Goal: Information Seeking & Learning: Learn about a topic

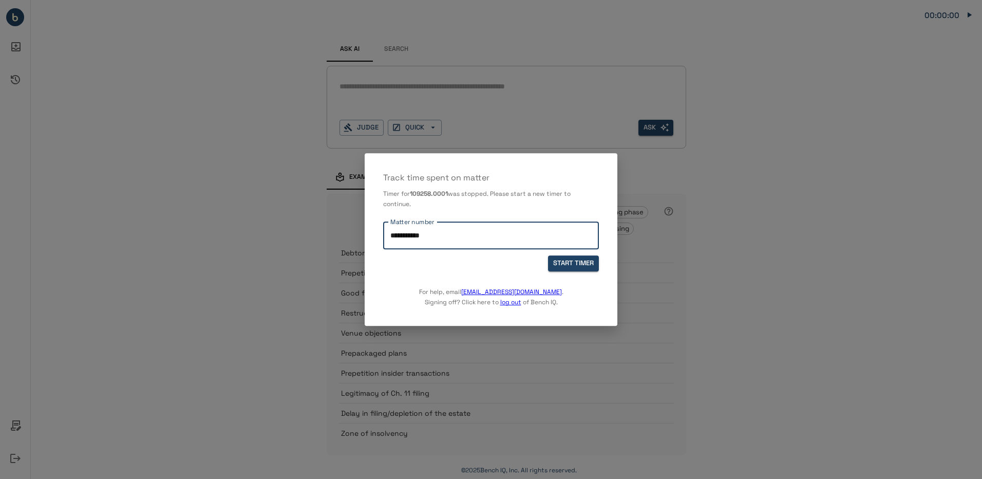
drag, startPoint x: 438, startPoint y: 236, endPoint x: 361, endPoint y: 236, distance: 76.5
click at [361, 236] on div "**********" at bounding box center [491, 239] width 982 height 479
click at [564, 287] on div "For help, email [EMAIL_ADDRESS][DOMAIN_NAME] . Signing off? Click here to log o…" at bounding box center [491, 289] width 216 height 36
click at [446, 246] on div "**********" at bounding box center [491, 235] width 216 height 27
type input "**********"
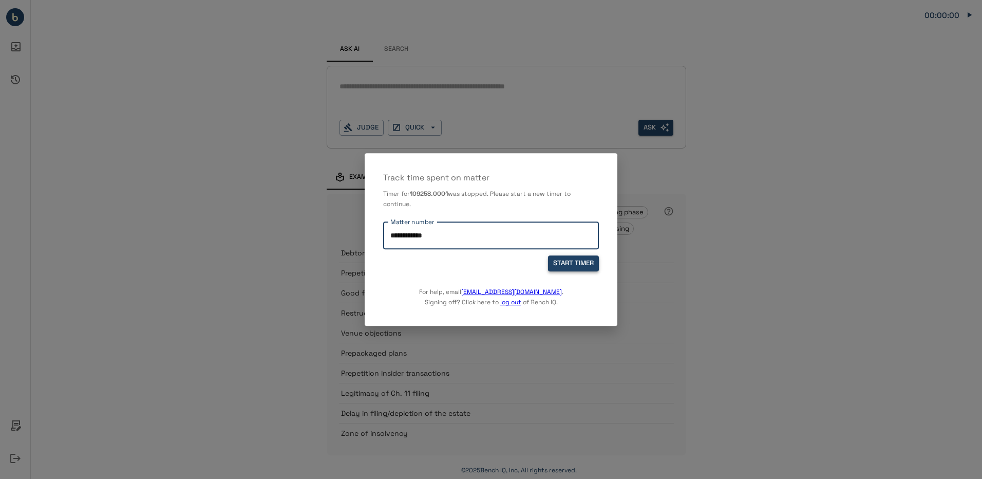
click at [569, 256] on button "START TIMER" at bounding box center [573, 263] width 51 height 16
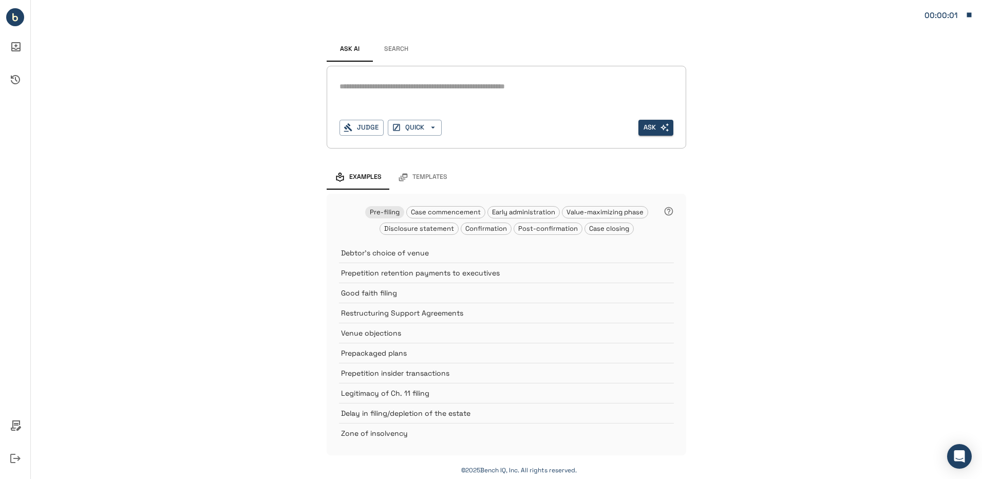
click at [418, 92] on div "*" at bounding box center [507, 87] width 334 height 16
click at [374, 128] on button "Judge" at bounding box center [362, 128] width 44 height 16
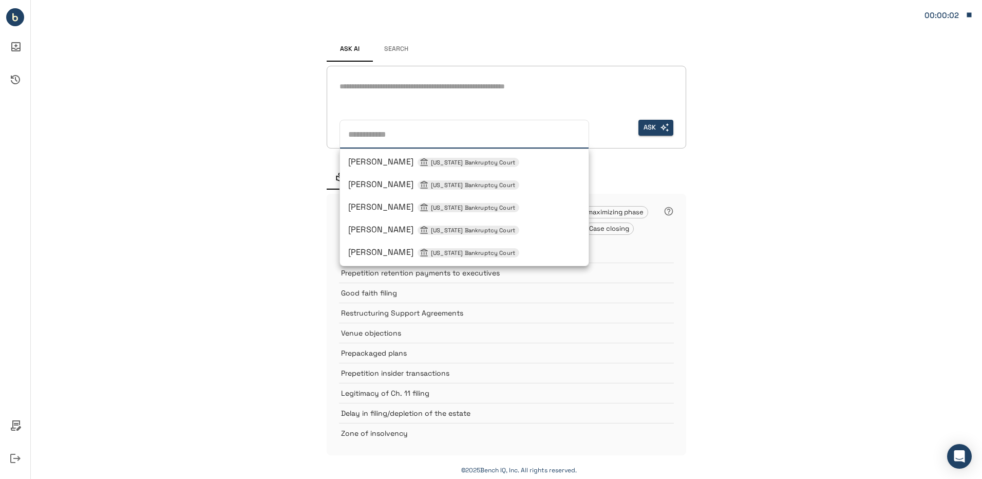
type input "*"
type input "**********"
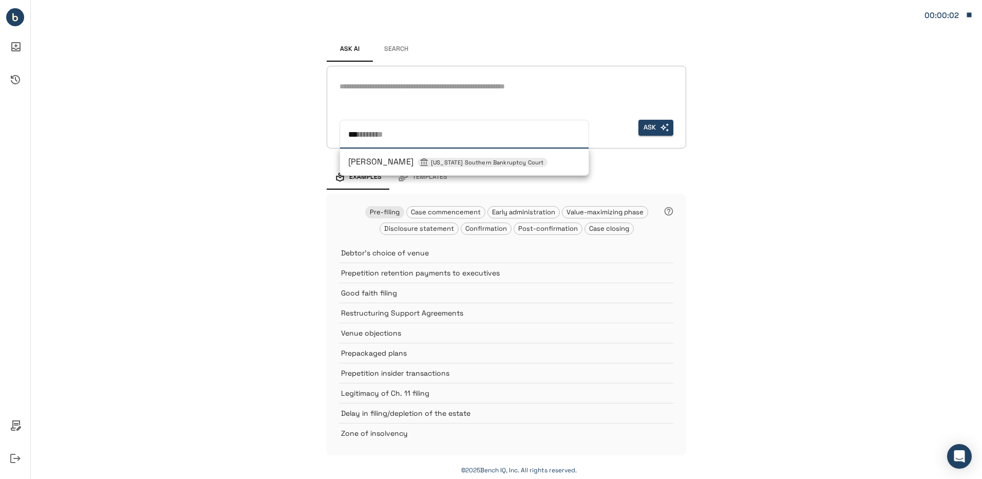
type input "****"
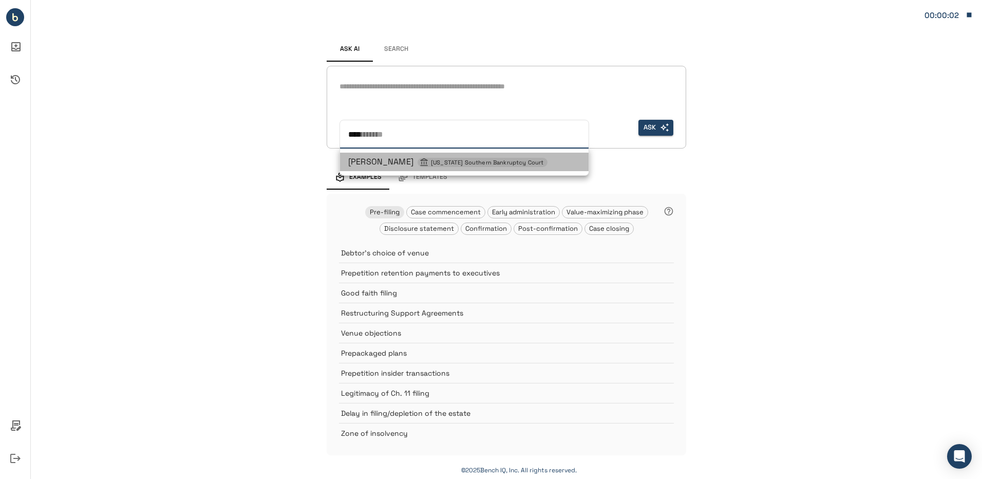
click at [385, 155] on li "Sean H Lane New York Southern Bankruptcy Court" at bounding box center [464, 162] width 249 height 18
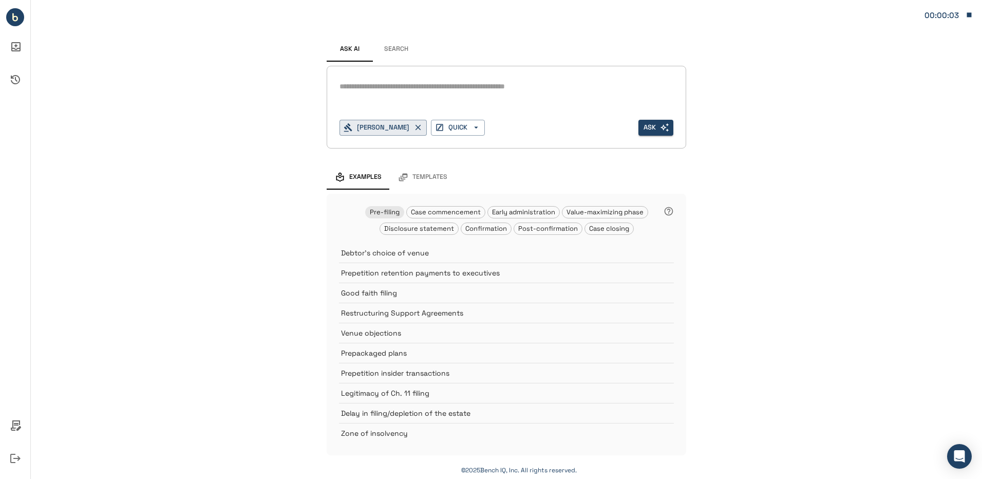
click at [404, 92] on div "*" at bounding box center [507, 87] width 334 height 16
click at [379, 82] on textarea at bounding box center [507, 87] width 334 height 12
paste textarea "**********"
click at [483, 84] on textarea "**********" at bounding box center [507, 93] width 334 height 24
click at [637, 85] on textarea "**********" at bounding box center [507, 93] width 334 height 24
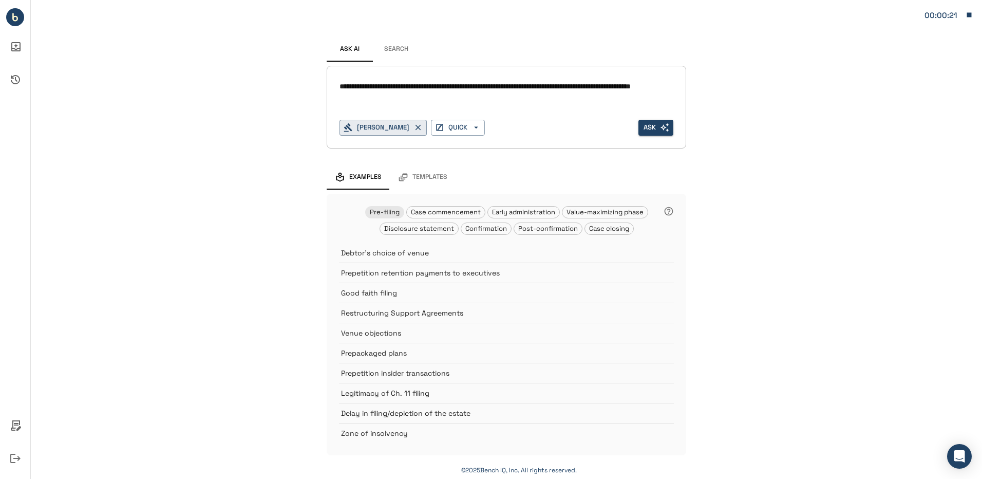
click at [637, 85] on textarea "**********" at bounding box center [507, 93] width 334 height 24
click at [370, 100] on textarea "**********" at bounding box center [507, 93] width 334 height 24
click at [427, 98] on textarea "**********" at bounding box center [507, 93] width 334 height 24
type textarea "**********"
click at [662, 127] on icon "button" at bounding box center [664, 127] width 9 height 9
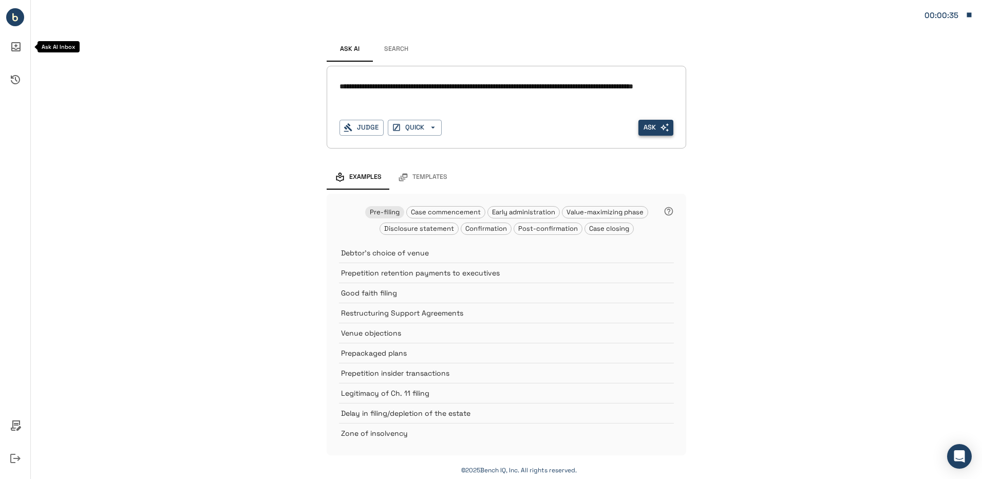
click at [14, 45] on icon "Ask AI Inbox" at bounding box center [15, 46] width 25 height 25
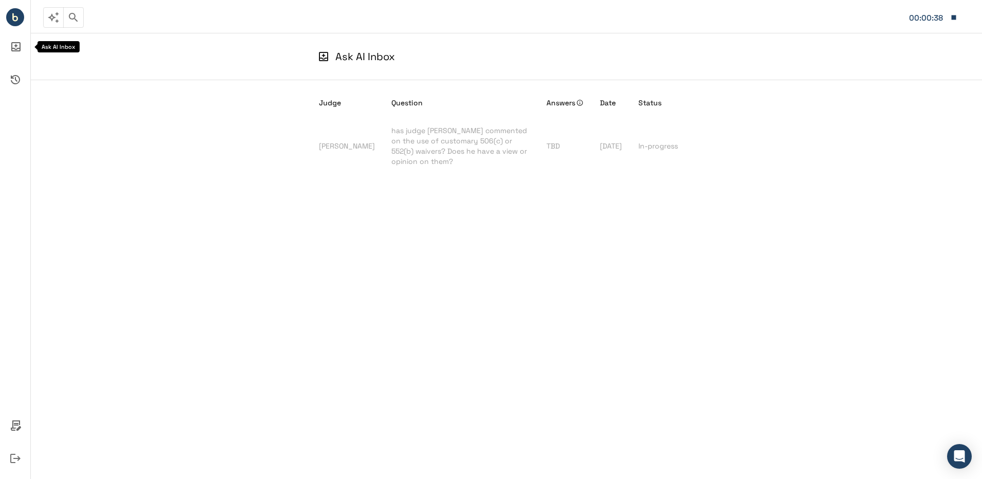
click at [13, 21] on icon "Bench IQ" at bounding box center [15, 19] width 6 height 6
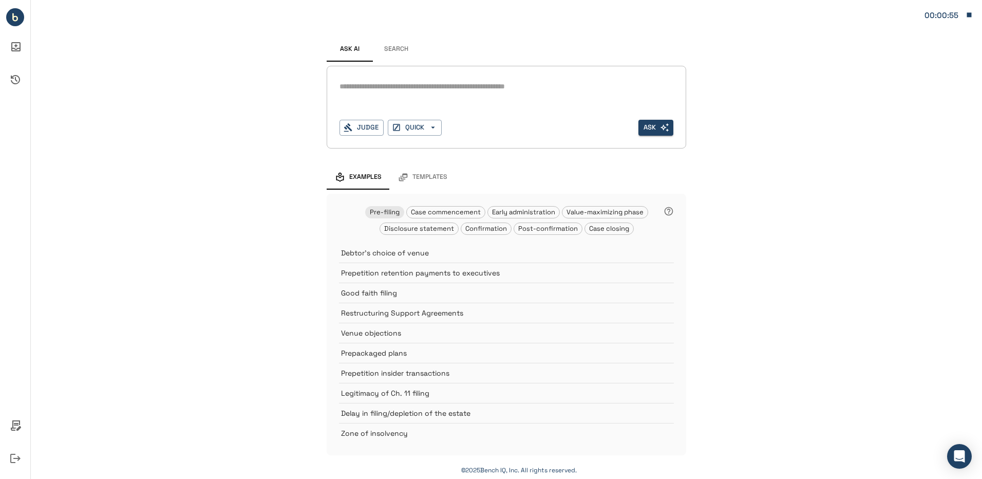
click at [392, 53] on button "Search" at bounding box center [396, 49] width 46 height 25
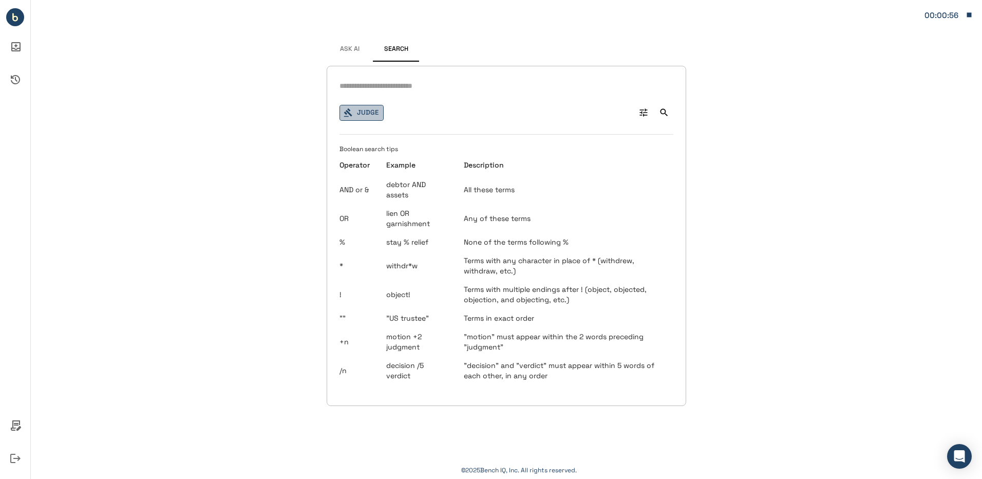
click at [368, 105] on button "Judge" at bounding box center [362, 113] width 44 height 16
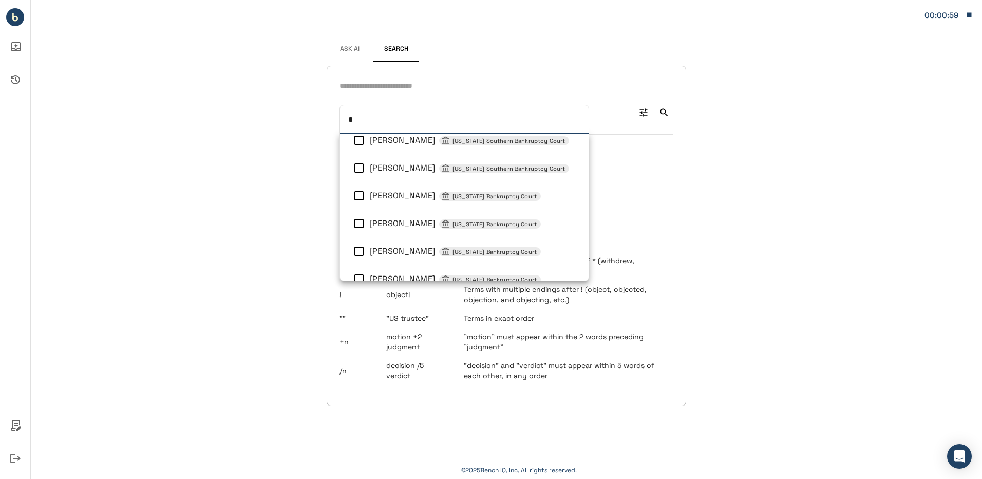
type input "*"
type input "**********"
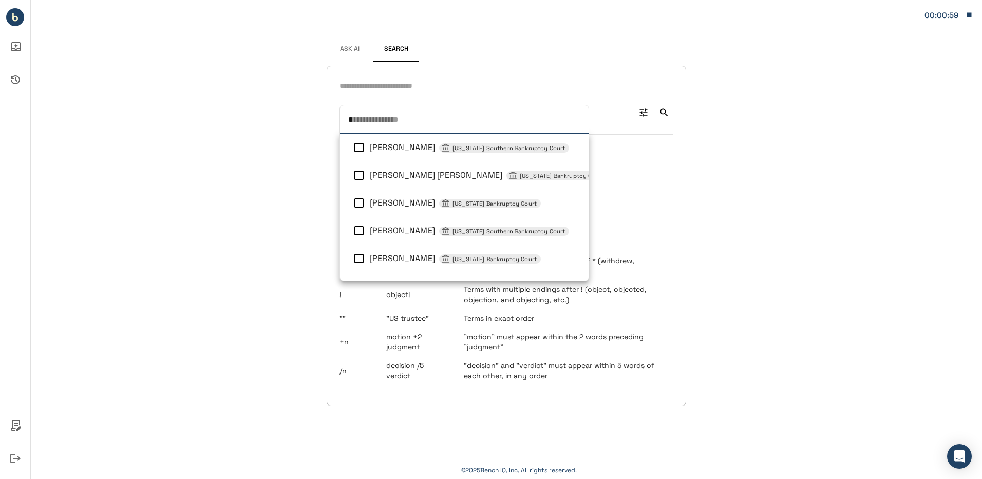
type input "**"
type input "**********"
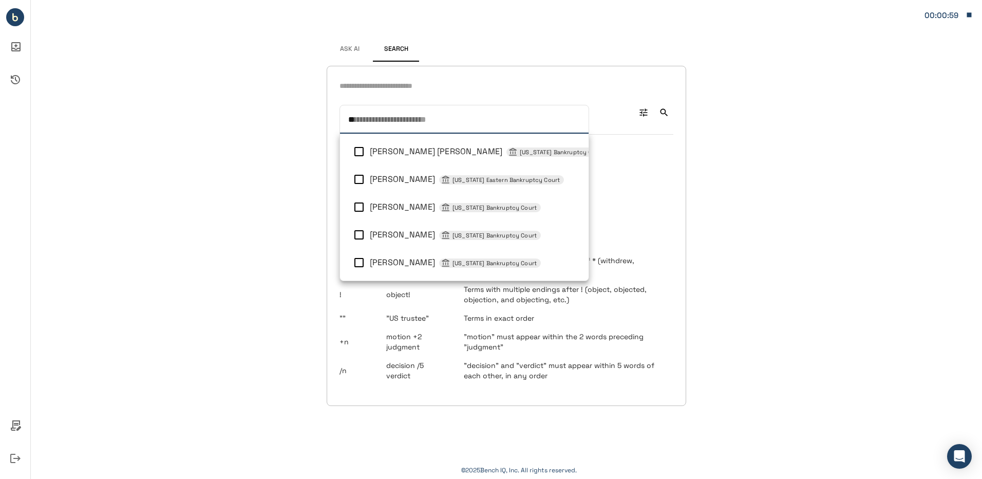
type input "***"
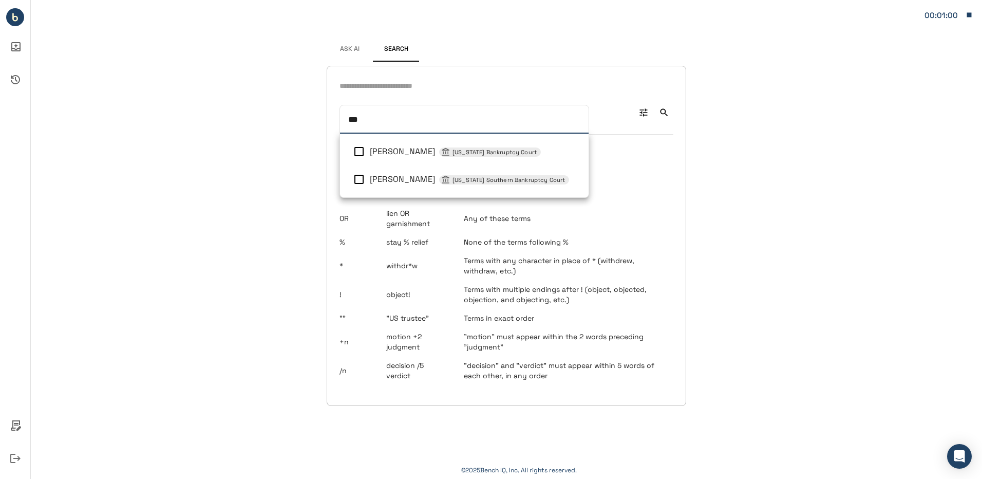
type input "****"
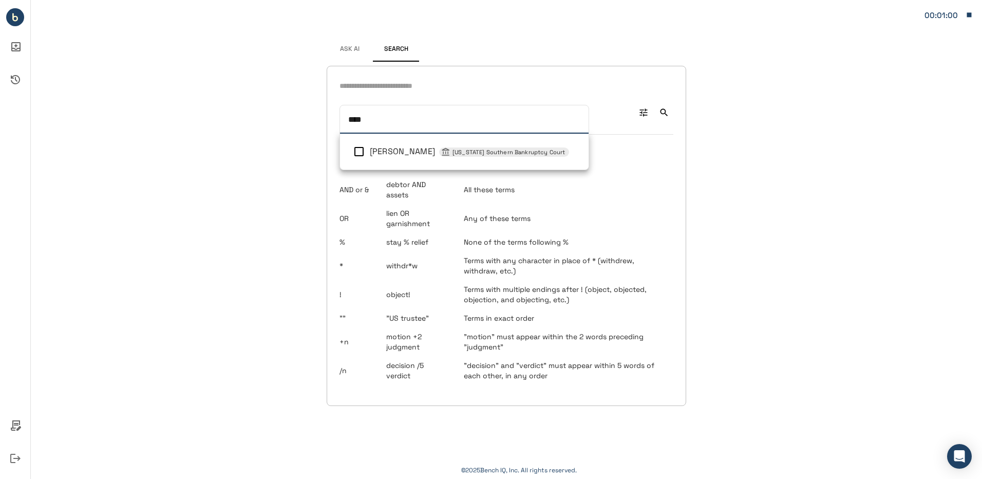
click at [404, 147] on span "Sean H Lane New York Southern Bankruptcy Court" at bounding box center [469, 151] width 199 height 11
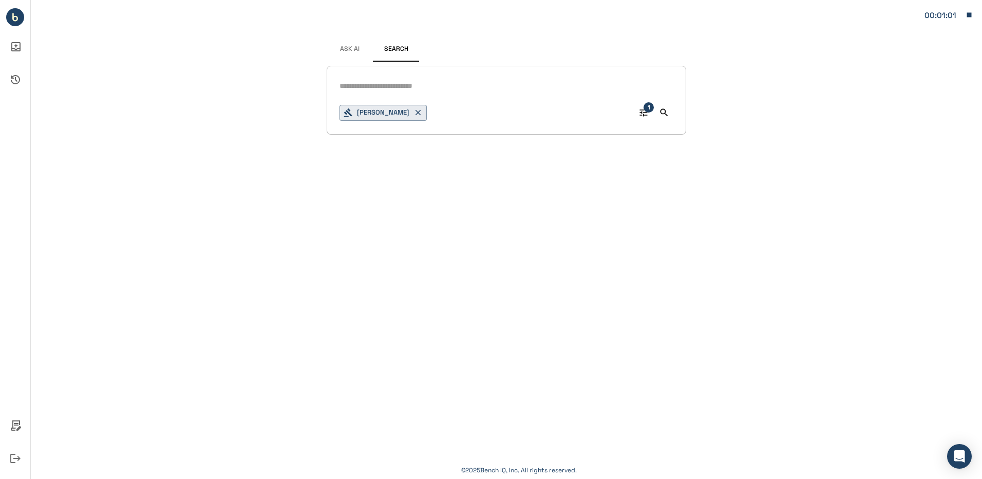
click at [756, 182] on div "Signed in successfully. Ask AI Search Sean H Lane 1 © 2025 Bench IQ, Inc. All r…" at bounding box center [506, 239] width 951 height 479
click at [384, 86] on input "text" at bounding box center [507, 86] width 334 height 15
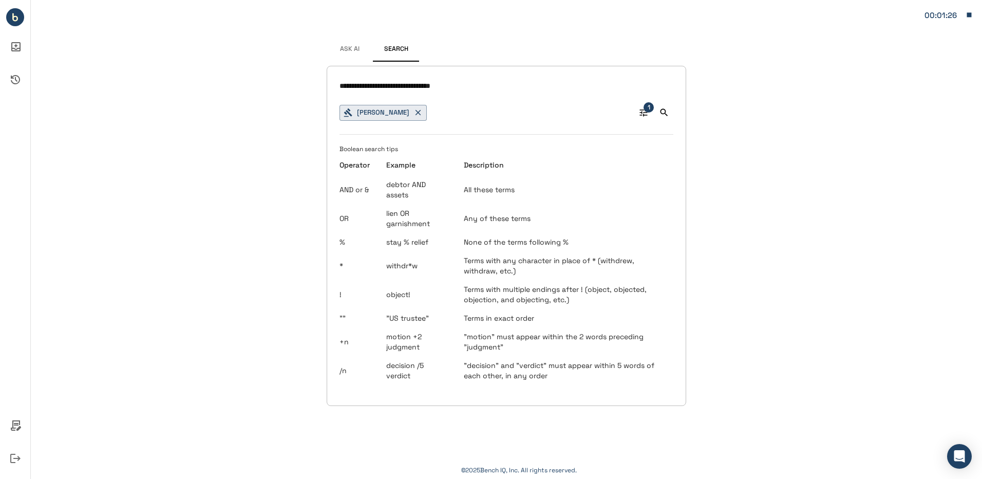
type input "**********"
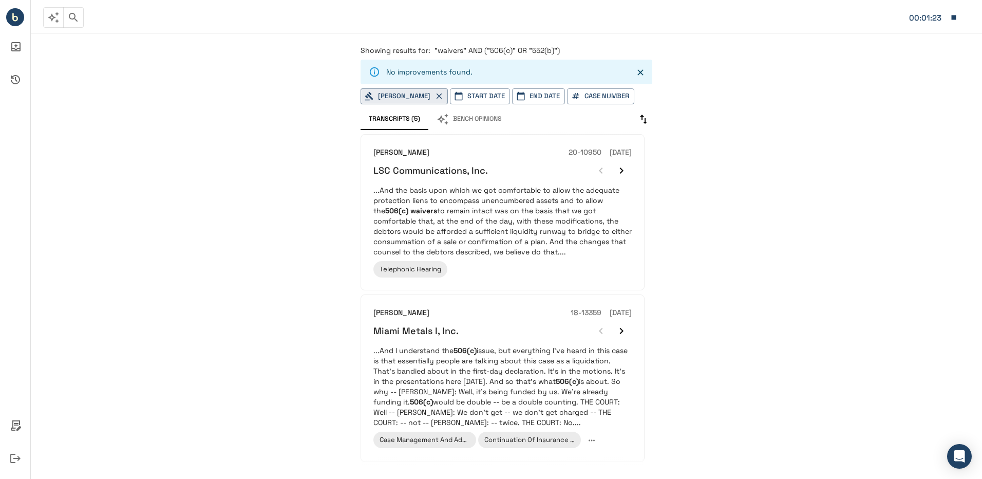
click at [462, 178] on div "LSC Communications, Inc." at bounding box center [502, 170] width 258 height 21
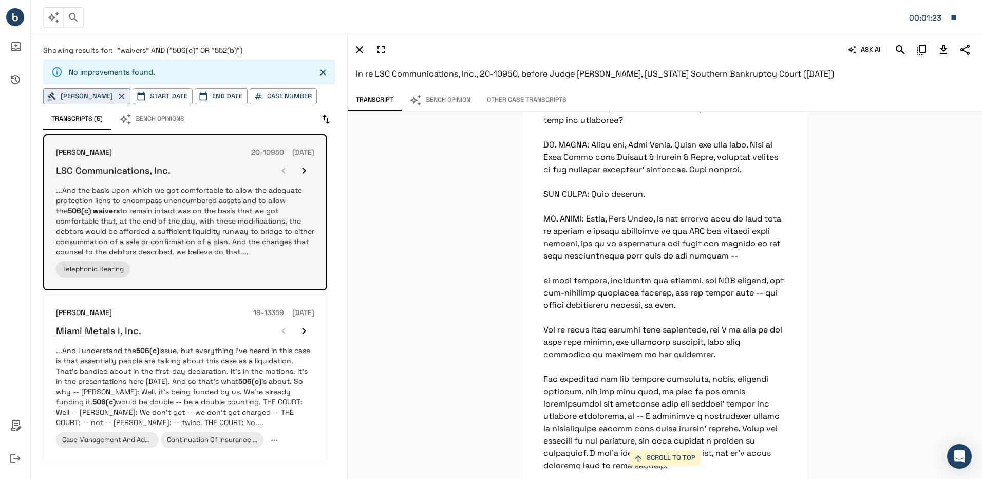
scroll to position [4582, 0]
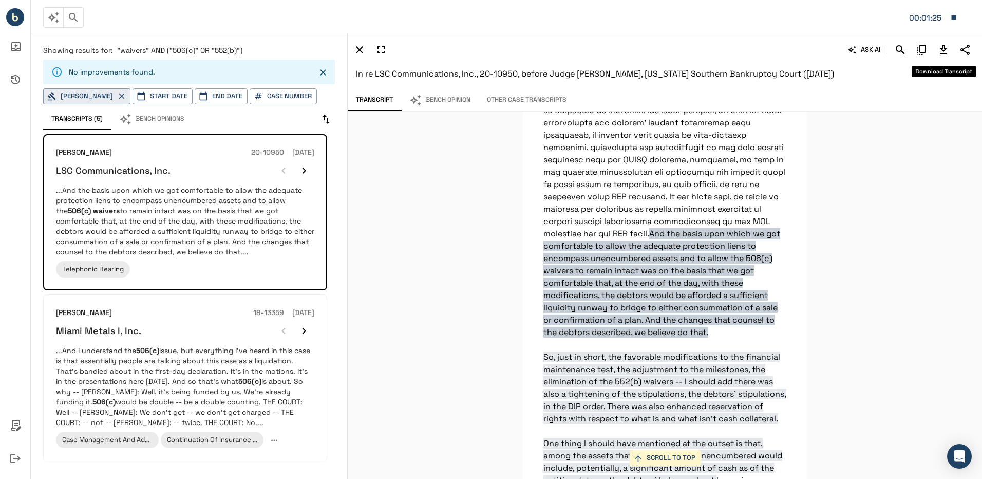
click at [939, 52] on icon "Download Transcript" at bounding box center [943, 50] width 12 height 12
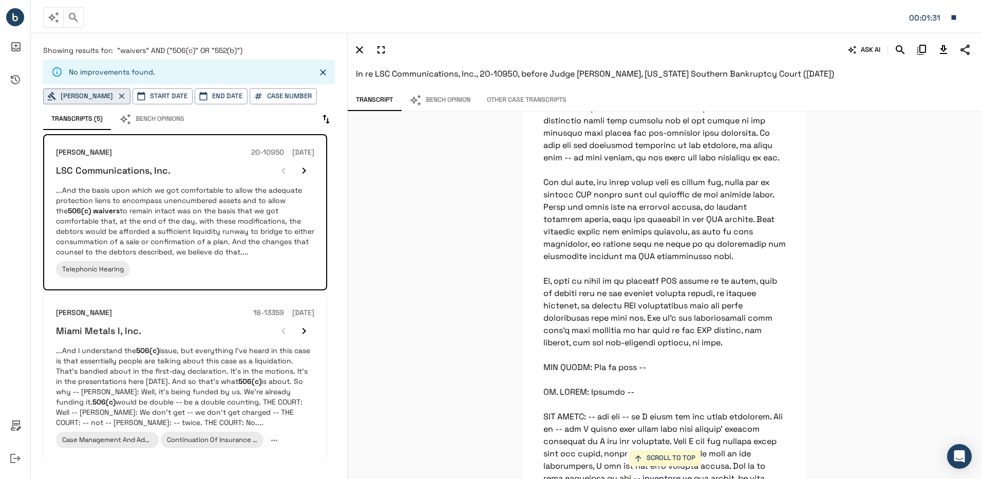
scroll to position [4941, 0]
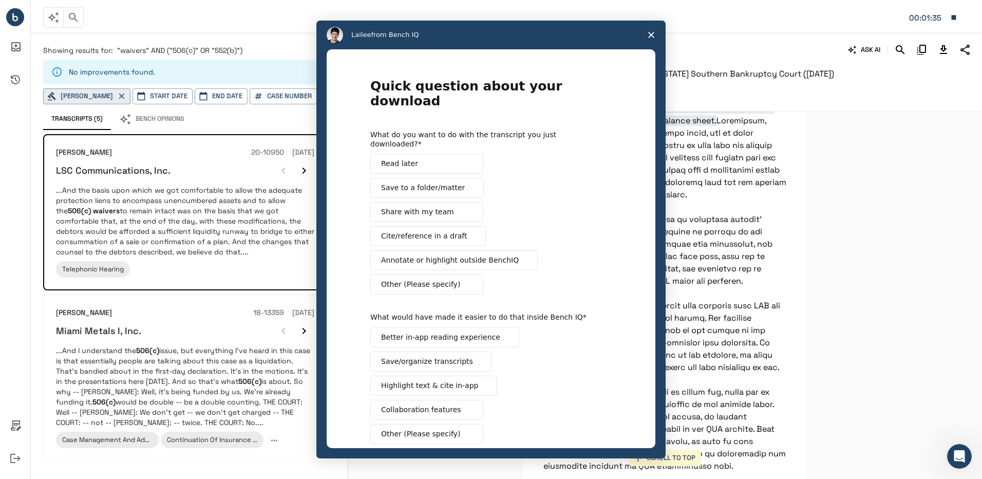
scroll to position [0, 0]
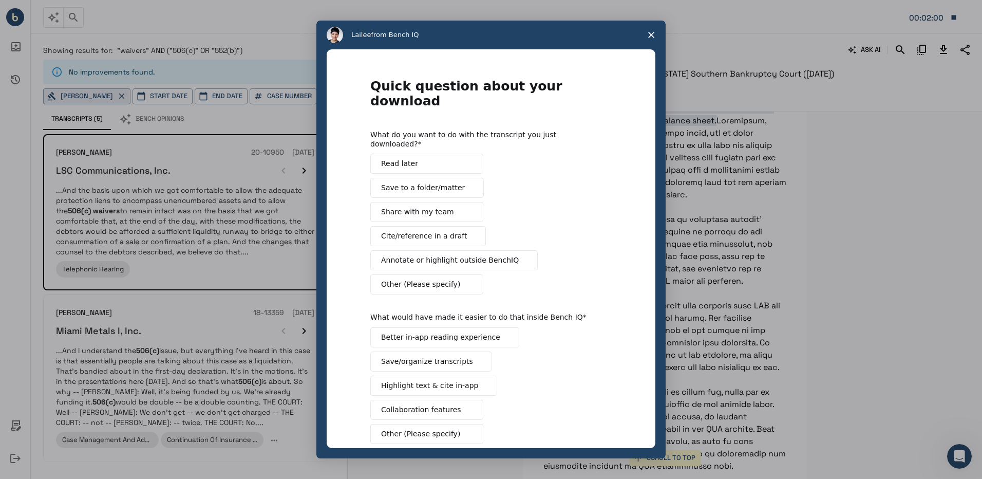
click at [459, 178] on button "Save to a folder/matter" at bounding box center [427, 188] width 114 height 20
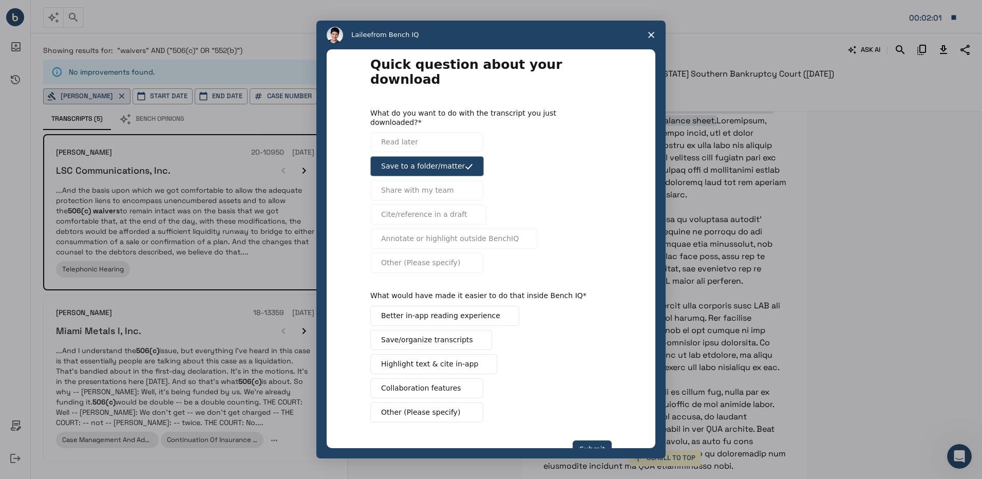
scroll to position [32, 0]
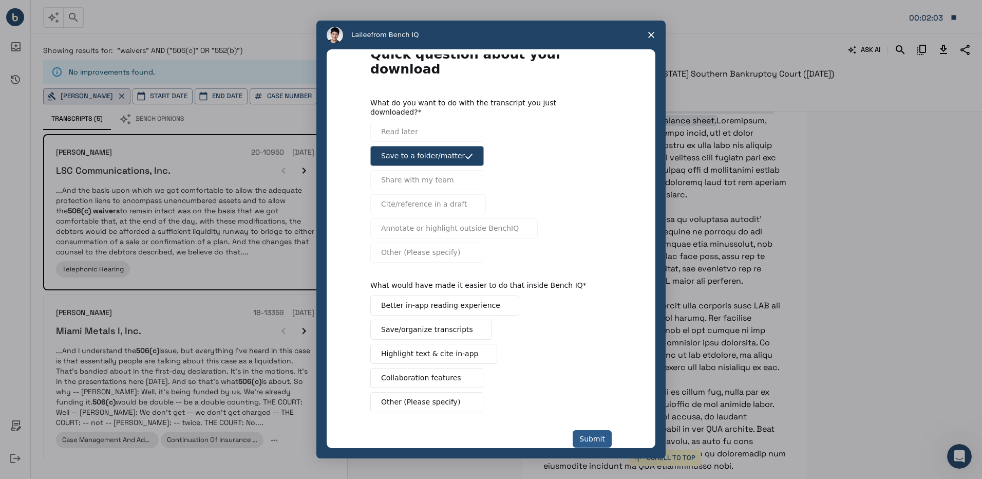
click at [588, 430] on button "Submit" at bounding box center [592, 438] width 39 height 17
click at [434, 317] on div "Better in-app reading experience Save/organize transcripts Highlight text & cit…" at bounding box center [490, 353] width 241 height 117
click at [431, 319] on button "Save/organize transcripts" at bounding box center [431, 329] width 122 height 20
click at [614, 428] on div "Quick question about your download What do you want to do with the transcript y…" at bounding box center [491, 250] width 329 height 393
click at [595, 430] on button "Submit" at bounding box center [592, 438] width 39 height 17
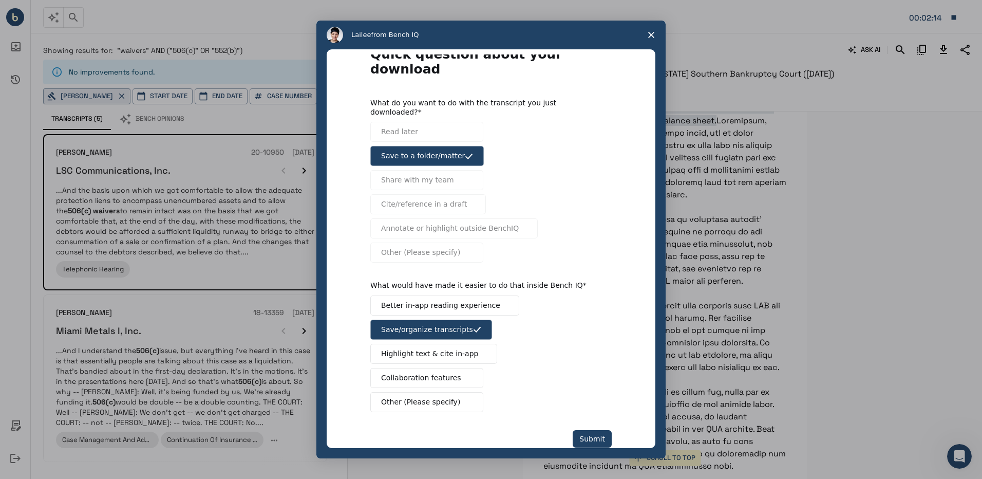
scroll to position [0, 0]
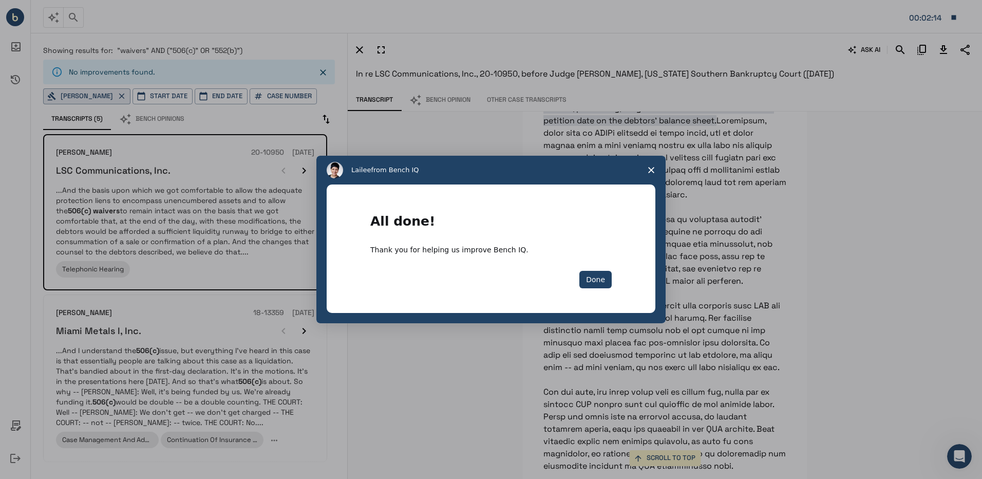
click at [577, 260] on div "All done! Thank you for helping us improve Bench IQ. Done" at bounding box center [490, 251] width 241 height 74
click at [597, 288] on button "Done" at bounding box center [595, 279] width 32 height 17
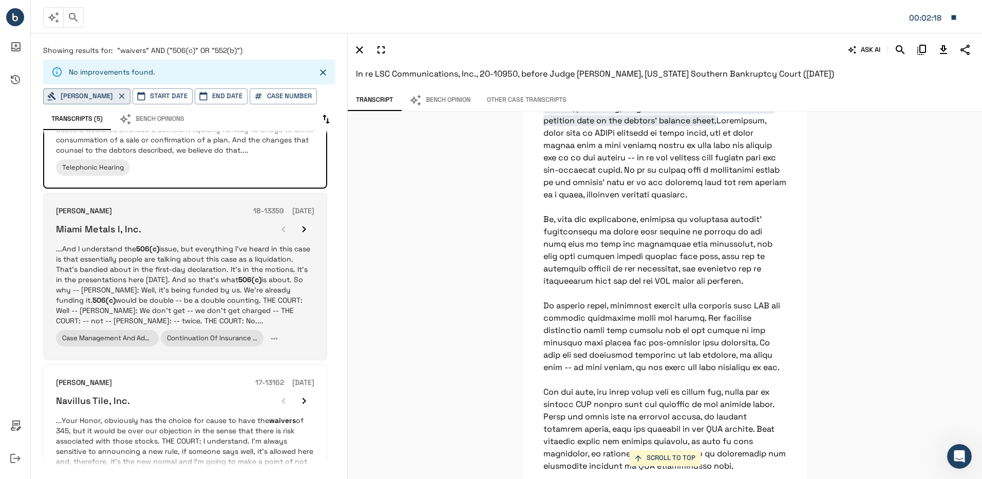
scroll to position [103, 0]
click at [222, 232] on div "Miami Metals I, Inc." at bounding box center [185, 228] width 258 height 21
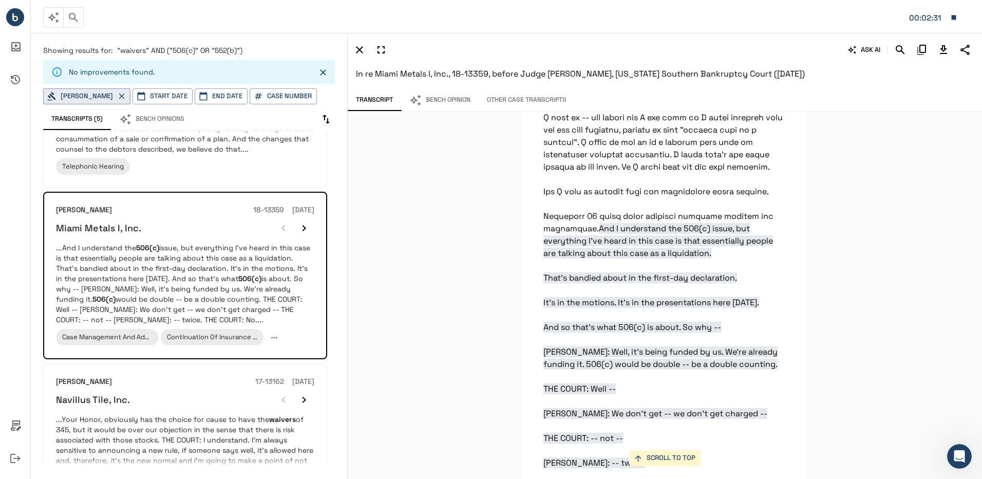
scroll to position [35440, 0]
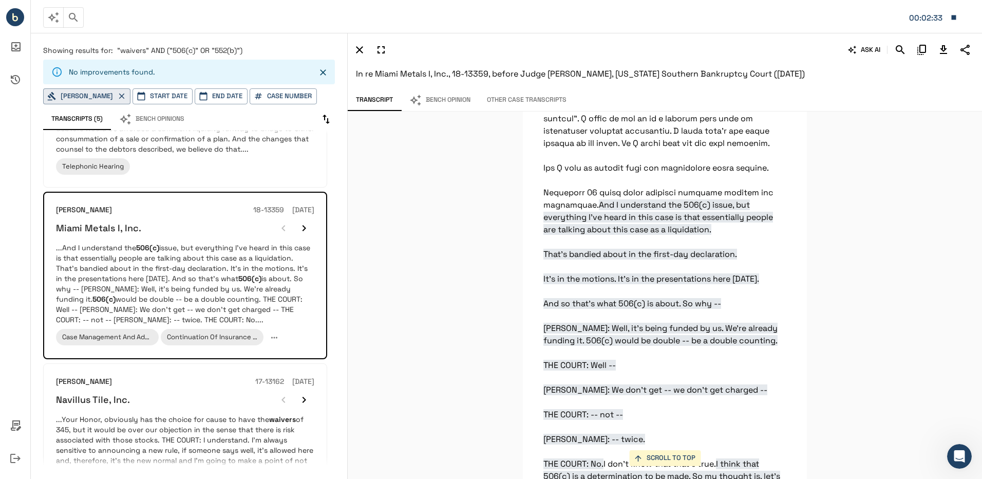
click at [943, 42] on button "Download Transcript" at bounding box center [943, 49] width 17 height 17
click at [416, 98] on icon "button" at bounding box center [415, 100] width 12 height 12
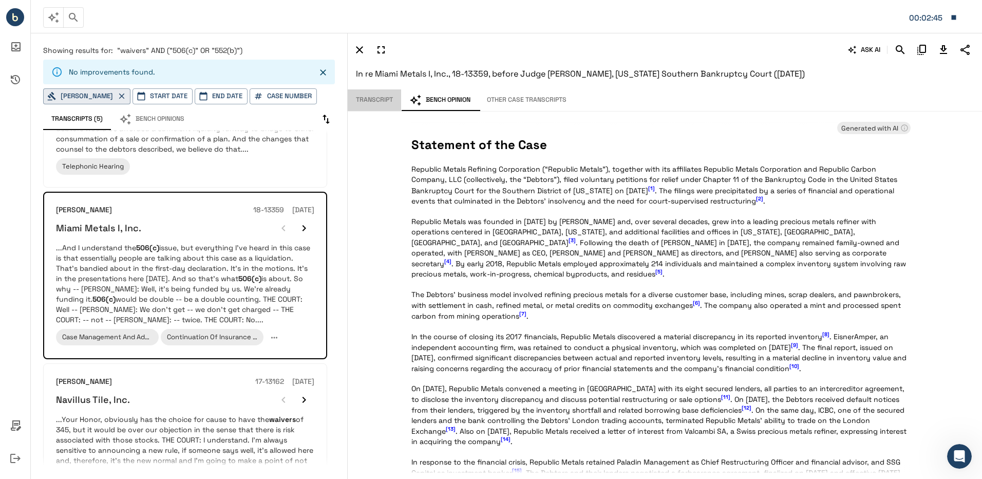
click at [381, 99] on button "Transcript" at bounding box center [374, 100] width 53 height 22
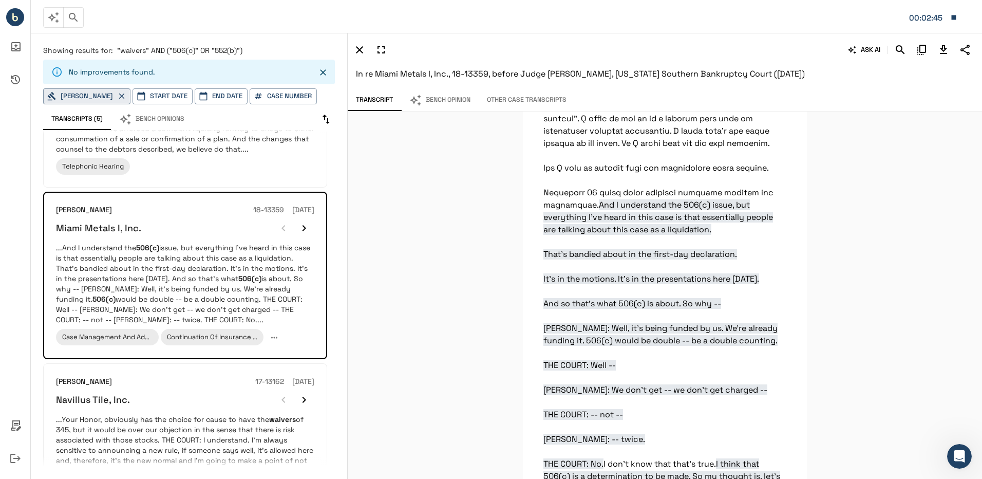
click at [436, 102] on button "Bench Opinion" at bounding box center [440, 100] width 78 height 22
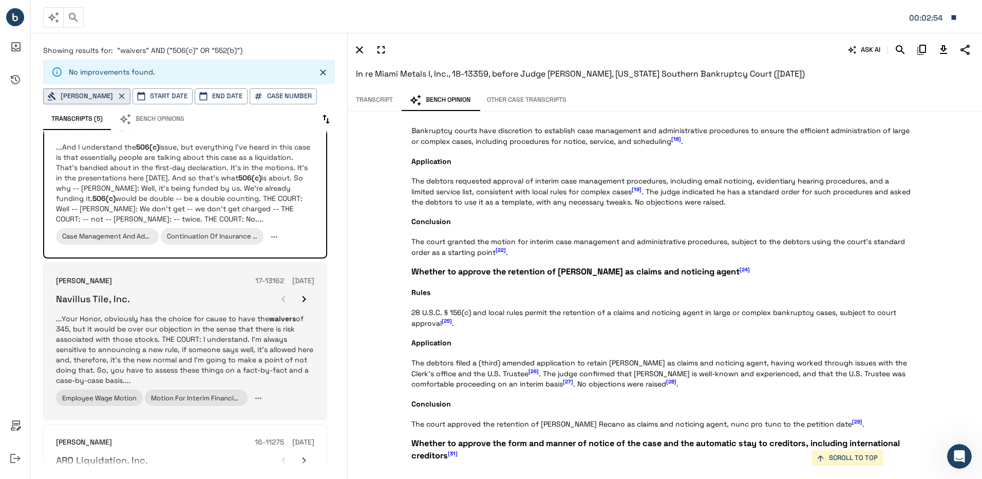
scroll to position [205, 0]
click at [161, 326] on p "...Your Honor, obviously has the choice for cause to have the waivers of 345, b…" at bounding box center [185, 347] width 258 height 72
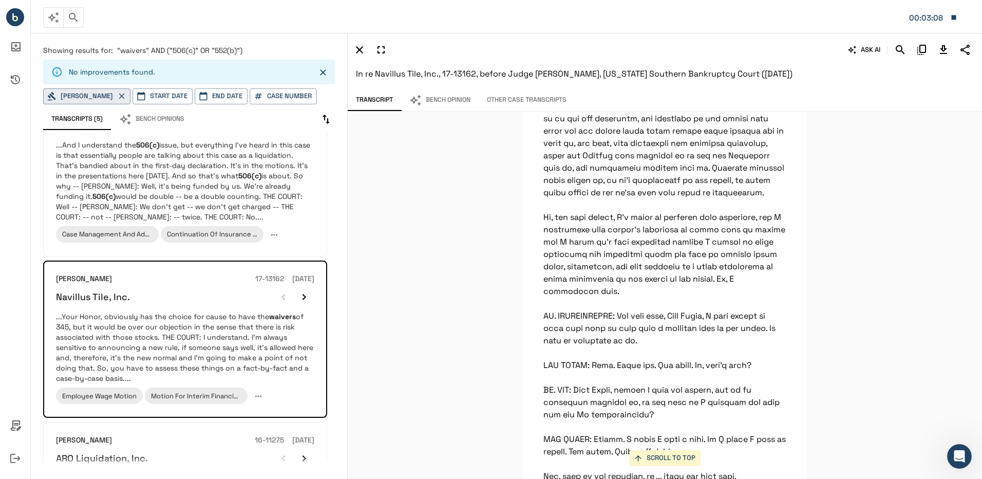
scroll to position [17905, 0]
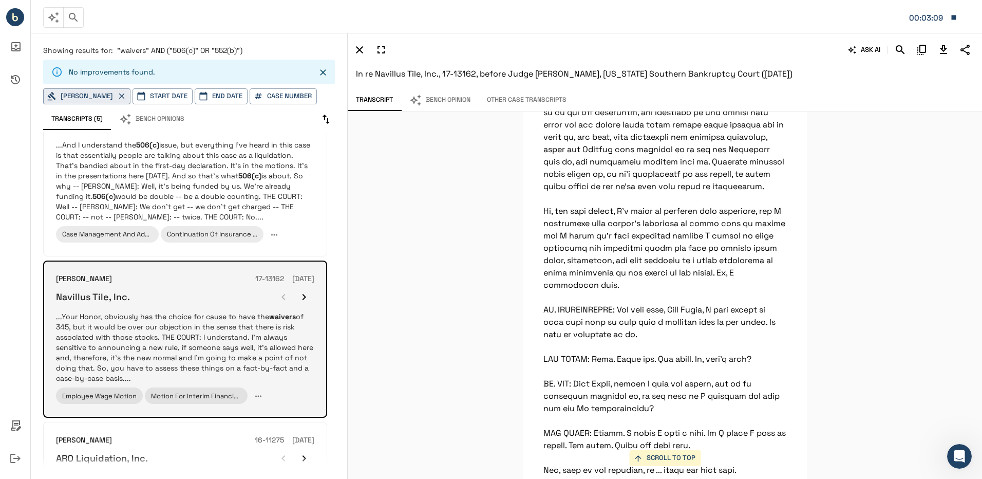
click at [310, 296] on icon "button" at bounding box center [304, 297] width 12 height 12
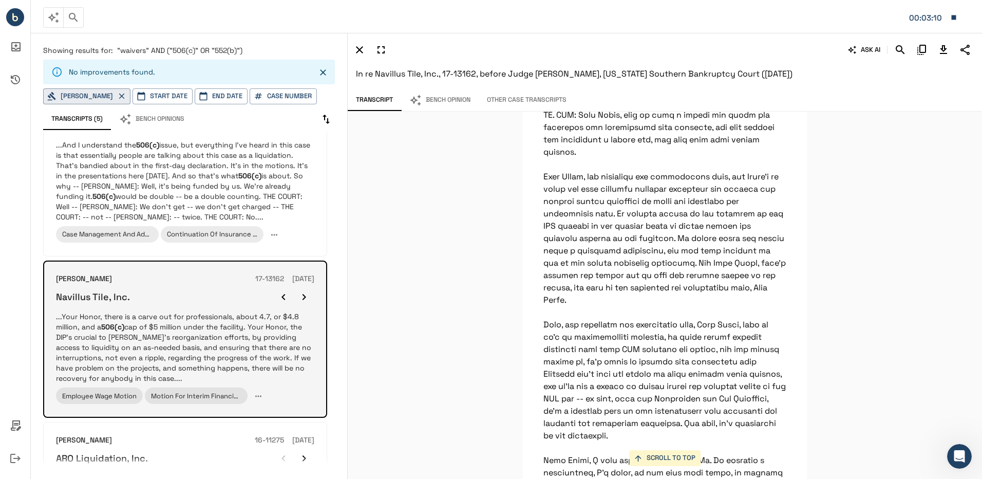
scroll to position [3552, 0]
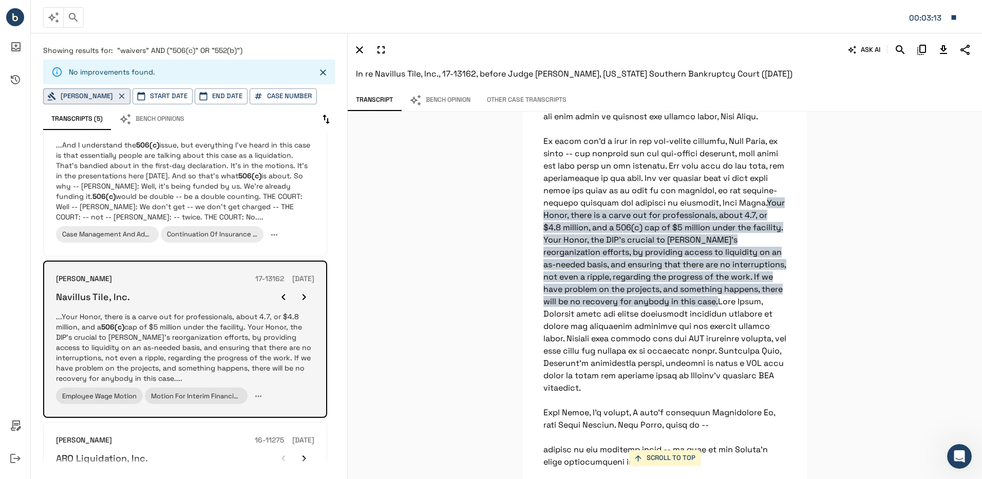
click at [310, 296] on icon "button" at bounding box center [304, 297] width 12 height 12
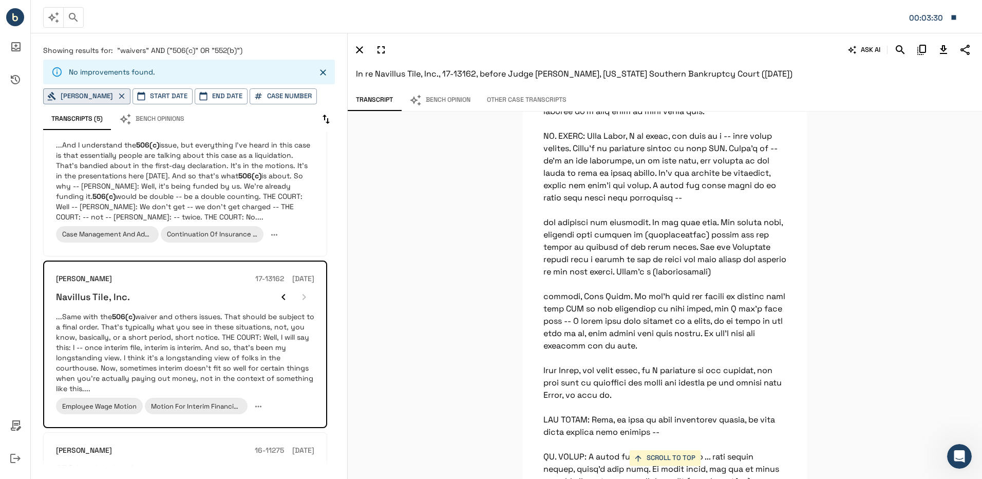
scroll to position [12767, 0]
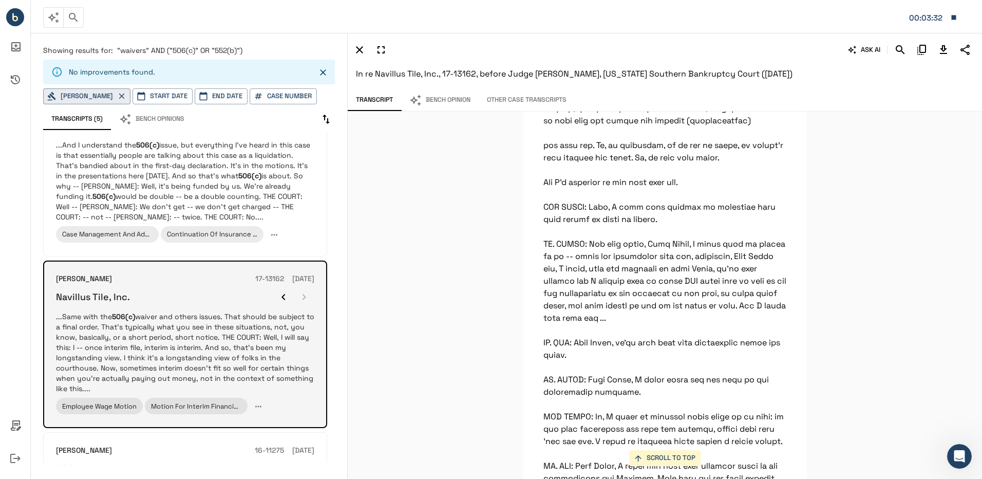
click at [300, 292] on div at bounding box center [293, 297] width 41 height 21
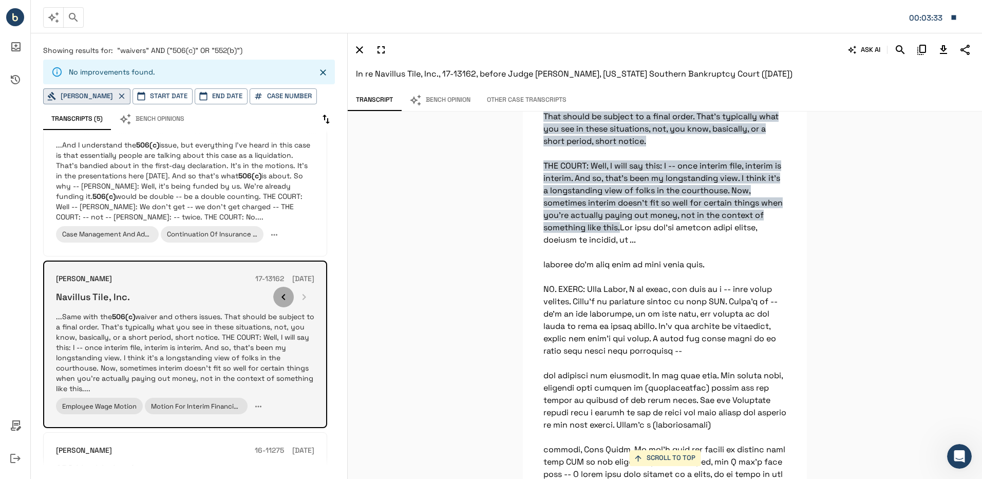
click at [286, 296] on icon "button" at bounding box center [283, 297] width 12 height 12
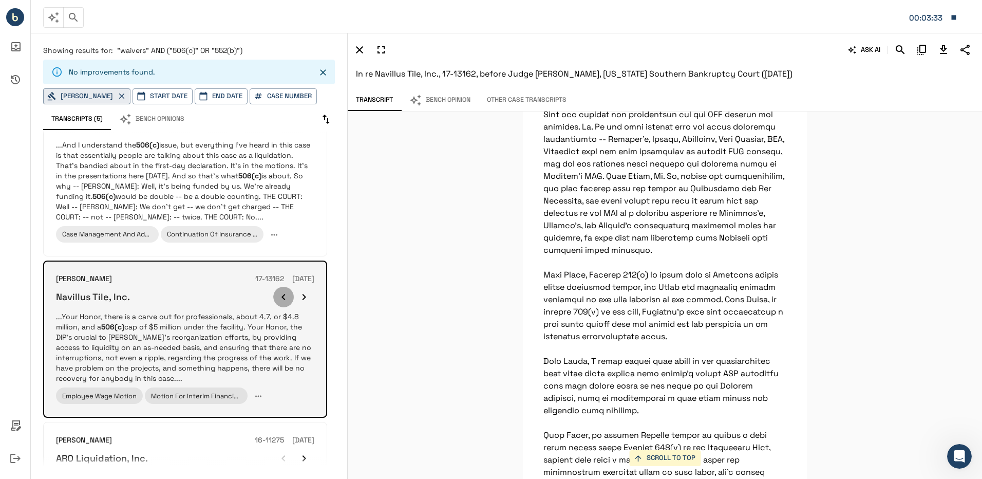
click at [286, 296] on icon "button" at bounding box center [283, 297] width 12 height 12
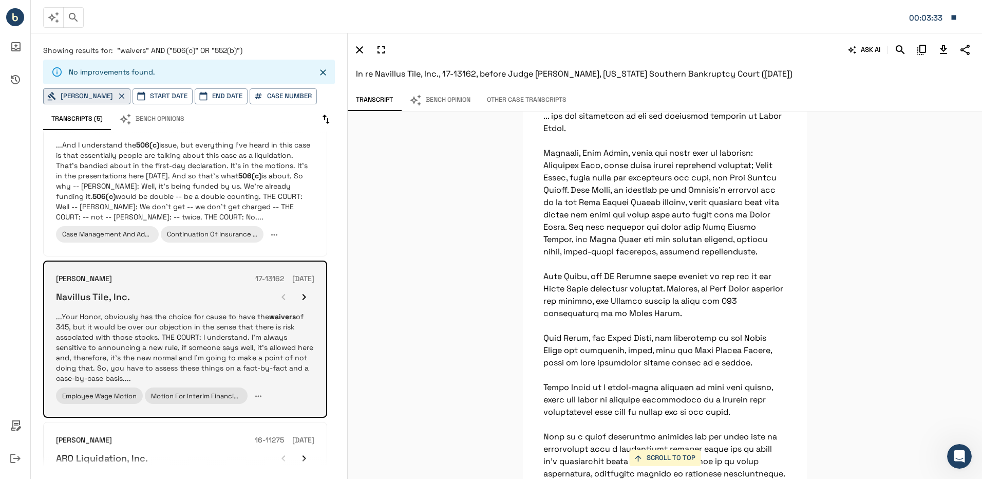
scroll to position [17802, 0]
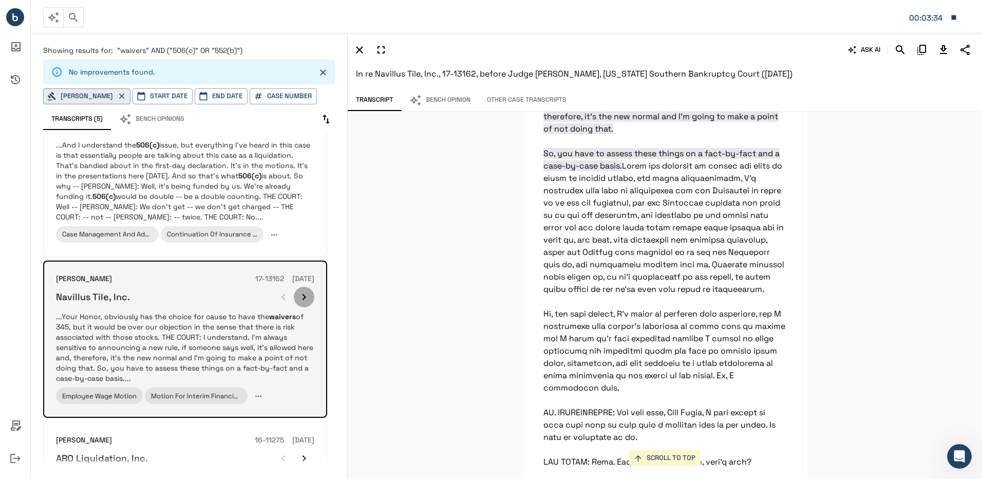
click at [304, 294] on icon "button" at bounding box center [304, 297] width 12 height 12
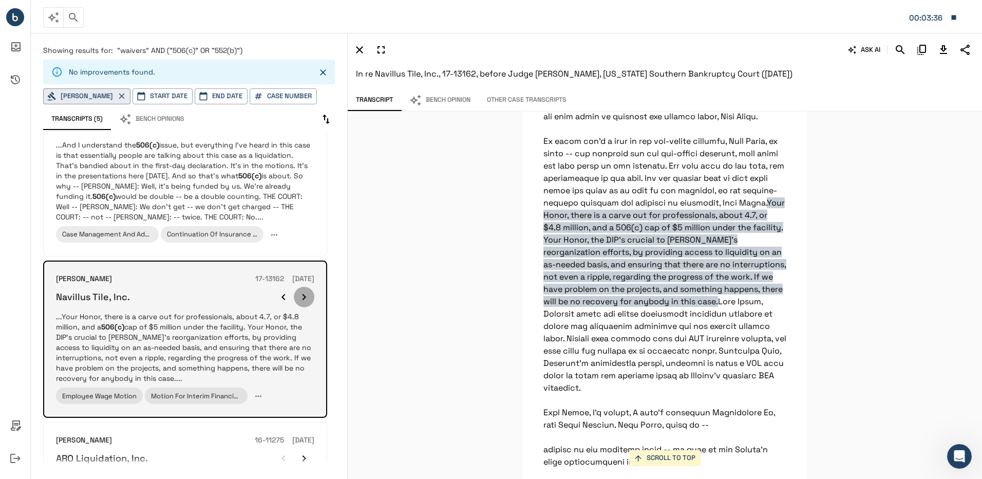
click at [304, 294] on icon "button" at bounding box center [304, 297] width 12 height 12
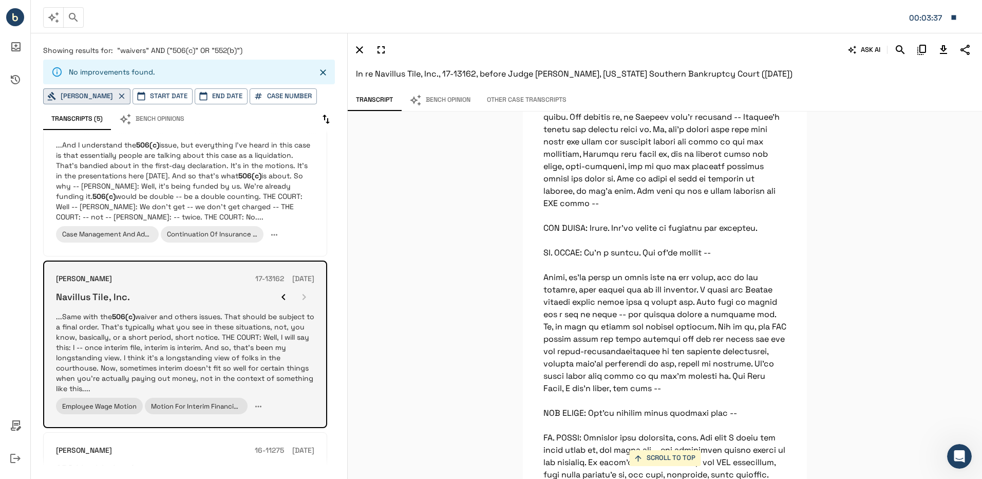
scroll to position [12613, 0]
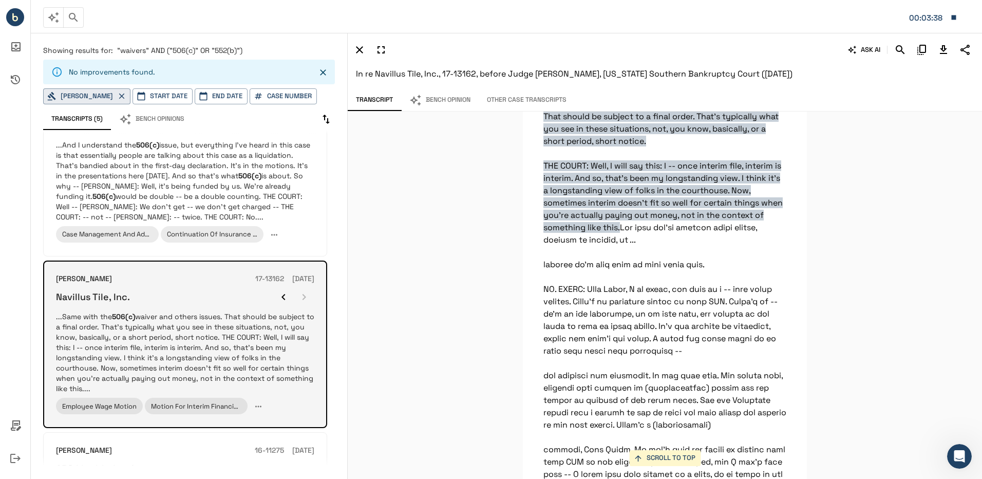
click at [285, 299] on icon "button" at bounding box center [283, 297] width 4 height 6
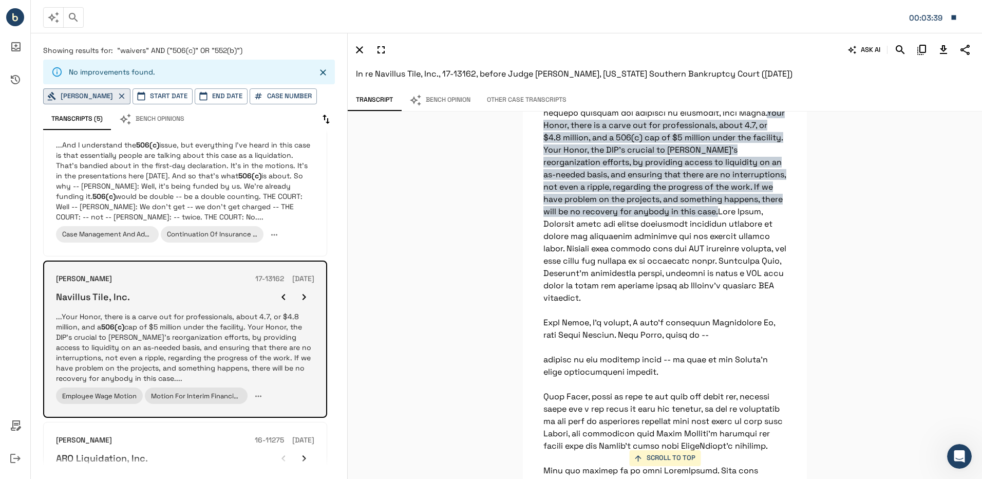
scroll to position [3552, 0]
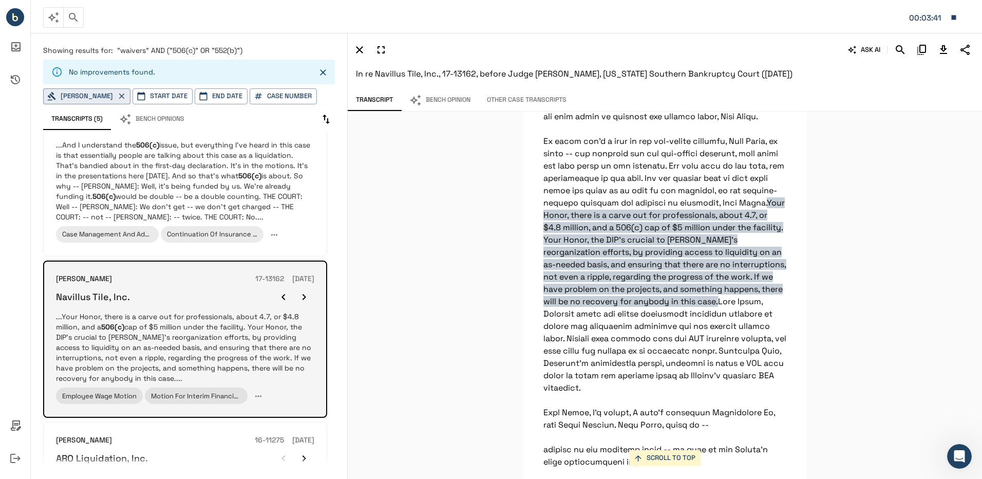
click at [311, 295] on button "button" at bounding box center [304, 297] width 21 height 21
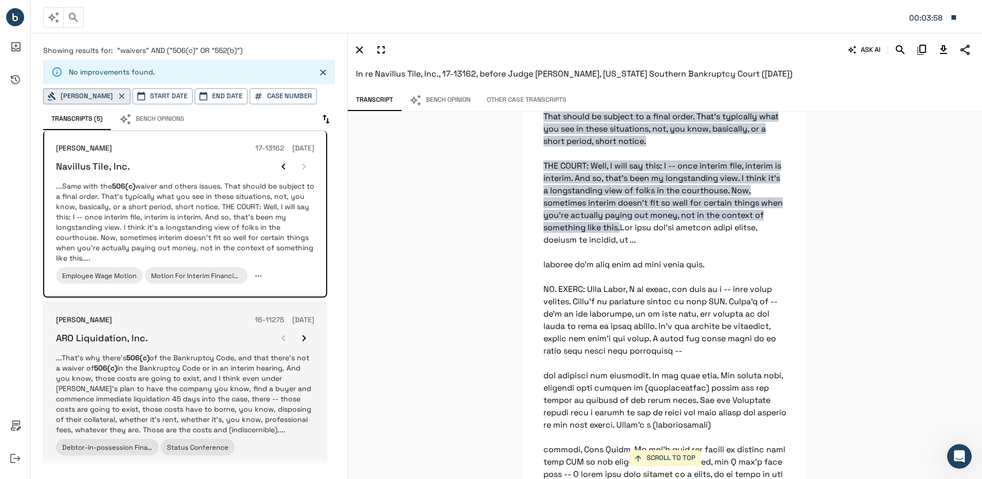
scroll to position [360, 0]
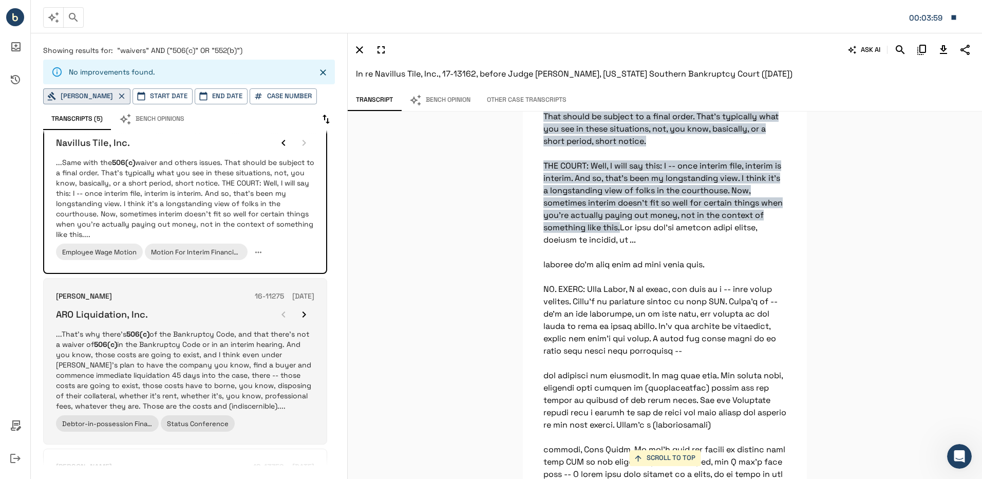
click at [222, 354] on p "...That’s why there’s 506(c) of the Bankruptcy Code, and that there’s not a wai…" at bounding box center [185, 370] width 258 height 82
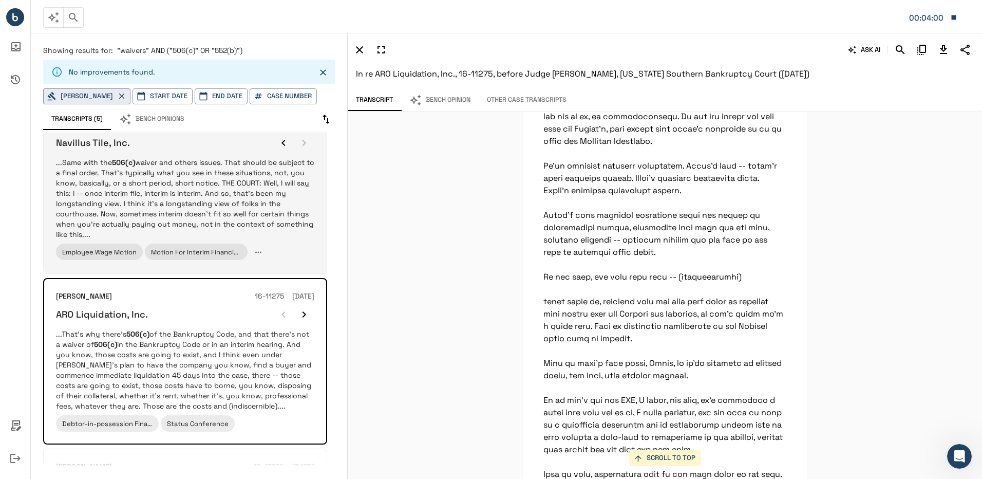
click at [167, 203] on p "...Same with the 506(c) waiver and others issues. That should be subject to a f…" at bounding box center [185, 198] width 258 height 82
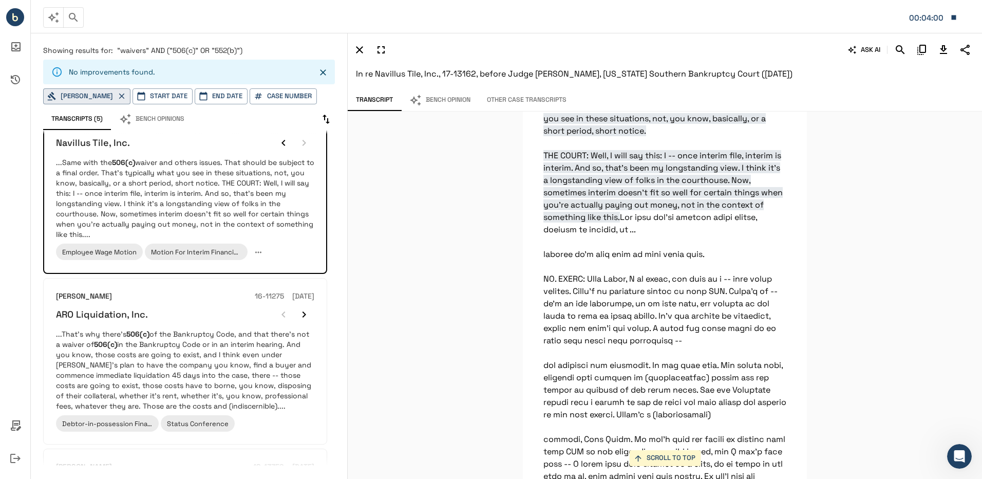
scroll to position [12613, 0]
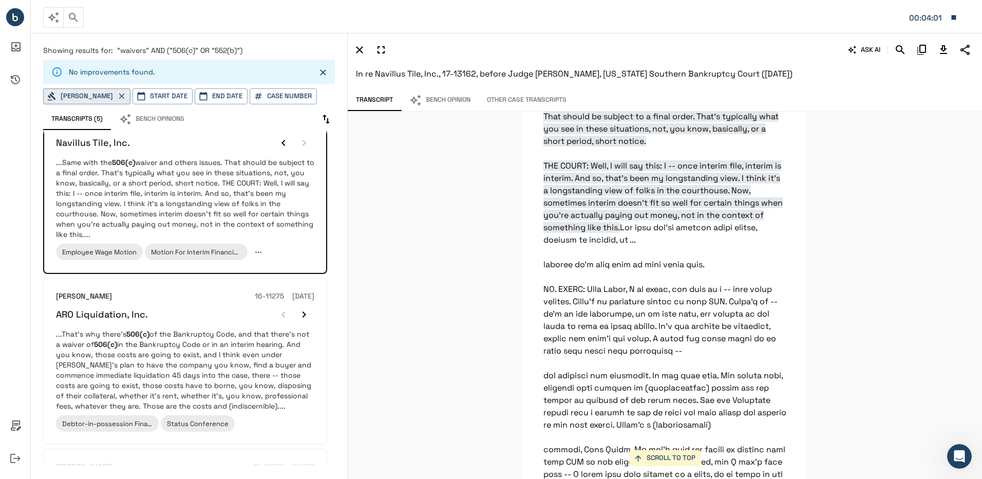
click at [939, 54] on icon "Download Transcript" at bounding box center [943, 50] width 12 height 12
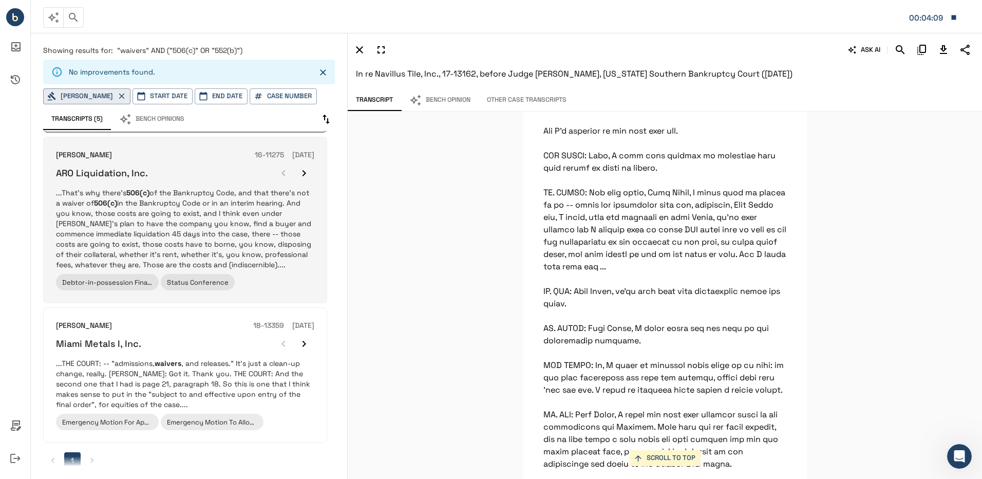
scroll to position [514, 0]
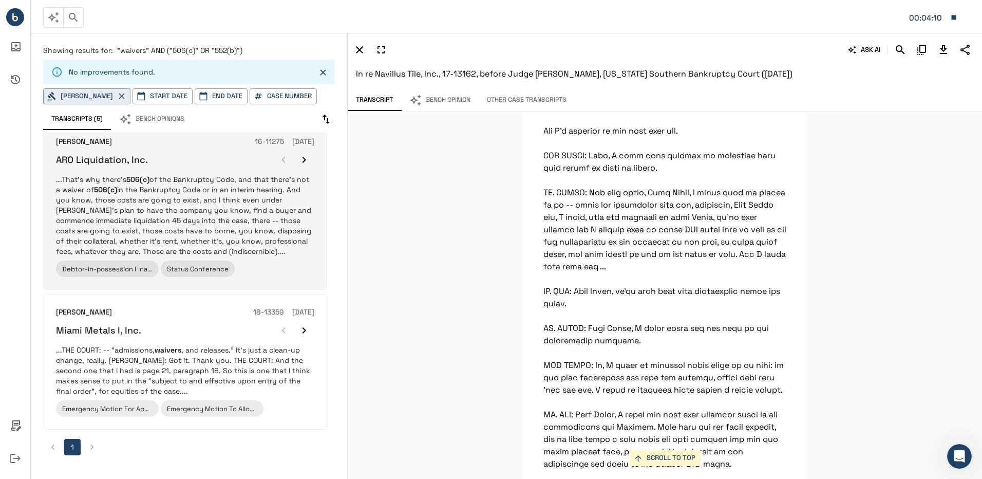
click at [173, 209] on p "...That’s why there’s 506(c) of the Bankruptcy Code, and that there’s not a wai…" at bounding box center [185, 215] width 258 height 82
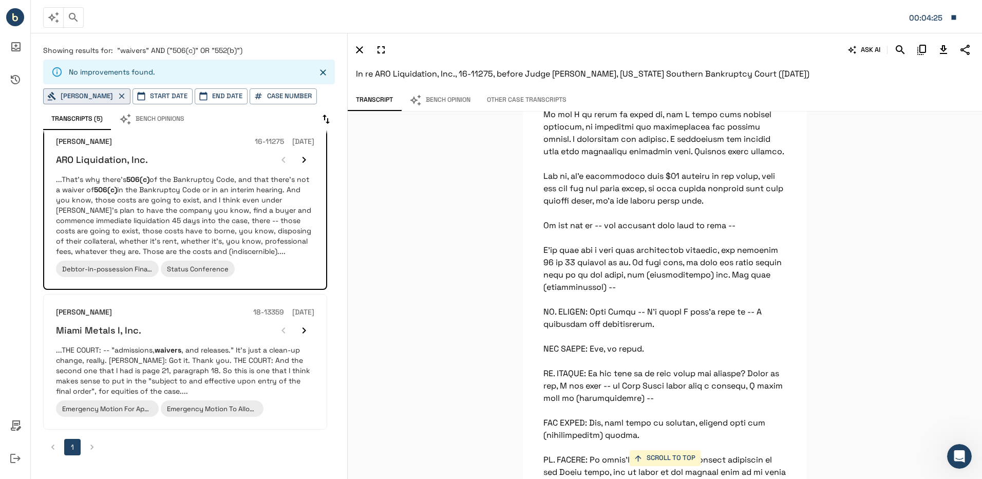
scroll to position [56380, 0]
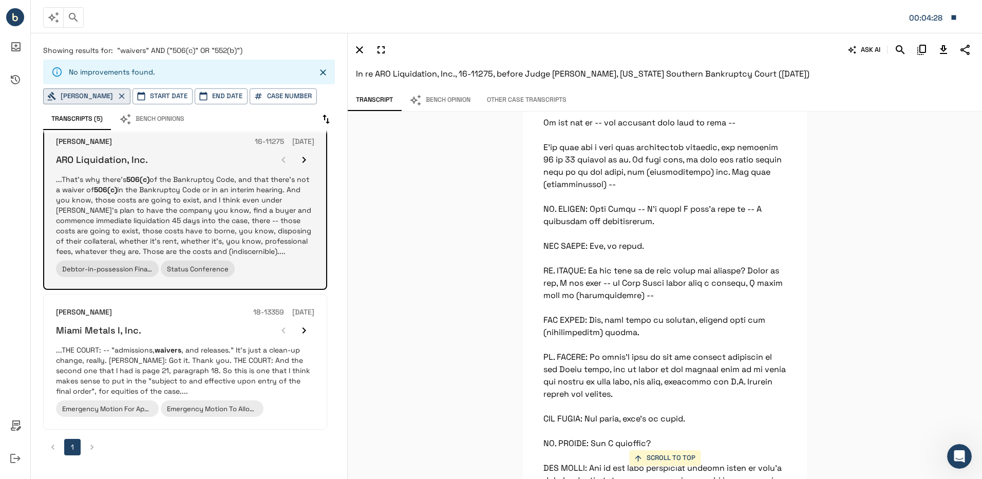
click at [306, 156] on icon "button" at bounding box center [304, 160] width 12 height 12
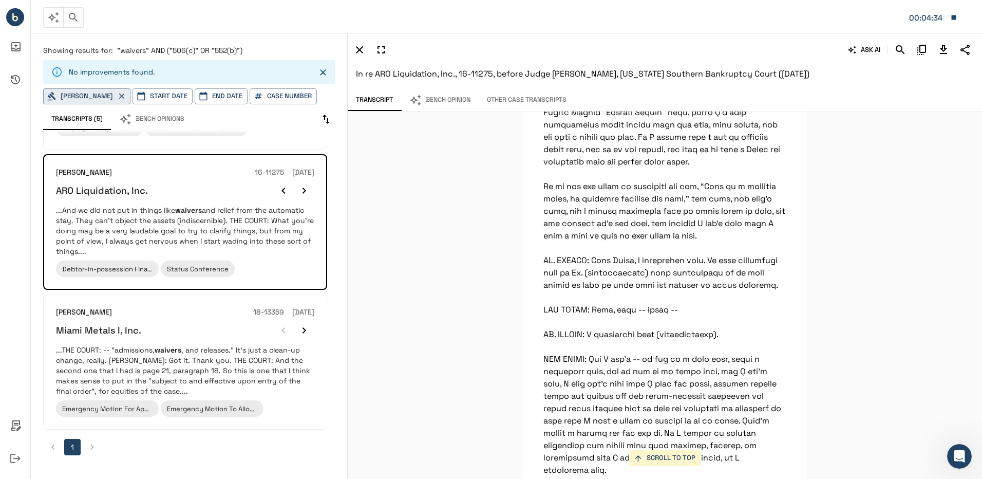
scroll to position [57356, 0]
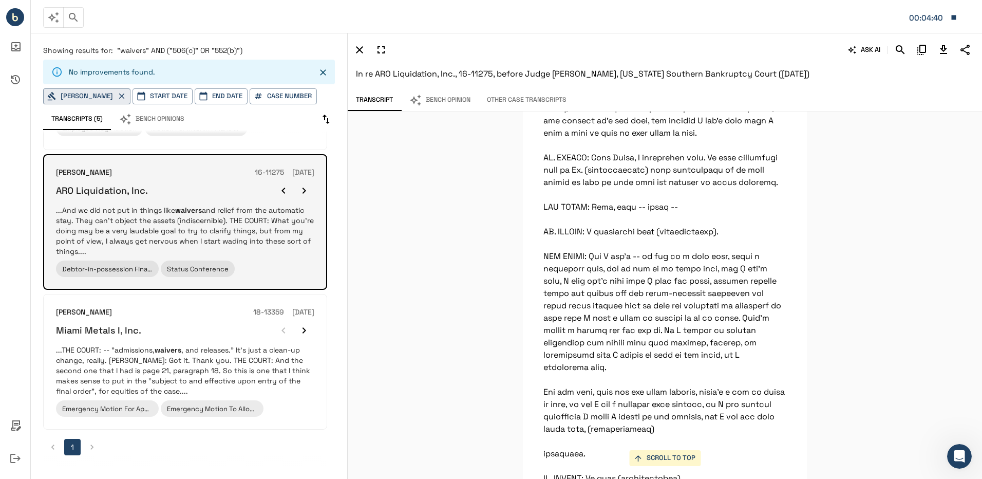
click at [298, 187] on button "button" at bounding box center [304, 190] width 21 height 21
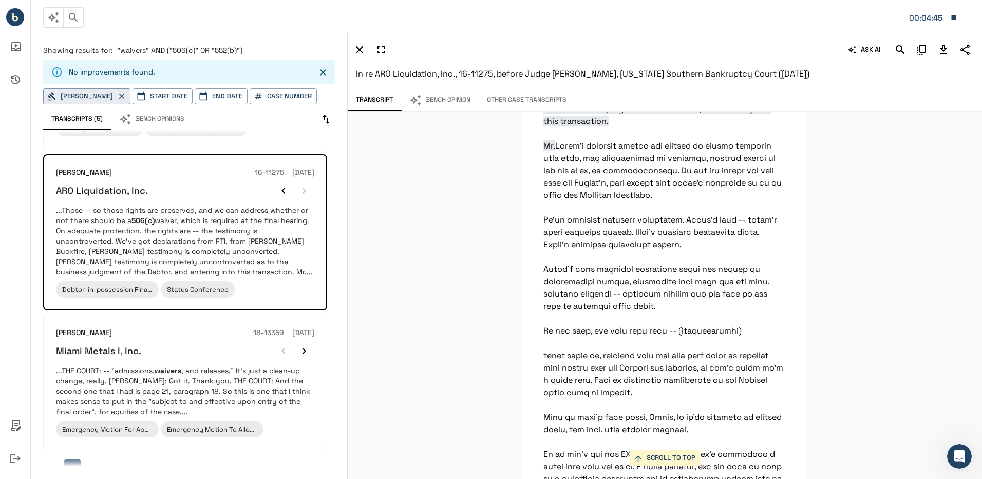
scroll to position [55591, 0]
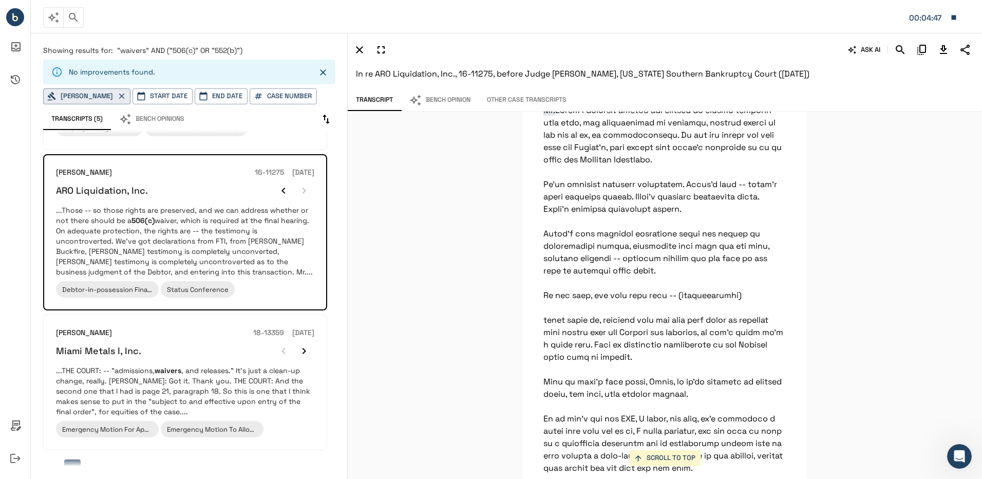
click at [951, 52] on button "Download Transcript" at bounding box center [943, 49] width 17 height 17
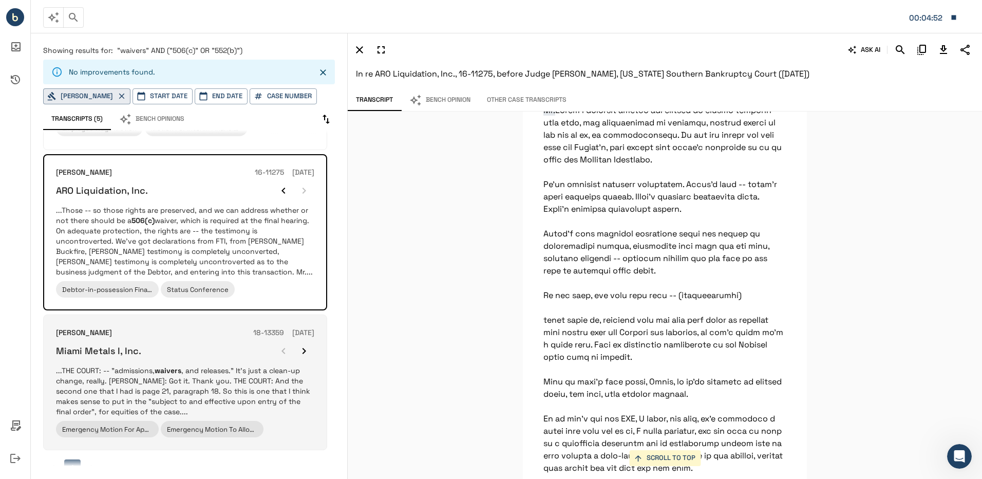
click at [153, 371] on p "...THE COURT: -- "admissions, waivers , and releases." It's just a clean-up cha…" at bounding box center [185, 390] width 258 height 51
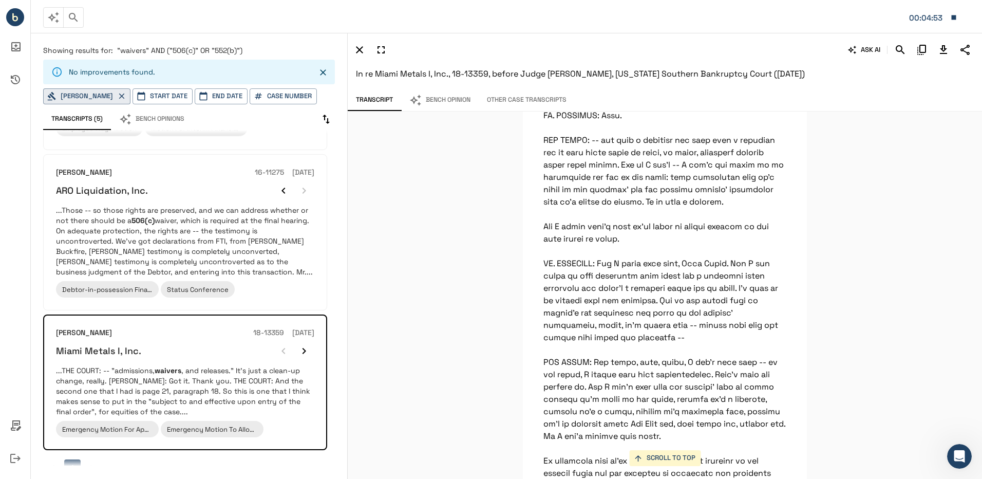
scroll to position [44792, 0]
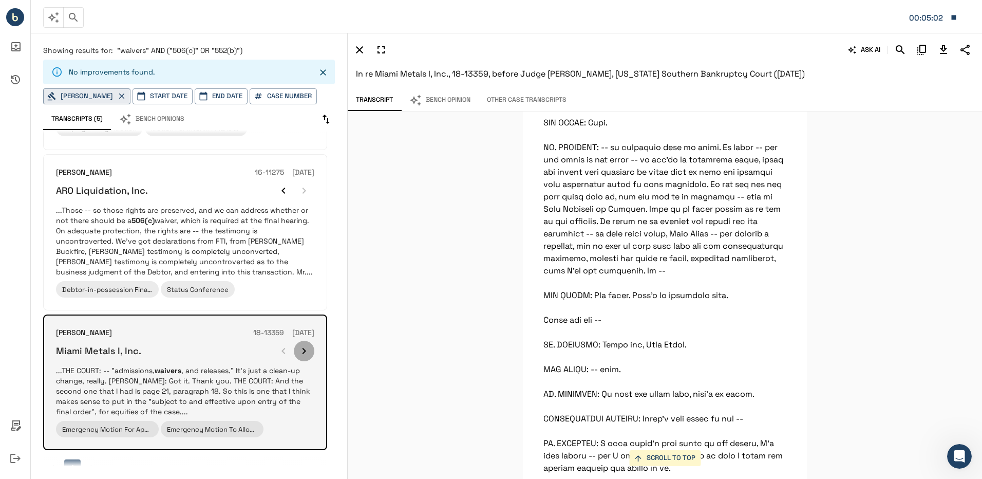
click at [300, 348] on icon "button" at bounding box center [304, 351] width 12 height 12
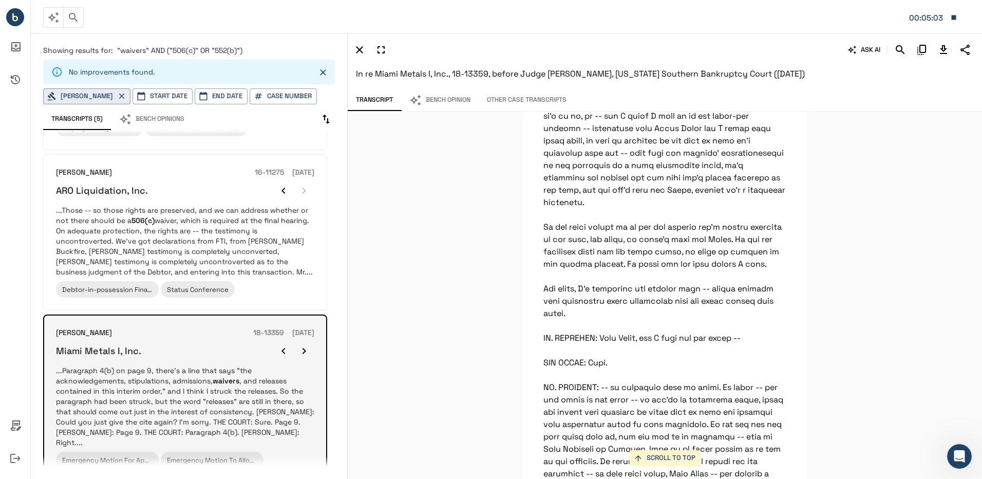
scroll to position [44552, 0]
click at [300, 348] on icon "button" at bounding box center [304, 351] width 12 height 12
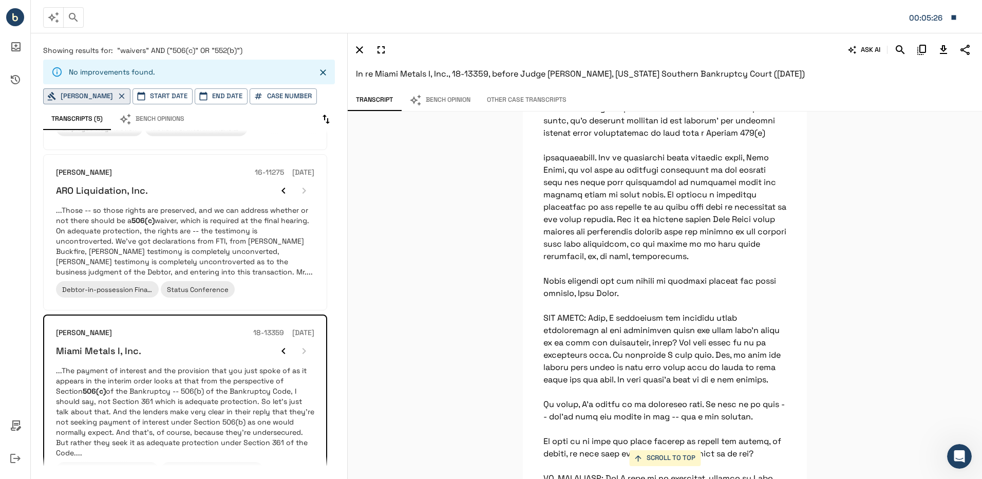
scroll to position [17003, 0]
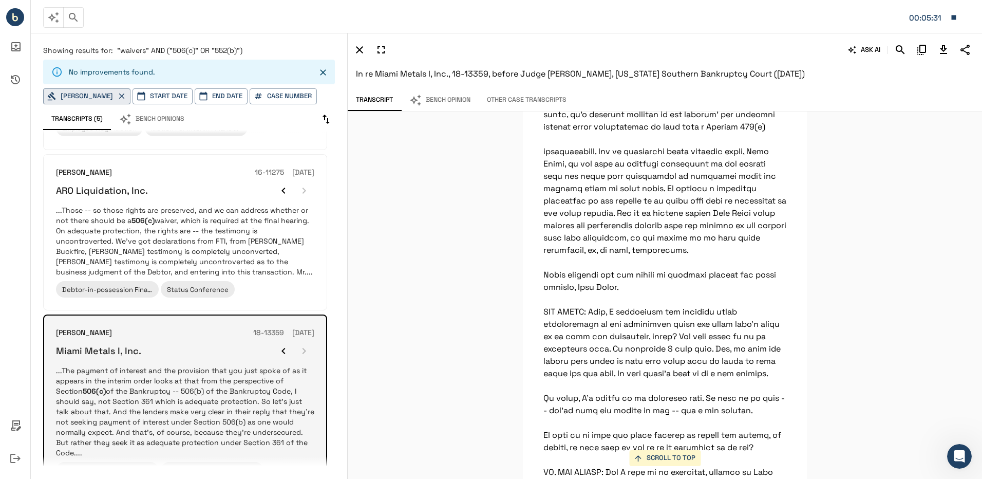
click at [300, 349] on div at bounding box center [293, 351] width 41 height 21
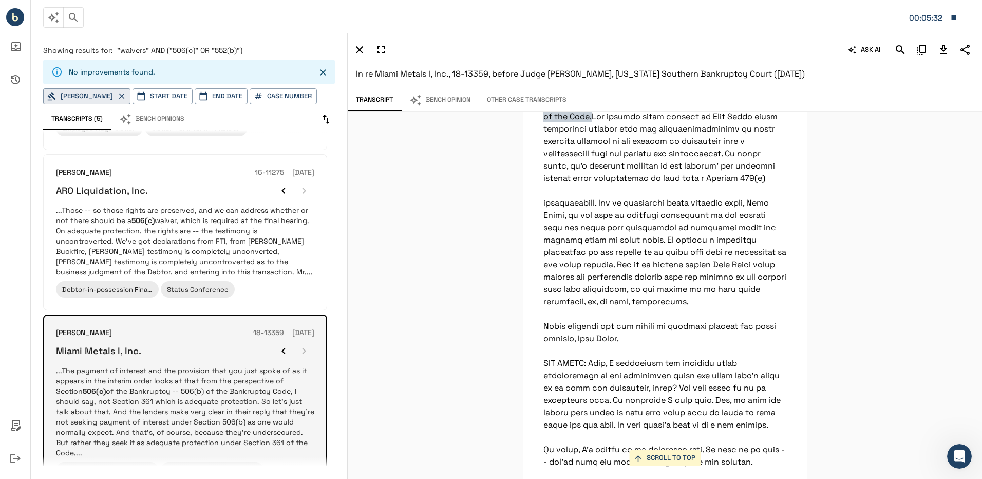
click at [288, 349] on icon "button" at bounding box center [283, 351] width 12 height 12
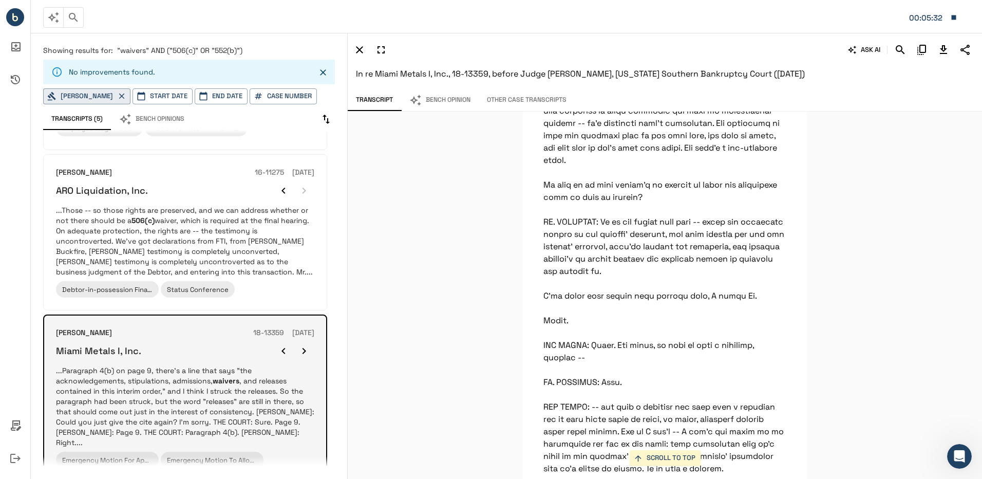
scroll to position [44552, 0]
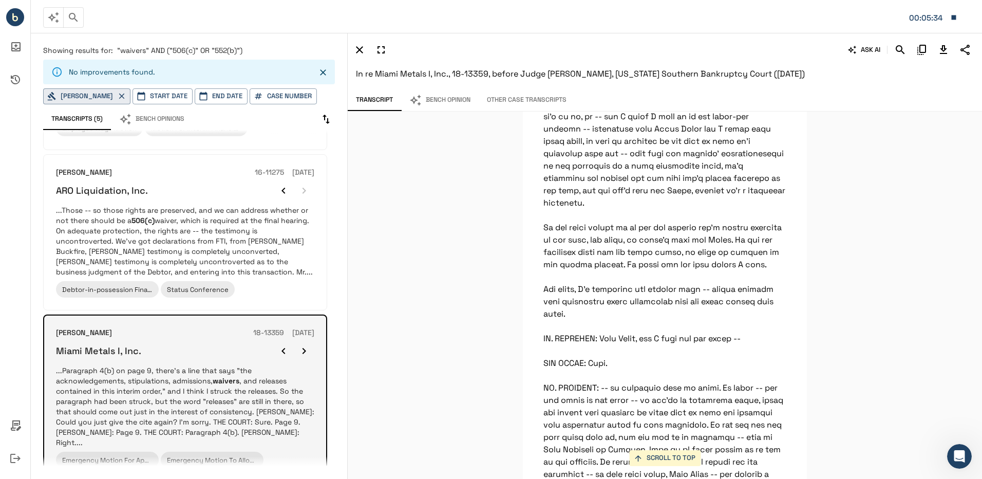
click at [288, 349] on icon "button" at bounding box center [283, 351] width 12 height 12
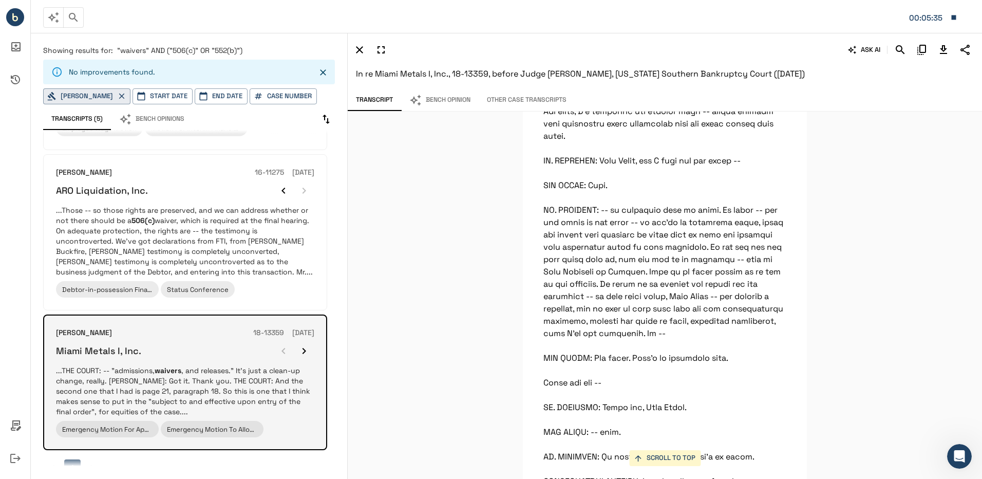
scroll to position [44792, 0]
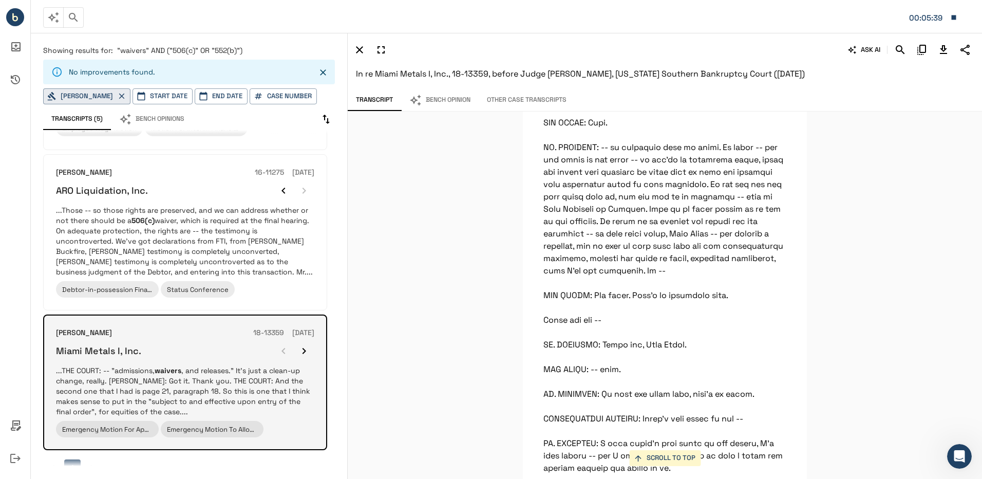
click at [288, 348] on div at bounding box center [293, 351] width 41 height 21
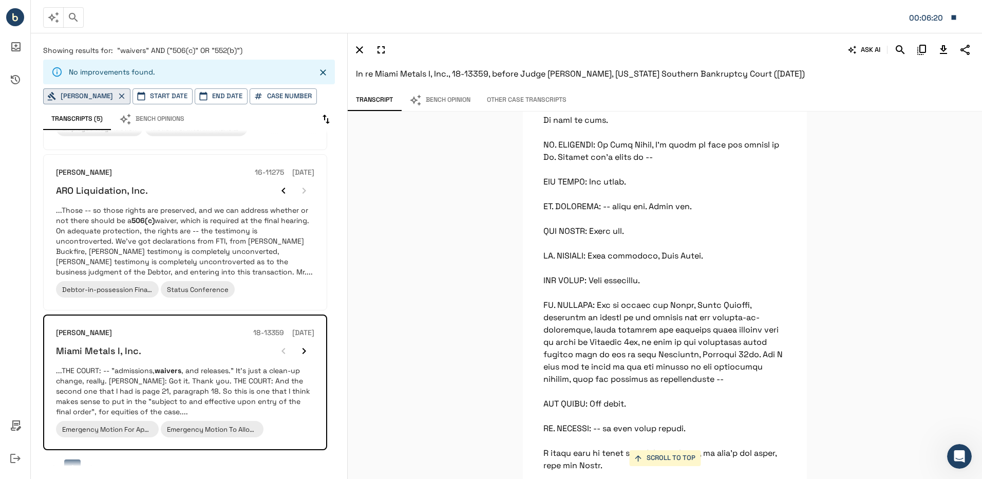
scroll to position [45409, 0]
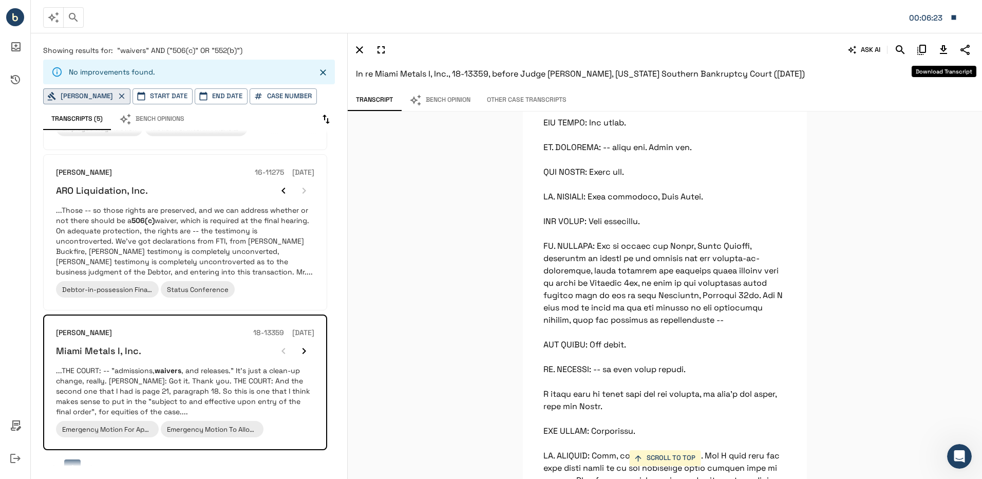
click at [940, 48] on icon "Download Transcript" at bounding box center [943, 50] width 12 height 12
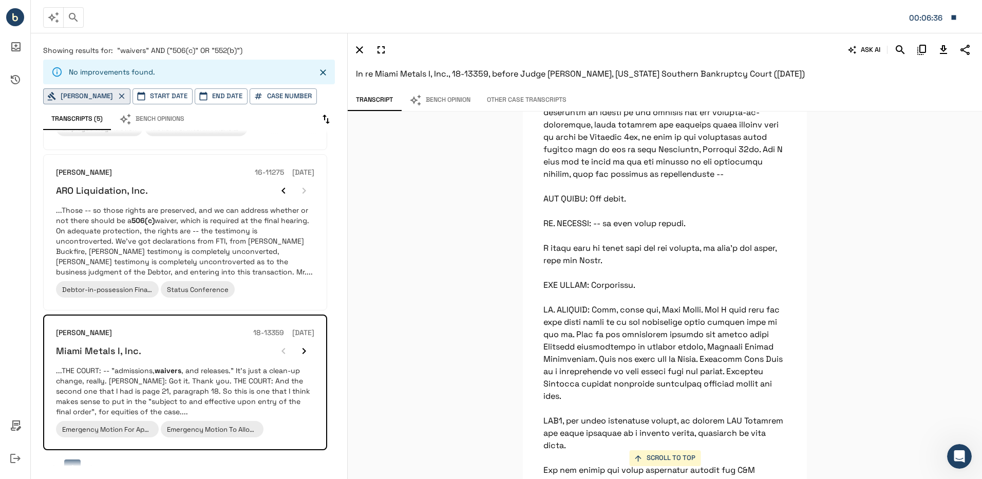
scroll to position [45563, 0]
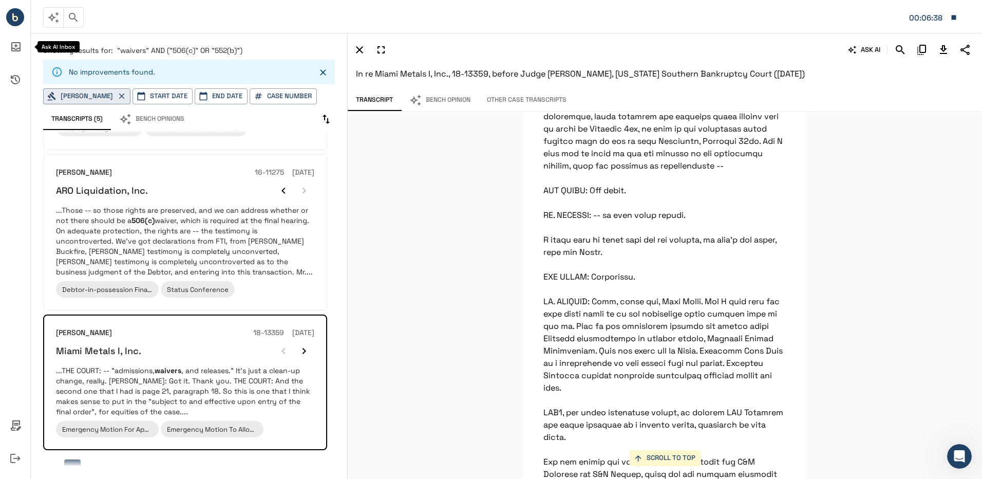
click at [10, 46] on icon "Ask AI Inbox" at bounding box center [15, 46] width 25 height 25
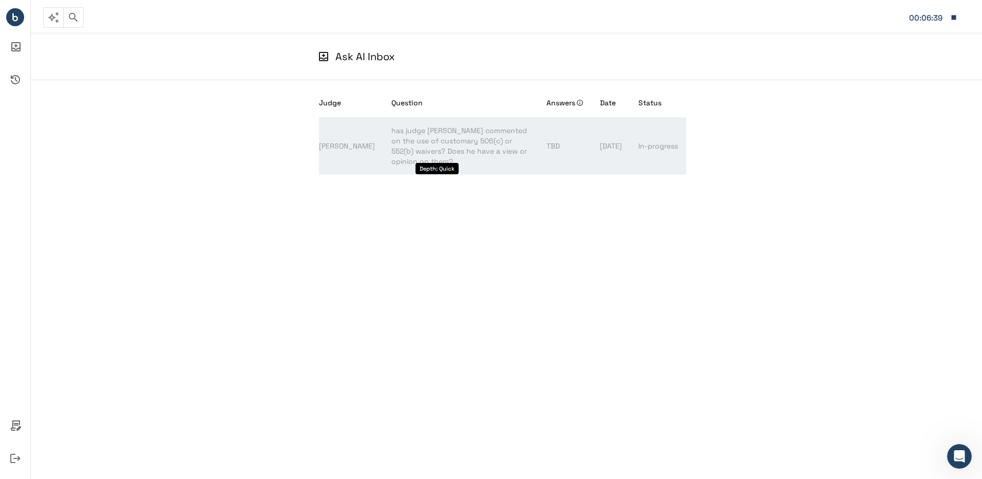
click at [445, 129] on span "has judge lane commented on the use of customary 506(c) or 552(b) waivers? Does…" at bounding box center [459, 146] width 136 height 40
click at [444, 144] on span "has judge lane commented on the use of customary 506(c) or 552(b) waivers? Does…" at bounding box center [459, 146] width 136 height 40
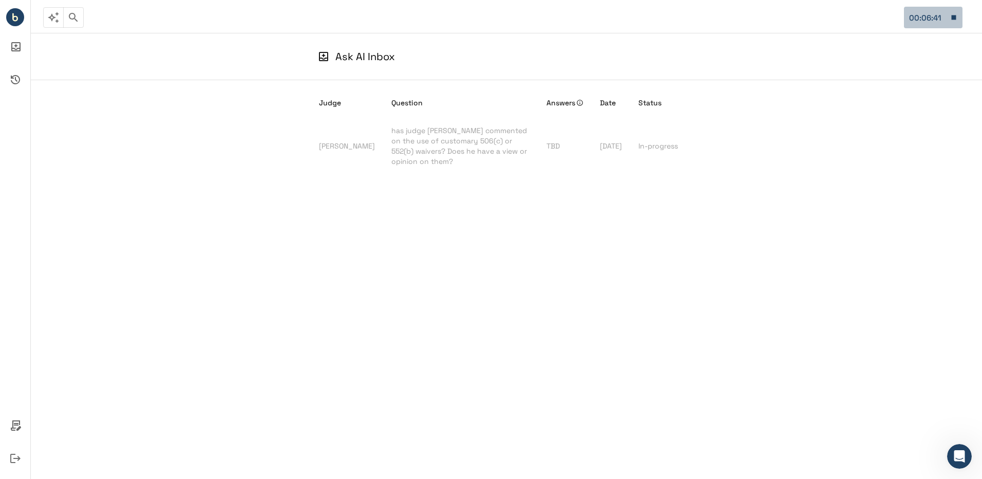
click at [952, 14] on icon "button" at bounding box center [953, 17] width 9 height 9
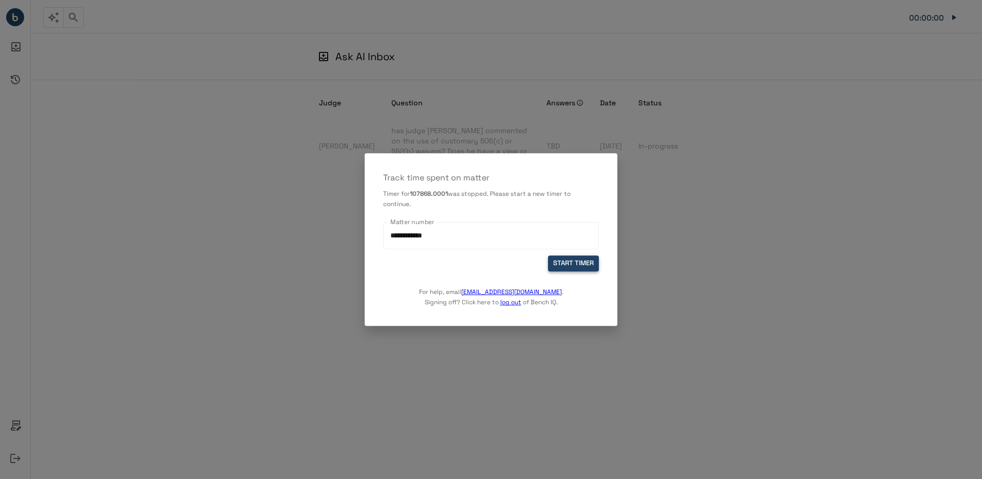
click at [589, 262] on button "START TIMER" at bounding box center [573, 263] width 51 height 16
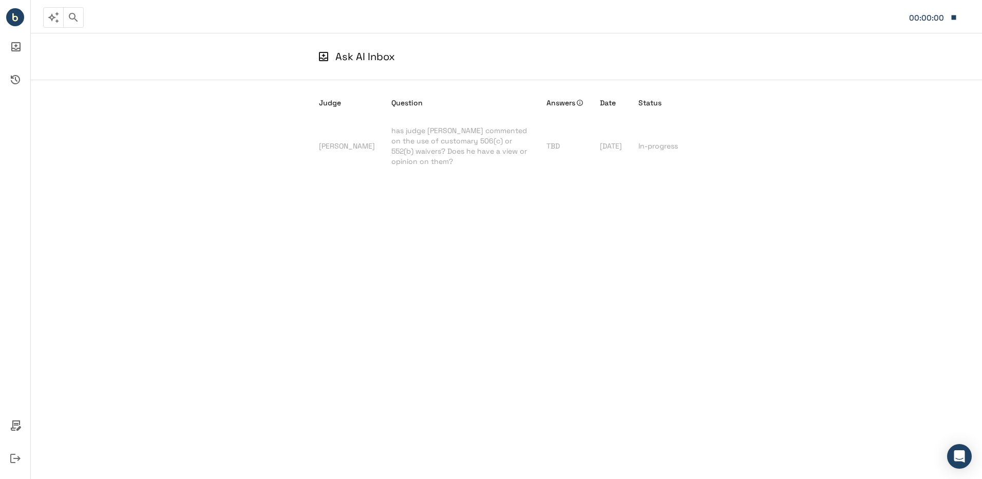
drag, startPoint x: 513, startPoint y: 216, endPoint x: 483, endPoint y: 206, distance: 30.9
click at [512, 216] on div "Judge Question Answers Date Status Sean H Lane has judge lane commented on the …" at bounding box center [506, 263] width 375 height 366
click at [14, 21] on icon "Bench IQ" at bounding box center [15, 19] width 6 height 6
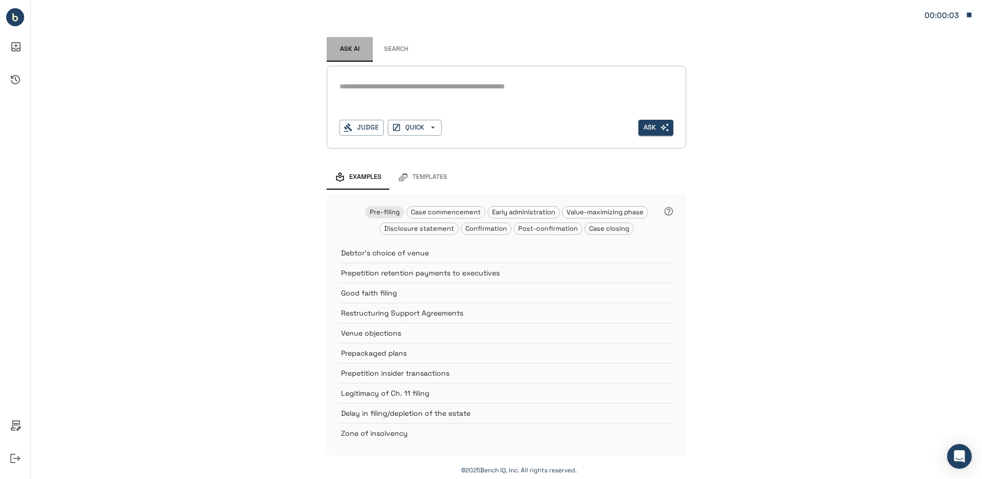
click at [358, 53] on span "Ask AI" at bounding box center [350, 49] width 20 height 8
click at [370, 131] on button "Judge" at bounding box center [362, 128] width 44 height 16
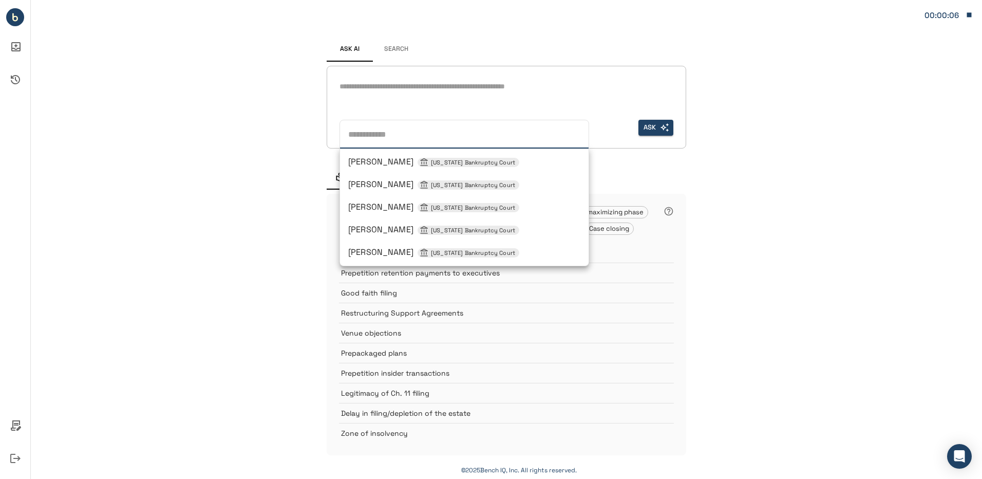
type input "*"
type input "**********"
type input "**"
type input "**********"
type input "***"
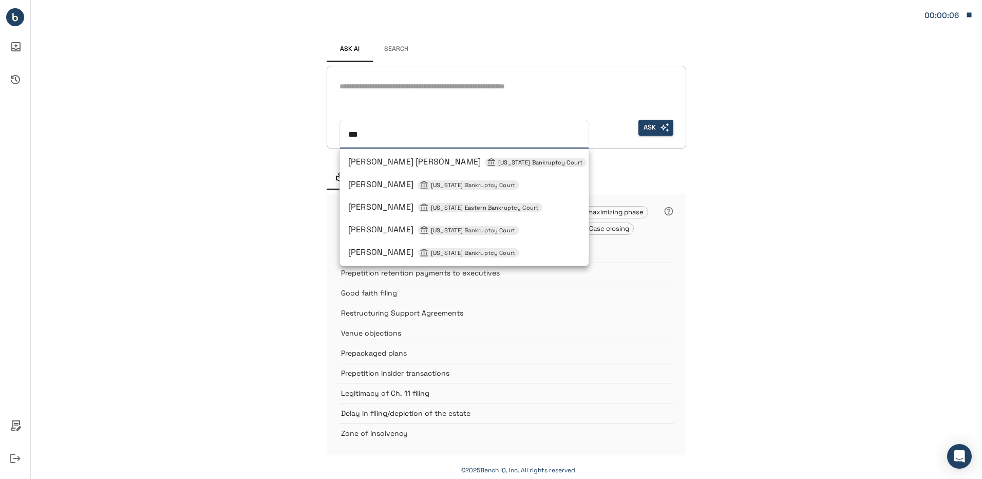
type input "****"
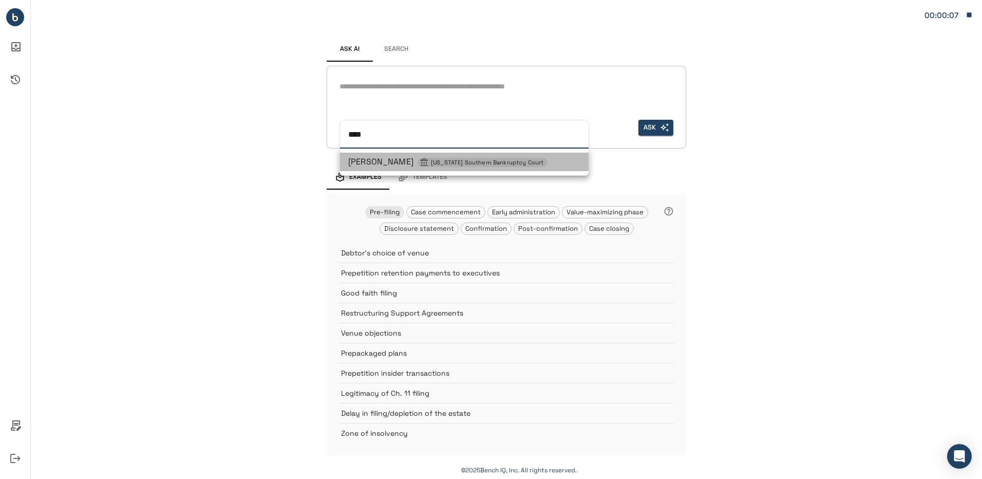
click at [392, 161] on span "Sean H Lane New York Southern Bankruptcy Court" at bounding box center [447, 161] width 199 height 11
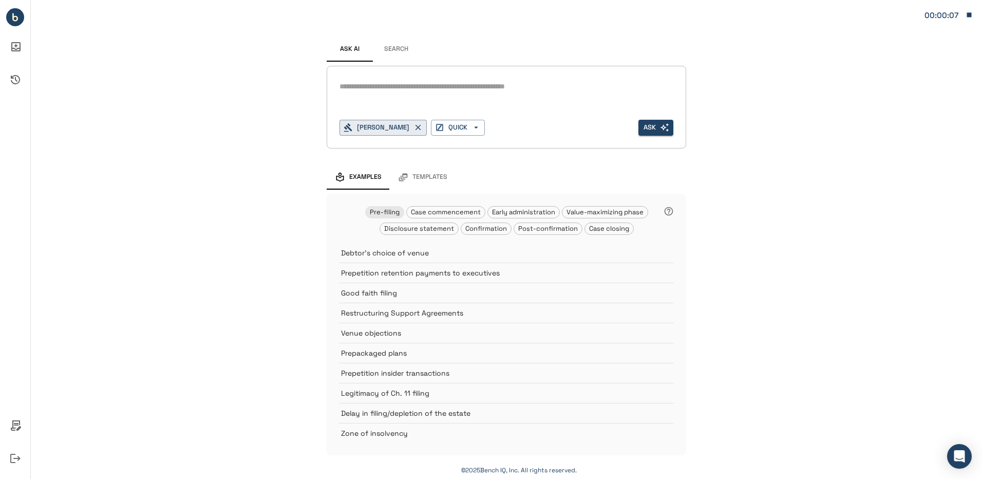
click at [366, 78] on div "* Sean H Lane QUICK Ask" at bounding box center [507, 107] width 360 height 83
click at [366, 83] on textarea at bounding box center [507, 87] width 334 height 12
paste textarea "**********"
click at [408, 89] on textarea "**********" at bounding box center [507, 87] width 334 height 12
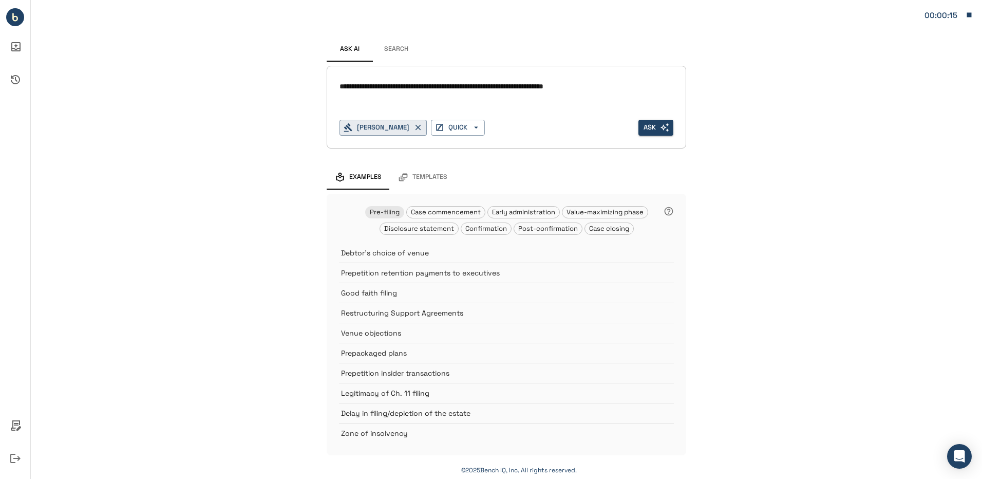
click at [534, 86] on textarea "**********" at bounding box center [507, 87] width 334 height 12
click at [431, 94] on textarea "**********" at bounding box center [507, 93] width 334 height 24
type textarea "**********"
click at [655, 129] on button "Ask" at bounding box center [655, 128] width 35 height 16
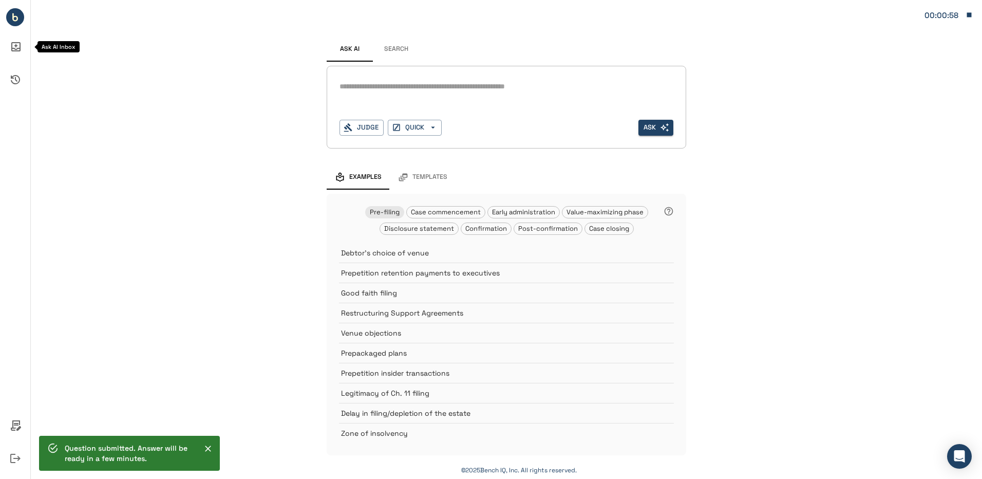
click at [21, 49] on icon "Ask AI Inbox" at bounding box center [15, 46] width 25 height 25
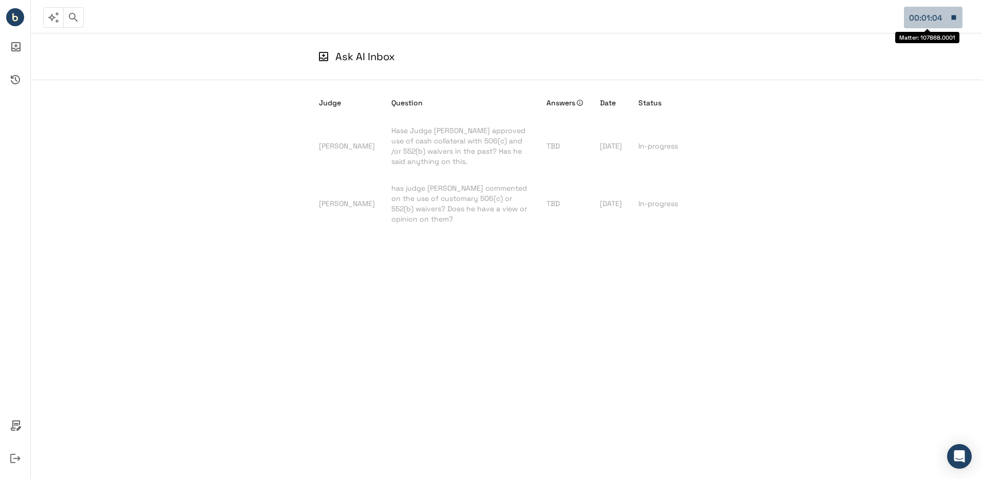
click at [916, 15] on div "00:01:04" at bounding box center [927, 17] width 36 height 13
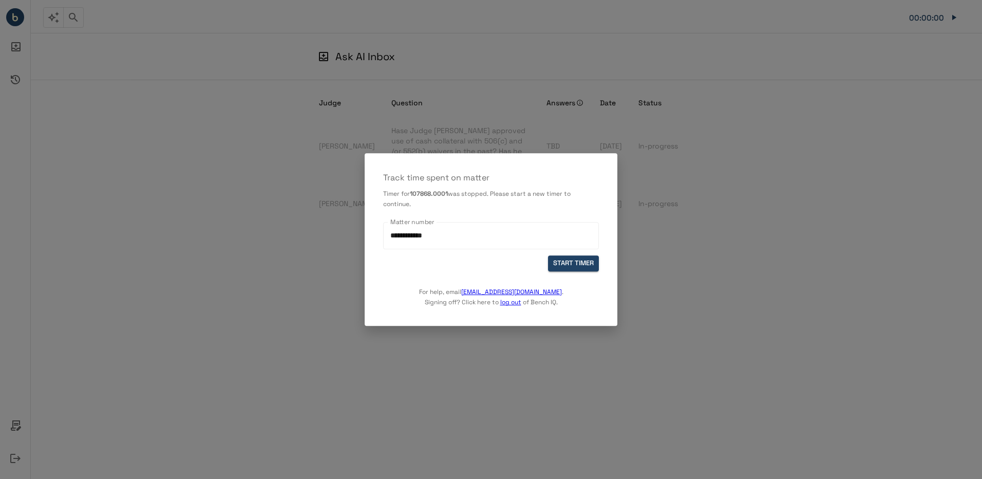
click at [900, 90] on div at bounding box center [491, 239] width 982 height 479
click at [916, 60] on div at bounding box center [491, 239] width 982 height 479
click at [581, 268] on button "START TIMER" at bounding box center [573, 263] width 51 height 16
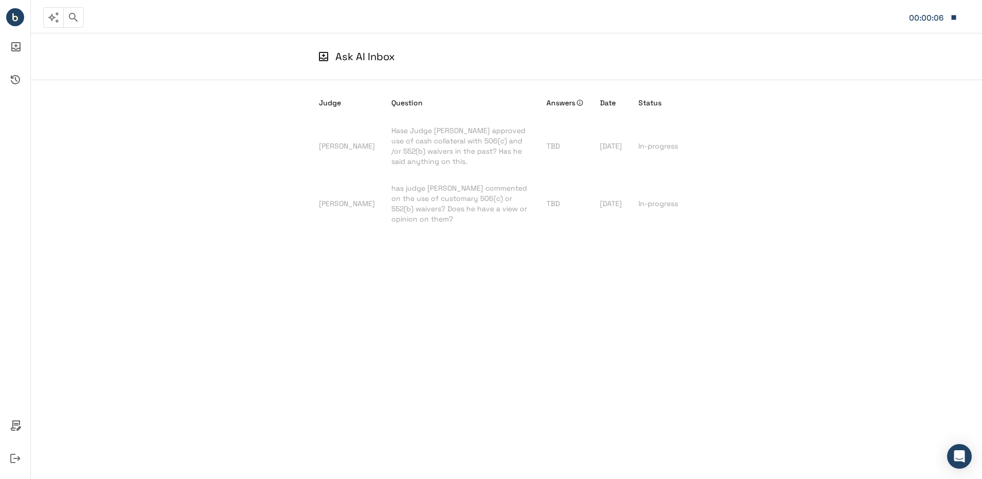
click at [52, 20] on icon "button" at bounding box center [53, 17] width 11 height 11
click at [11, 47] on icon "Ask AI Inbox" at bounding box center [15, 46] width 9 height 9
click at [20, 46] on icon "Ask AI Inbox" at bounding box center [15, 46] width 9 height 9
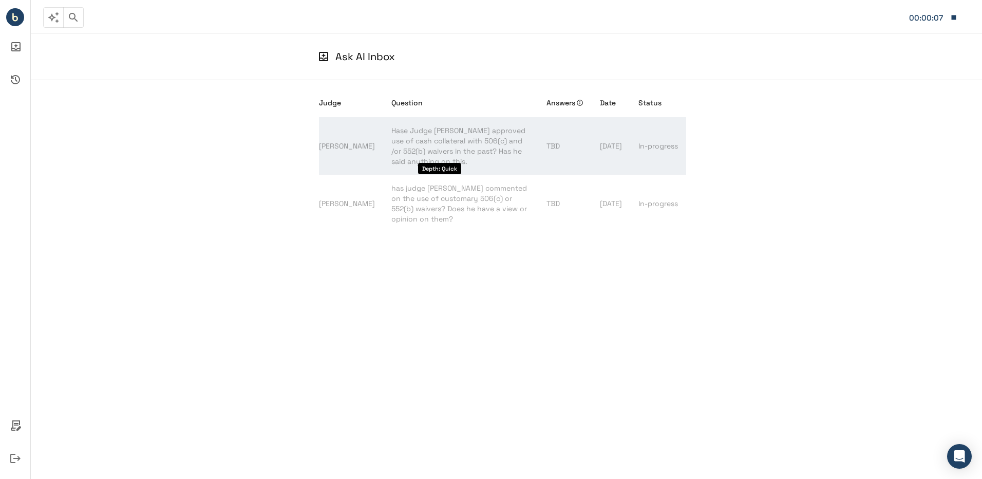
click at [443, 131] on span "Hase Judge Lane approved use of cash collateral with 506(c) and /or 552(b) waiv…" at bounding box center [458, 146] width 134 height 40
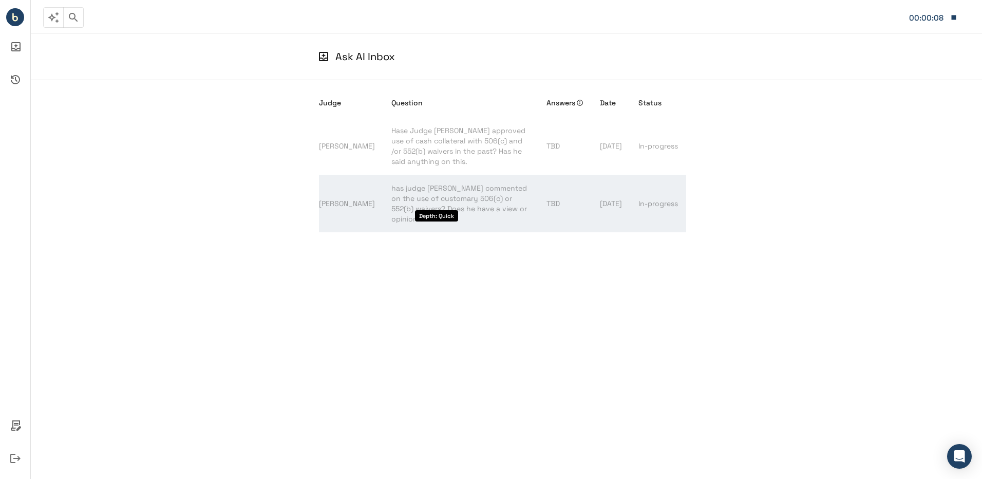
click at [475, 195] on span "has judge lane commented on the use of customary 506(c) or 552(b) waivers? Does…" at bounding box center [459, 203] width 136 height 40
click at [614, 194] on td "09/24/25" at bounding box center [611, 204] width 39 height 58
click at [497, 188] on span "has judge lane commented on the use of customary 506(c) or 552(b) waivers? Does…" at bounding box center [459, 203] width 136 height 40
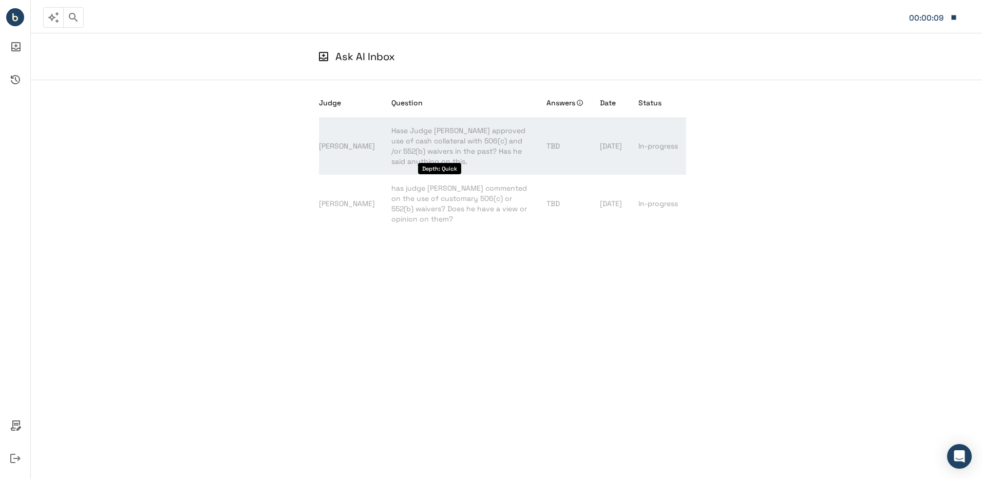
click at [496, 140] on span "Hase Judge Lane approved use of cash collateral with 506(c) and /or 552(b) waiv…" at bounding box center [458, 146] width 134 height 40
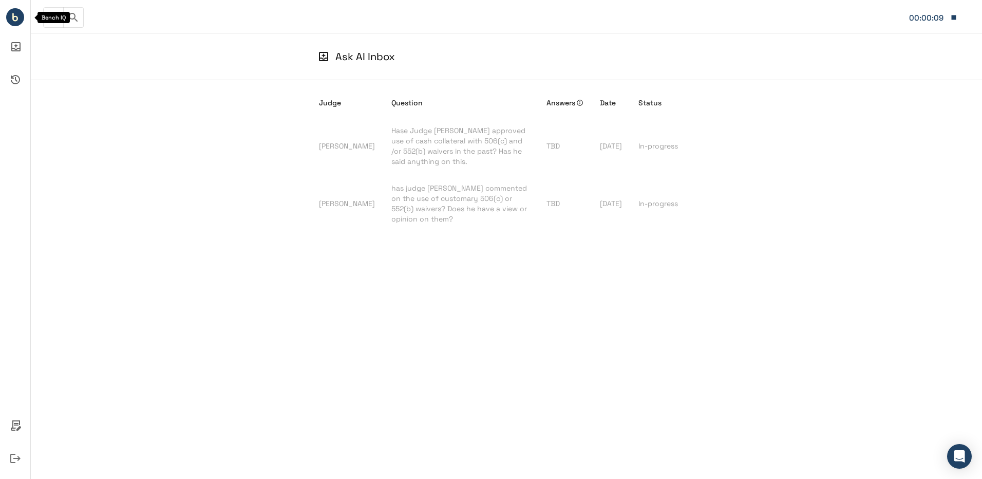
click at [12, 42] on icon "Ask AI Inbox" at bounding box center [15, 46] width 25 height 25
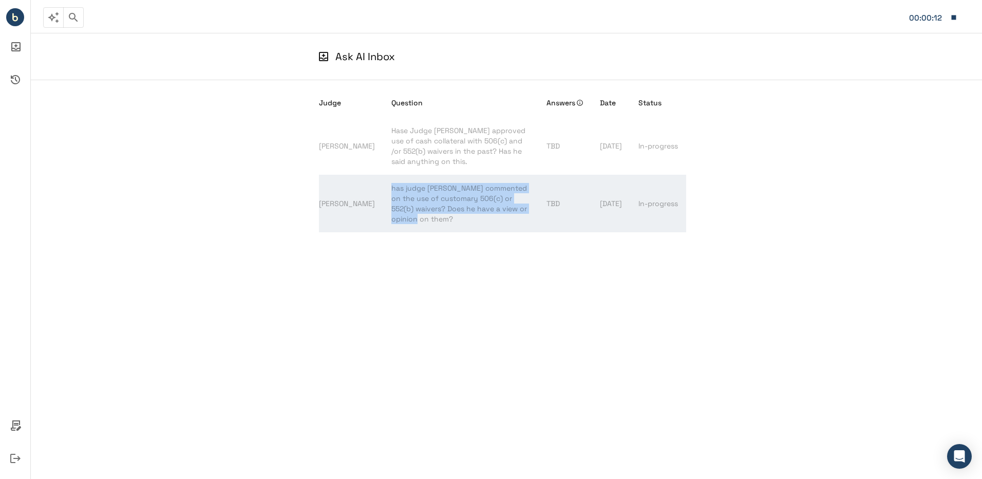
drag, startPoint x: 365, startPoint y: 176, endPoint x: 488, endPoint y: 204, distance: 127.0
click at [488, 204] on td "has judge lane commented on the use of customary 506(c) or 552(b) waivers? Does…" at bounding box center [460, 204] width 155 height 58
copy span "has judge lane commented on the use of customary 506(c) or 552(b) waivers? Does…"
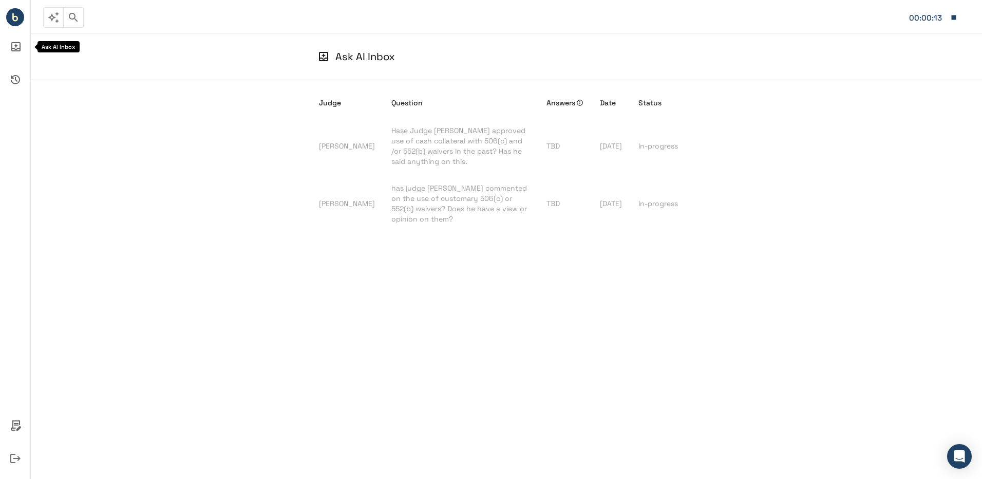
click at [15, 47] on icon "Ask AI Inbox" at bounding box center [15, 46] width 25 height 25
click at [20, 9] on icon "Bench IQ" at bounding box center [15, 17] width 18 height 18
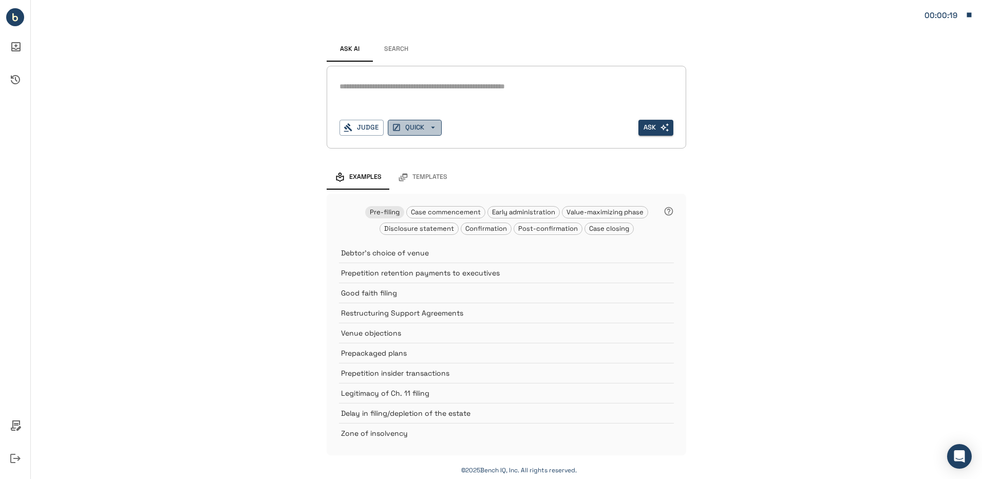
click at [416, 126] on button "QUICK" at bounding box center [415, 128] width 54 height 16
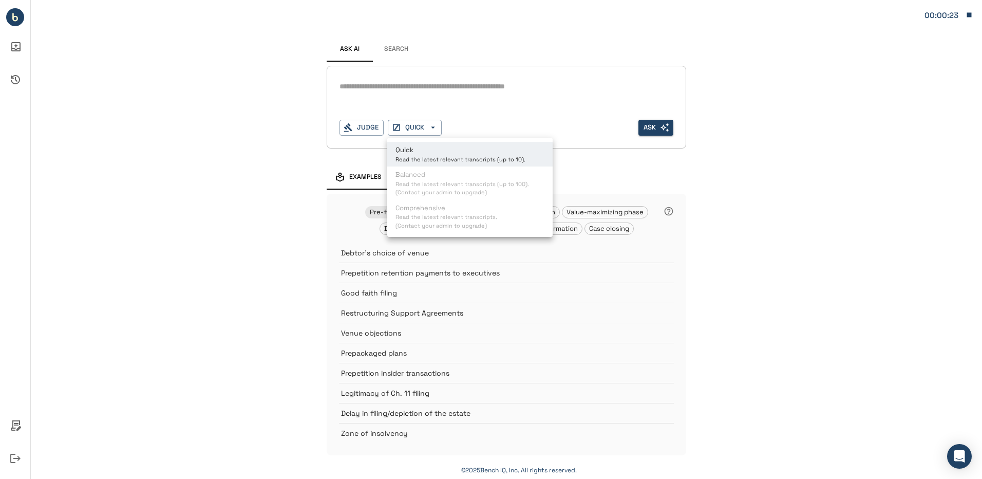
click at [481, 193] on ul "Quick Read the latest relevant transcripts (up to 10). Balanced Read the latest…" at bounding box center [469, 187] width 165 height 99
drag, startPoint x: 416, startPoint y: 224, endPoint x: 405, endPoint y: 226, distance: 11.4
click at [416, 224] on ul "Quick Read the latest relevant transcripts (up to 10). Balanced Read the latest…" at bounding box center [469, 187] width 165 height 99
click at [261, 216] on div at bounding box center [491, 239] width 982 height 479
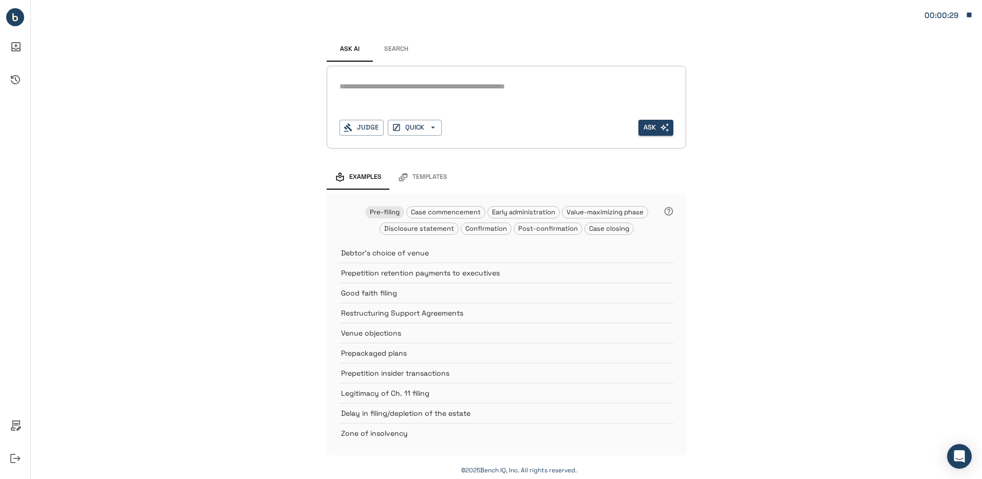
click at [964, 9] on button "00:00:29" at bounding box center [948, 15] width 59 height 22
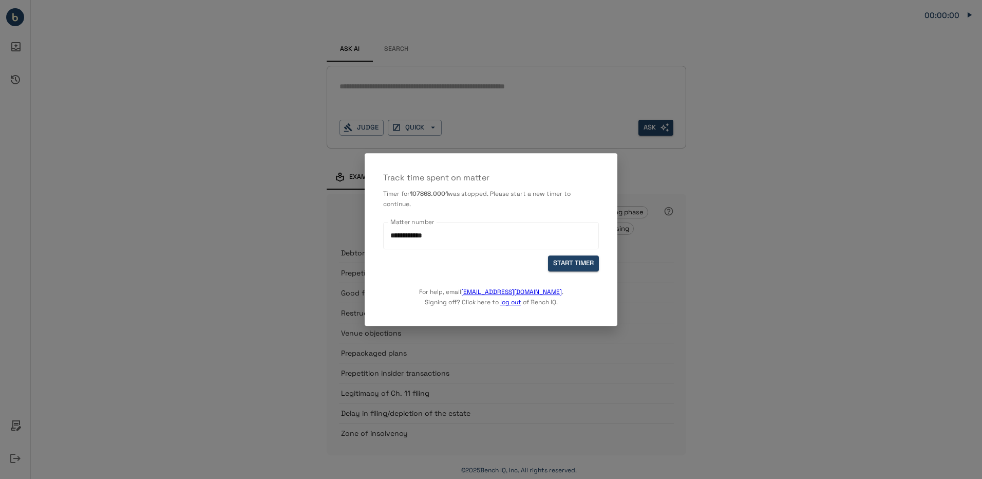
drag, startPoint x: 579, startPoint y: 272, endPoint x: 474, endPoint y: 254, distance: 106.9
click at [578, 272] on div "For help, email support@benchiq.com . Signing off? Click here to log out of Ben…" at bounding box center [491, 289] width 216 height 36
click at [574, 260] on button "START TIMER" at bounding box center [573, 263] width 51 height 16
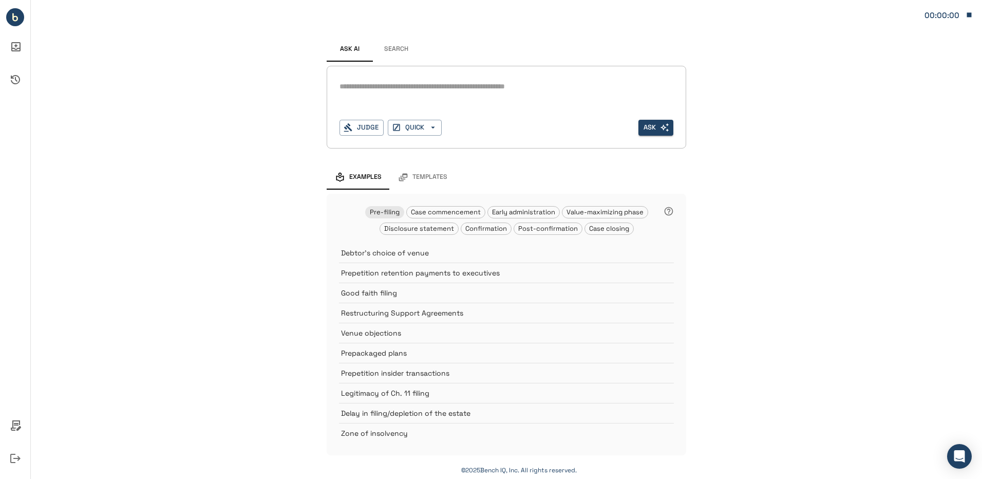
click at [15, 41] on icon "Ask AI Inbox" at bounding box center [15, 46] width 25 height 25
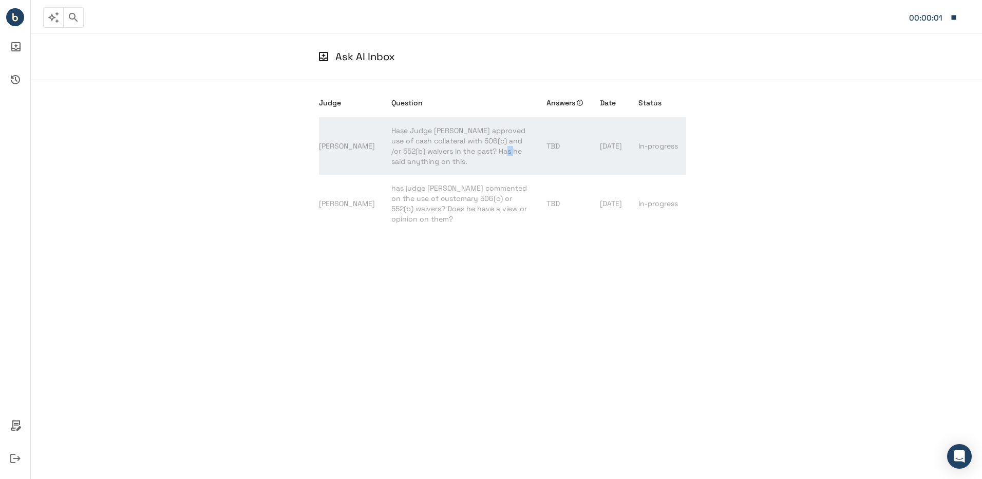
click at [454, 151] on span "Hase Judge Lane approved use of cash collateral with 506(c) and /or 552(b) waiv…" at bounding box center [458, 146] width 134 height 40
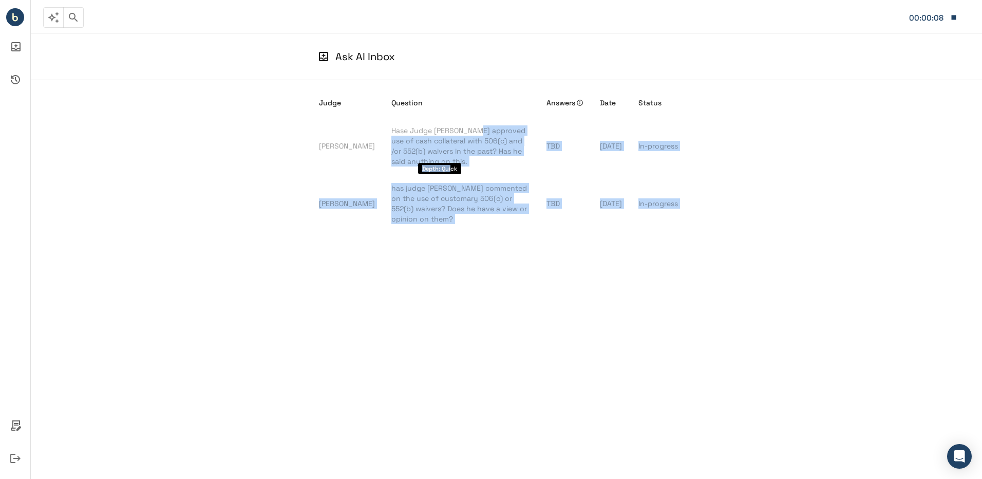
drag, startPoint x: 447, startPoint y: 122, endPoint x: 452, endPoint y: 160, distance: 38.8
click at [452, 160] on body "00:00:08 Judge 0 * Judge QUICK Ask Ask AI Inbox Judge Question Answers Date Sta…" at bounding box center [491, 239] width 982 height 479
click at [953, 14] on icon "button" at bounding box center [953, 17] width 9 height 9
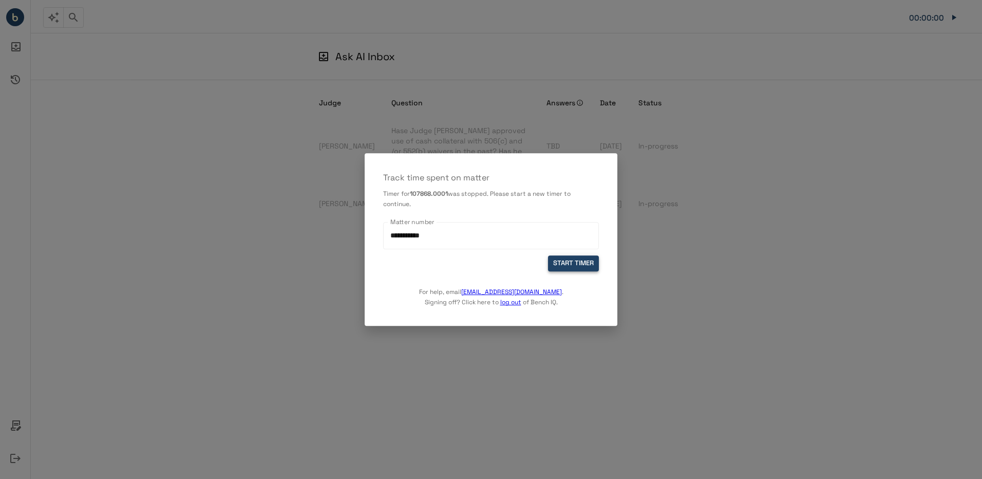
click at [577, 265] on button "START TIMER" at bounding box center [573, 263] width 51 height 16
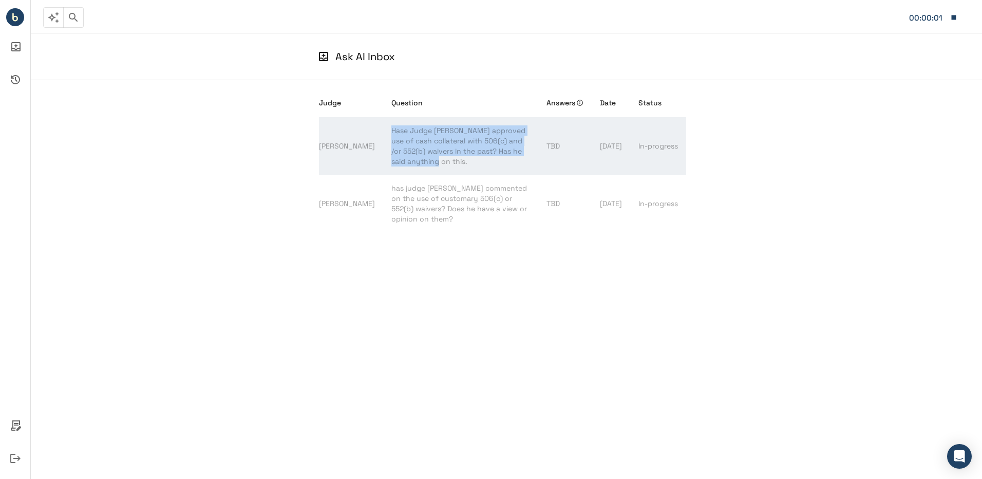
drag, startPoint x: 360, startPoint y: 127, endPoint x: 516, endPoint y: 158, distance: 158.7
click at [516, 158] on td "Hase Judge [PERSON_NAME] approved use of cash collateral with 506(c) and /or 55…" at bounding box center [460, 146] width 155 height 58
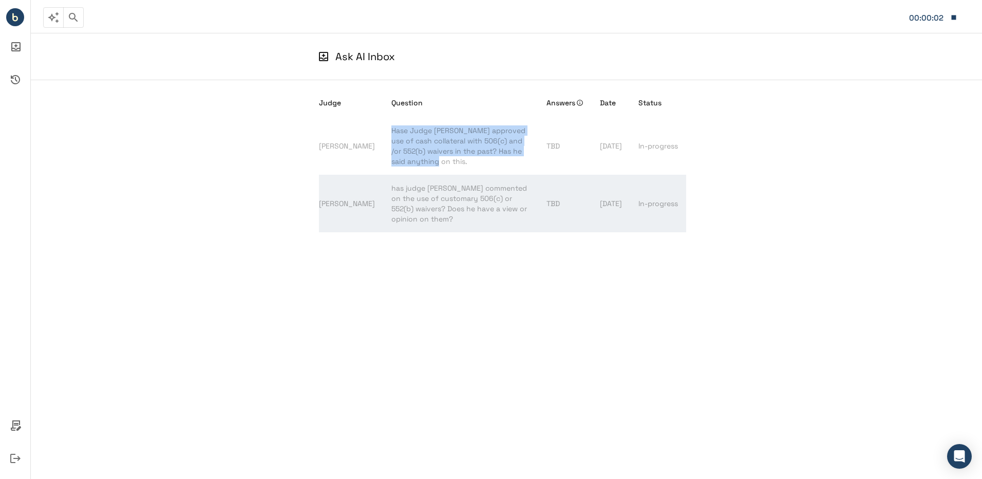
copy span "Hase Judge [PERSON_NAME] approved use of cash collateral with 506(c) and /or 55…"
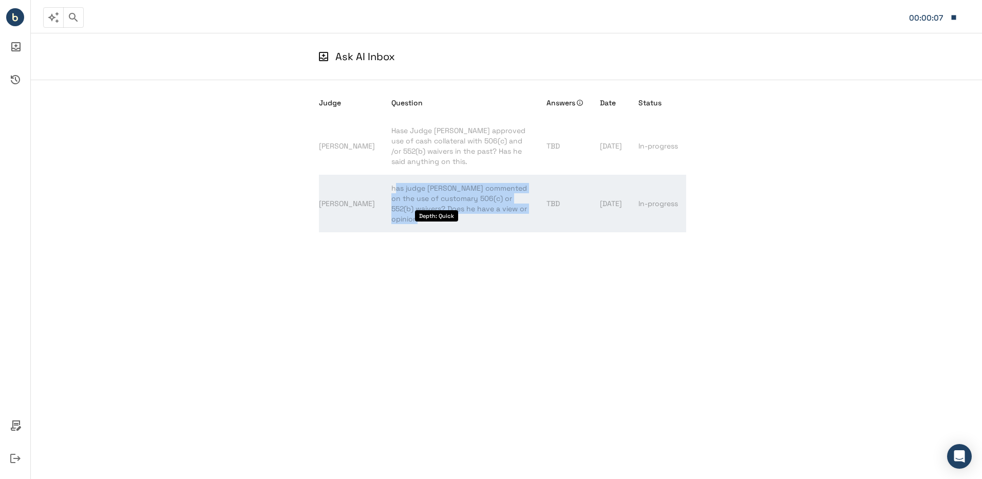
drag, startPoint x: 376, startPoint y: 177, endPoint x: 485, endPoint y: 197, distance: 110.8
click at [485, 197] on span "has judge [PERSON_NAME] commented on the use of customary 506(c) or 552(b) waiv…" at bounding box center [459, 203] width 136 height 40
click at [486, 197] on td "has judge [PERSON_NAME] commented on the use of customary 506(c) or 552(b) waiv…" at bounding box center [460, 204] width 155 height 58
drag, startPoint x: 487, startPoint y: 199, endPoint x: 363, endPoint y: 176, distance: 126.5
click at [383, 176] on td "has judge [PERSON_NAME] commented on the use of customary 506(c) or 552(b) waiv…" at bounding box center [460, 204] width 155 height 58
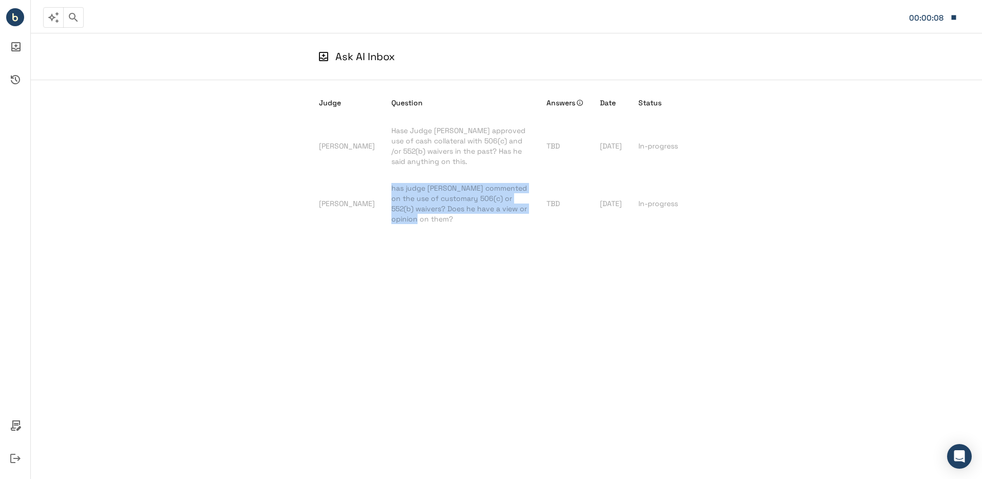
copy span "has judge [PERSON_NAME] commented on the use of customary 506(c) or 552(b) waiv…"
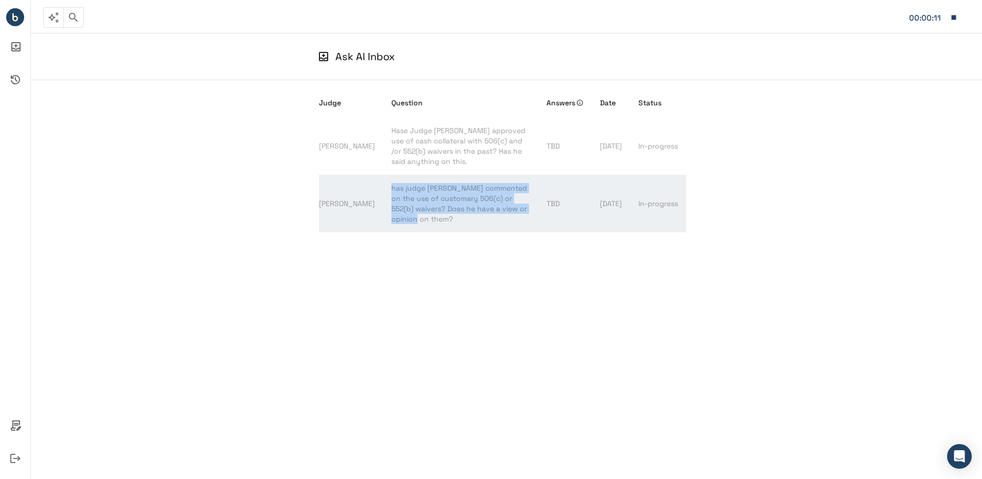
click at [676, 179] on td "In-progress" at bounding box center [658, 204] width 56 height 58
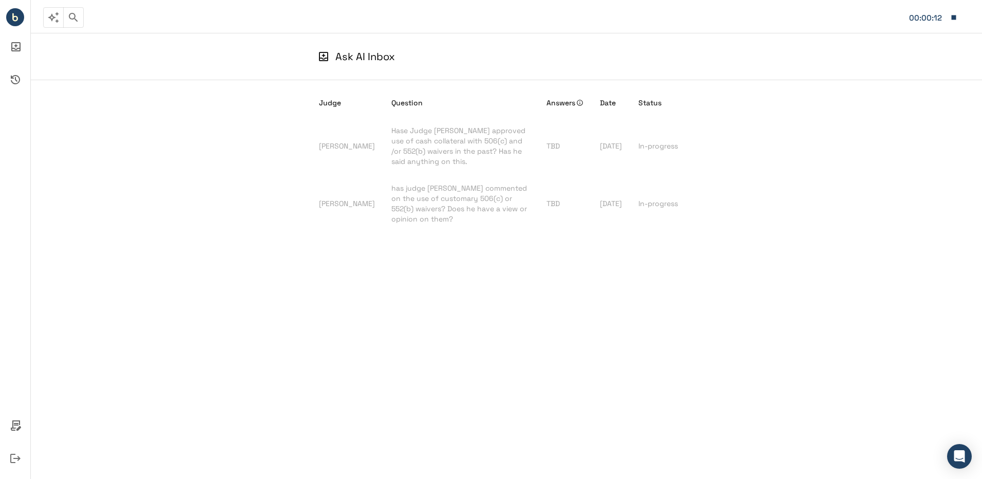
click at [958, 20] on button "00:00:12" at bounding box center [933, 18] width 59 height 22
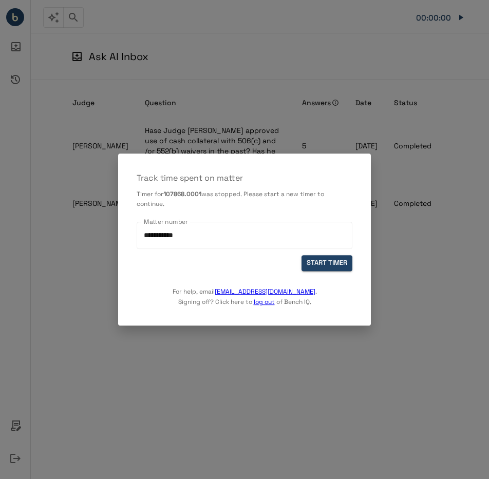
click at [397, 247] on div at bounding box center [244, 239] width 489 height 479
click at [319, 259] on button "START TIMER" at bounding box center [326, 264] width 51 height 16
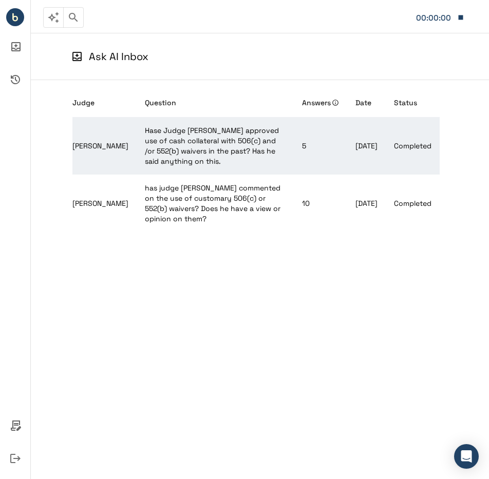
click at [264, 146] on td "Hase Judge [PERSON_NAME] approved use of cash collateral with 506(c) and /or 55…" at bounding box center [215, 146] width 157 height 58
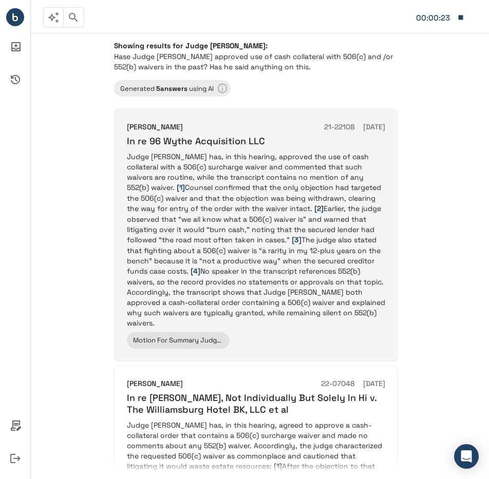
click at [257, 152] on p "Judge [PERSON_NAME] has, in this hearing, approved the use of cash collateral w…" at bounding box center [256, 240] width 258 height 177
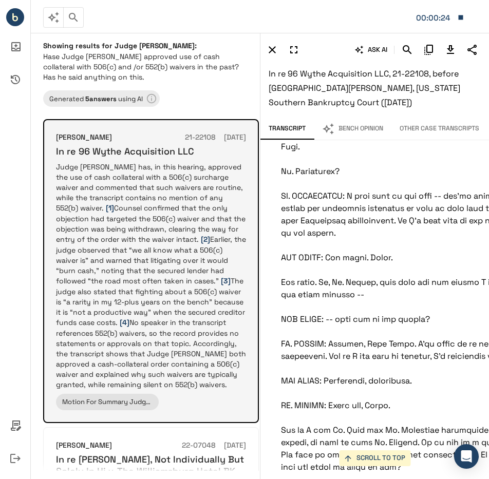
scroll to position [29860, 0]
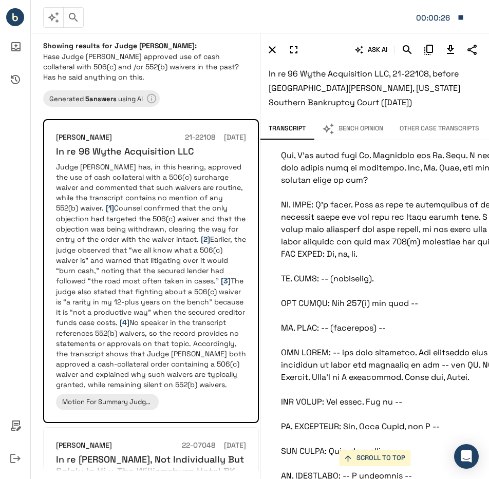
drag, startPoint x: 417, startPoint y: 264, endPoint x: 431, endPoint y: 265, distance: 14.4
click at [366, 131] on button "Bench Opinion" at bounding box center [353, 129] width 78 height 22
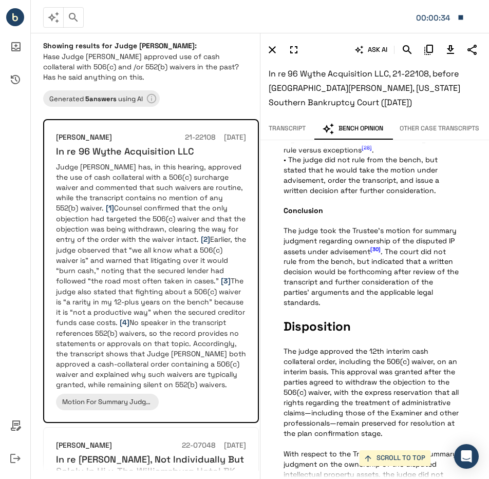
scroll to position [3049, 0]
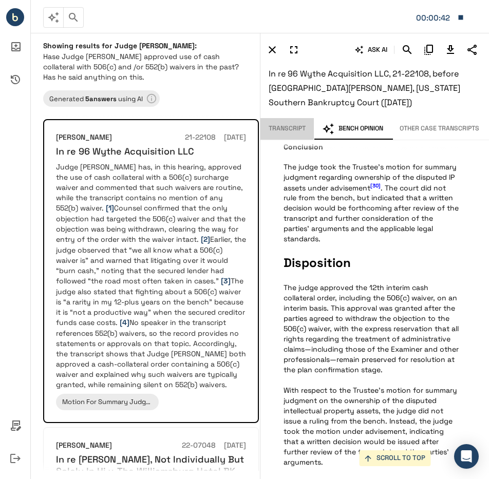
click at [293, 128] on button "Transcript" at bounding box center [286, 129] width 53 height 22
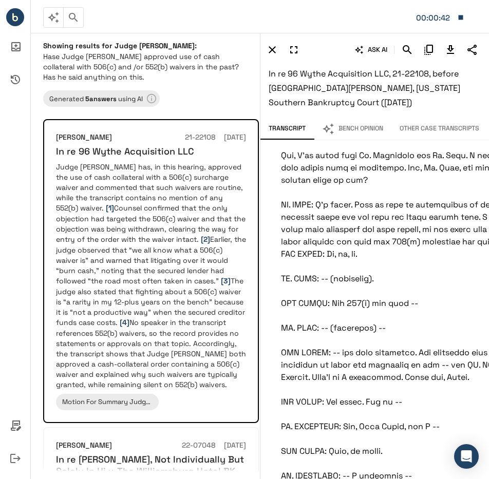
click at [353, 127] on button "Bench Opinion" at bounding box center [353, 129] width 78 height 22
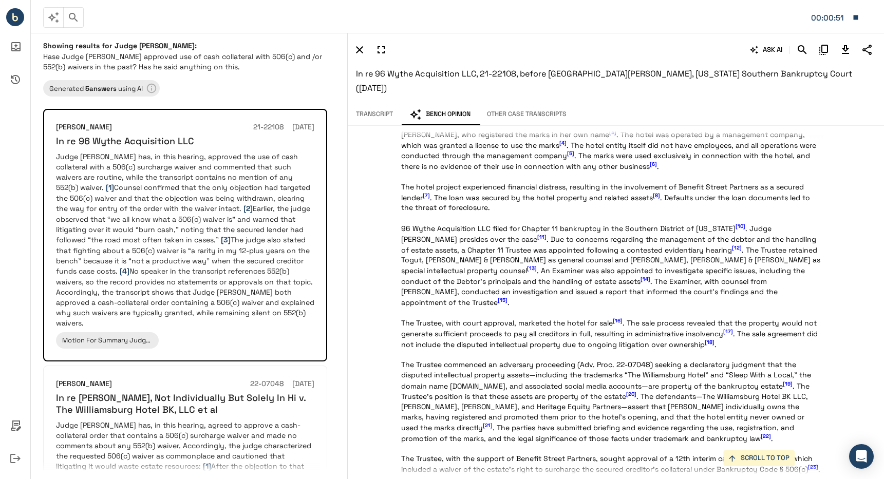
scroll to position [0, 0]
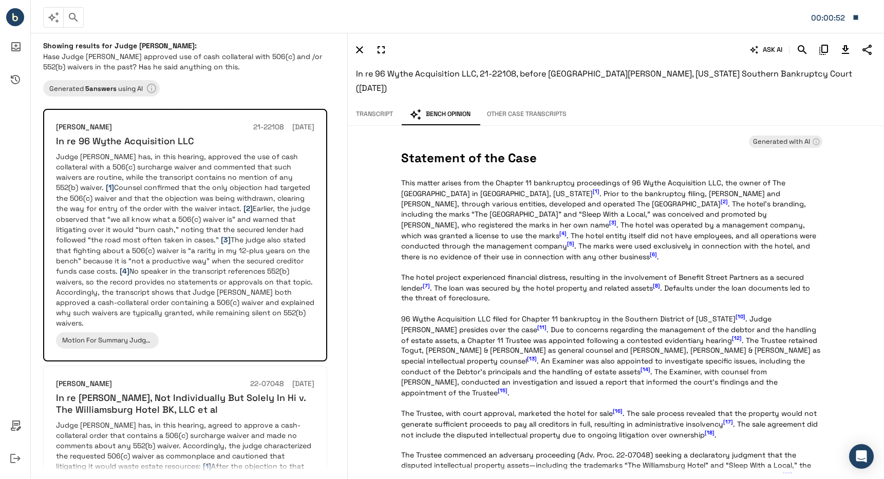
click at [372, 104] on button "Transcript" at bounding box center [374, 115] width 53 height 22
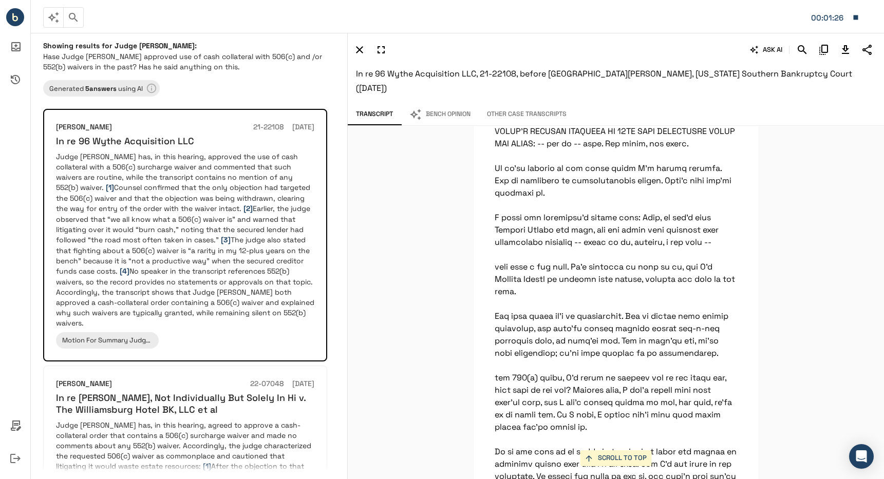
scroll to position [27241, 0]
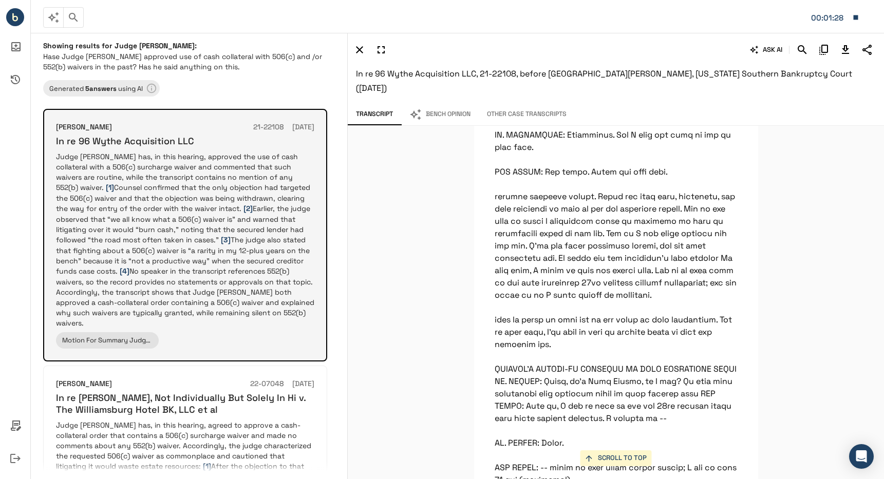
click at [200, 285] on p "Judge Lane has, in this hearing, approved the use of cash collateral with a 506…" at bounding box center [185, 240] width 258 height 177
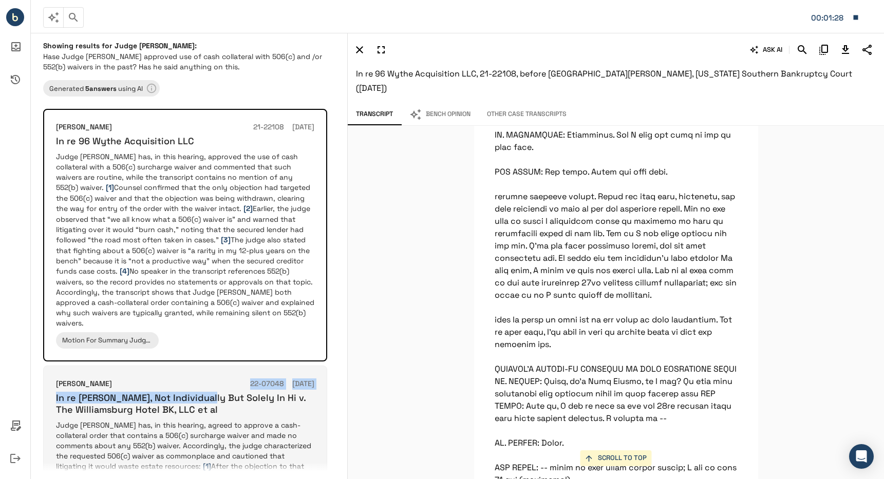
click at [208, 382] on div "Sean H Lane 22-07048 03/01/2023 In re Stephen S. Gray, Not Individually But Sol…" at bounding box center [185, 397] width 258 height 37
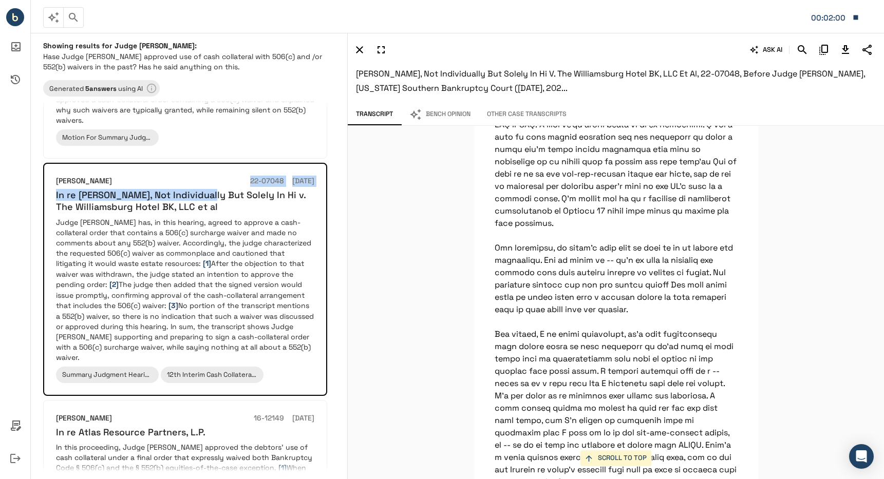
scroll to position [462, 0]
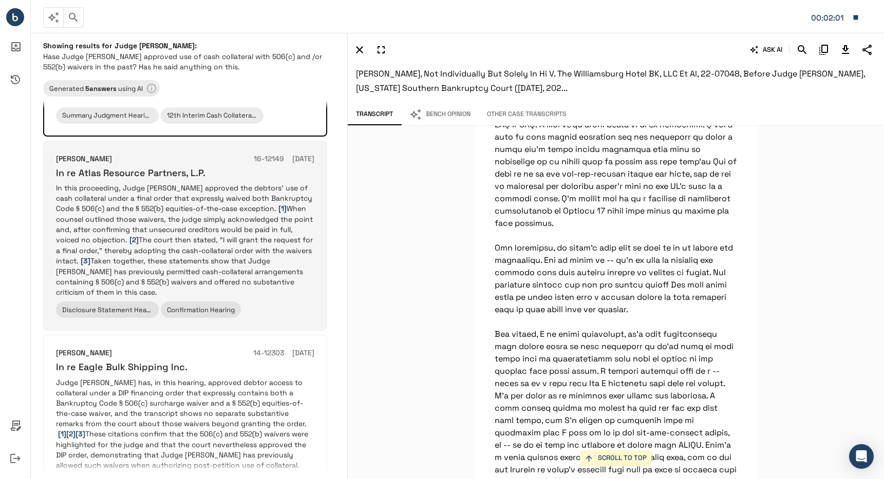
click at [210, 201] on p "In this proceeding, Judge Lane approved the debtors’ use of cash collateral und…" at bounding box center [185, 240] width 258 height 115
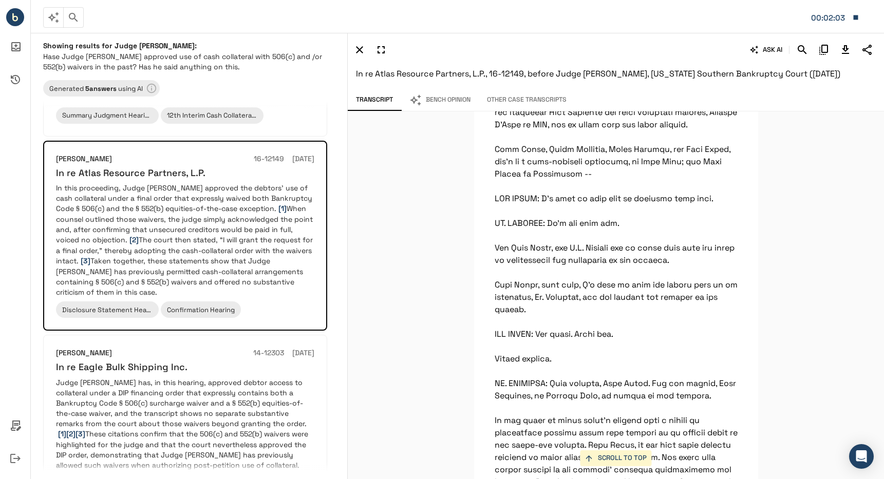
scroll to position [2260, 0]
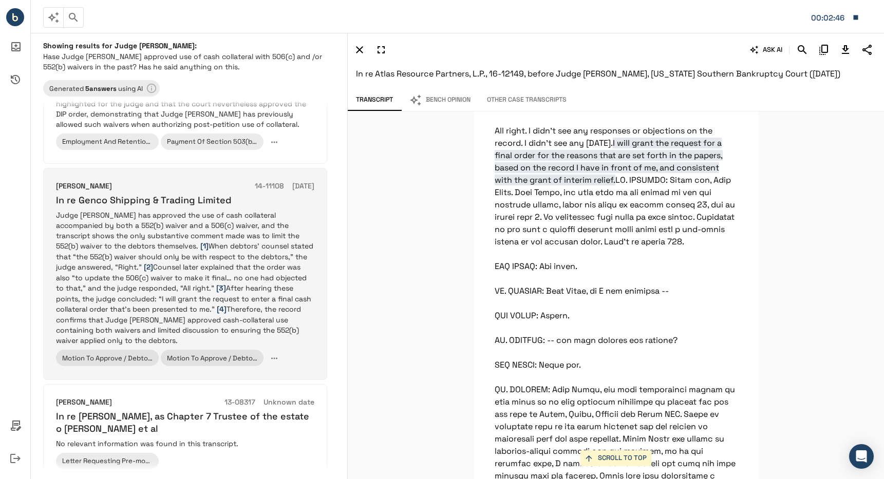
scroll to position [979, 0]
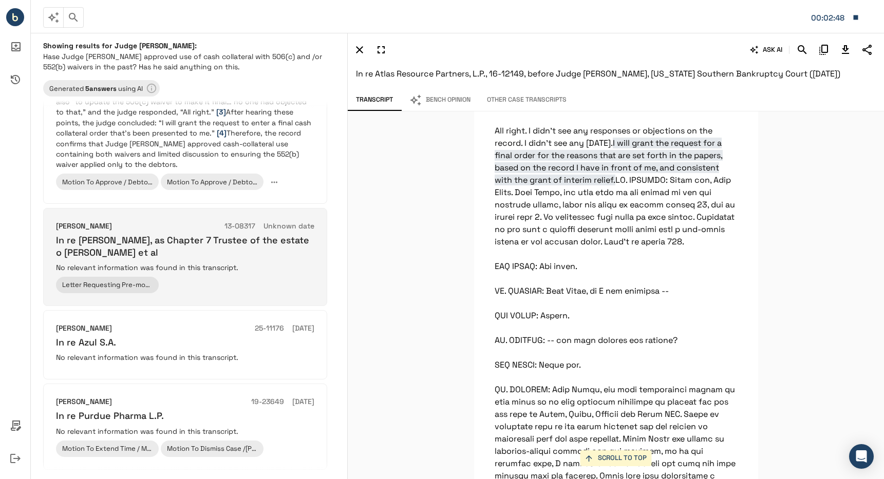
click at [272, 277] on div "Letter Requesting Pre-motion Conference" at bounding box center [185, 285] width 258 height 16
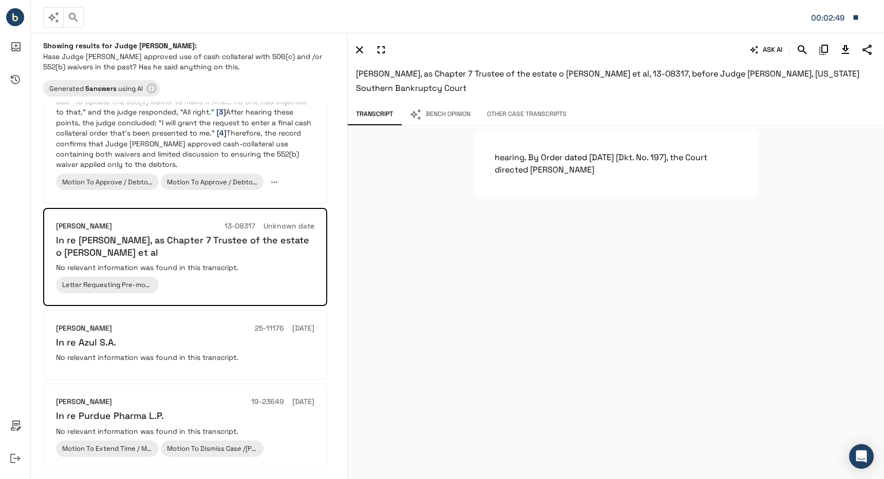
click at [420, 108] on icon "button" at bounding box center [415, 114] width 12 height 12
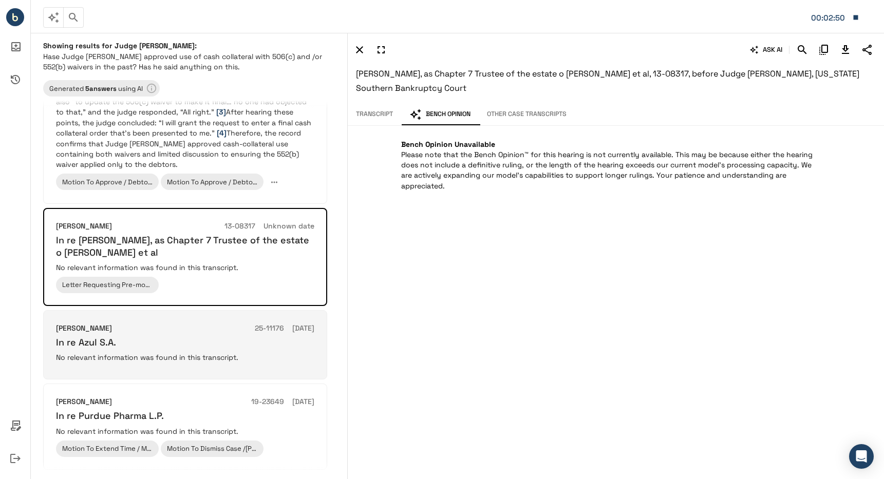
click at [126, 352] on p "No relevant information was found in this transcript." at bounding box center [185, 357] width 258 height 10
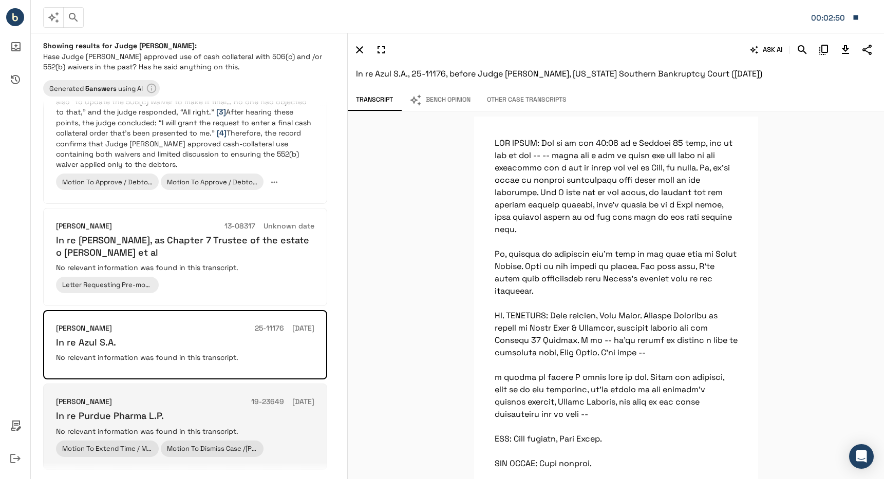
drag, startPoint x: 133, startPoint y: 378, endPoint x: 136, endPoint y: 369, distance: 9.3
click at [133, 397] on div "Sean H Lane 19-23649 05/22/2025" at bounding box center [185, 402] width 258 height 11
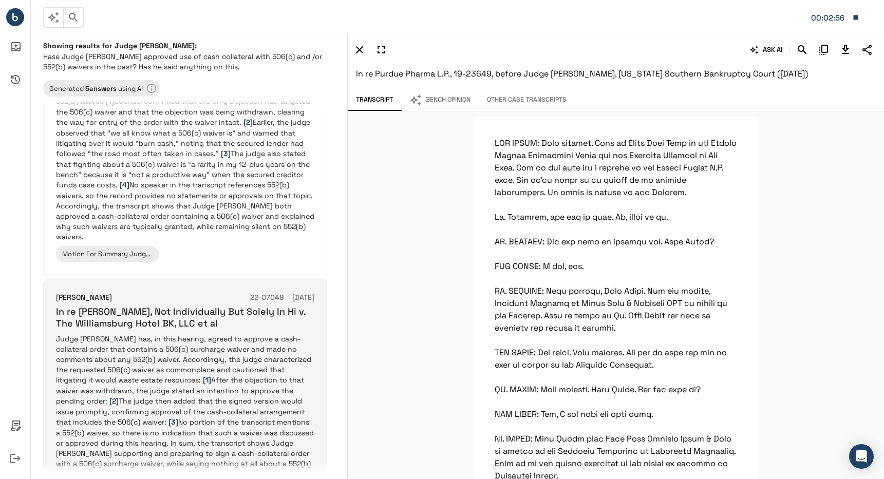
scroll to position [0, 0]
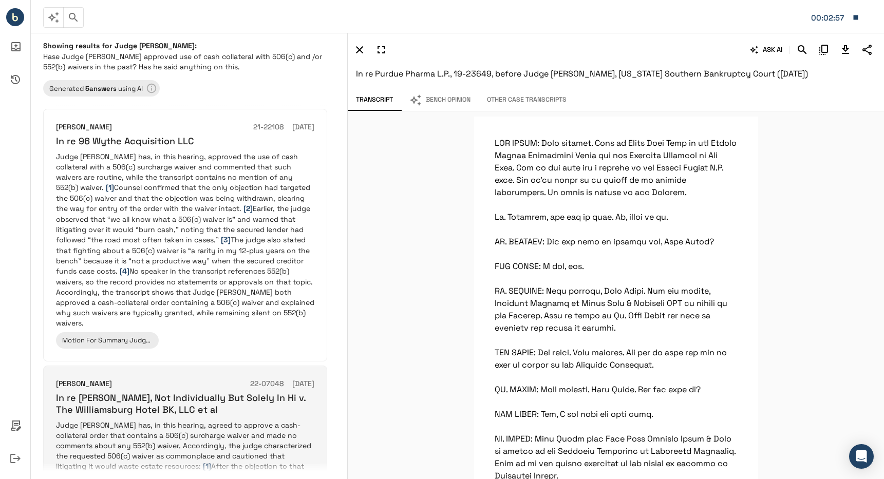
click at [194, 230] on p "Judge Lane has, in this hearing, approved the use of cash collateral with a 506…" at bounding box center [185, 240] width 258 height 177
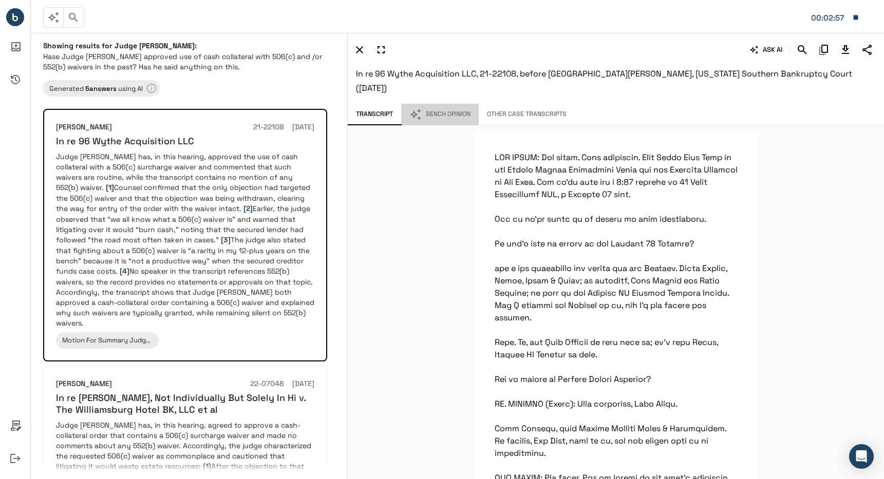
click at [456, 105] on button "Bench Opinion" at bounding box center [440, 115] width 78 height 22
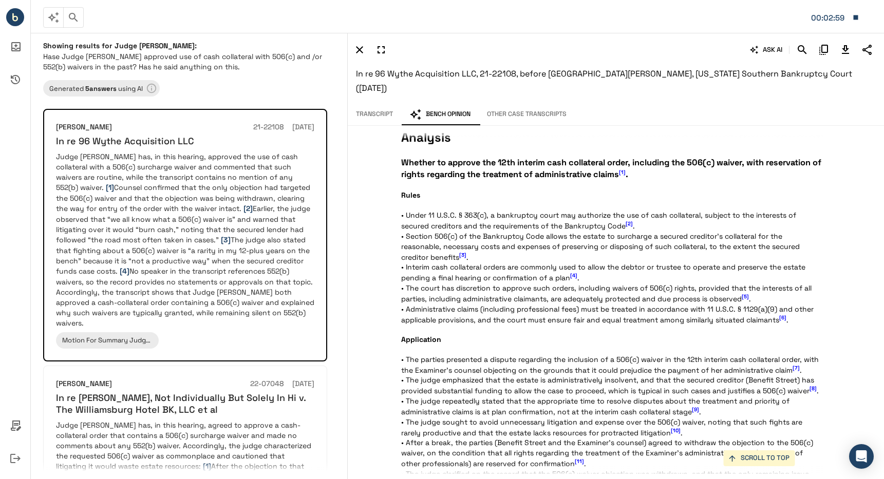
scroll to position [925, 0]
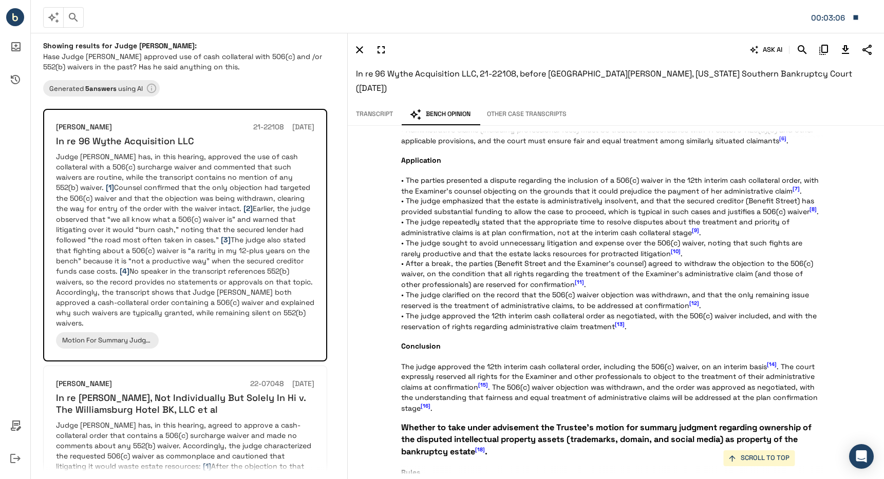
click at [671, 248] on span "[10]" at bounding box center [676, 251] width 10 height 7
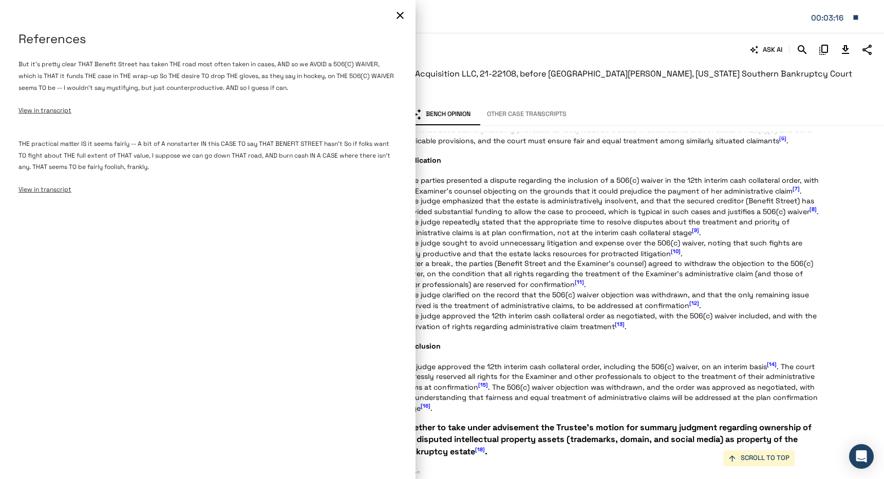
click at [58, 110] on span "View in transcript" at bounding box center [44, 110] width 53 height 8
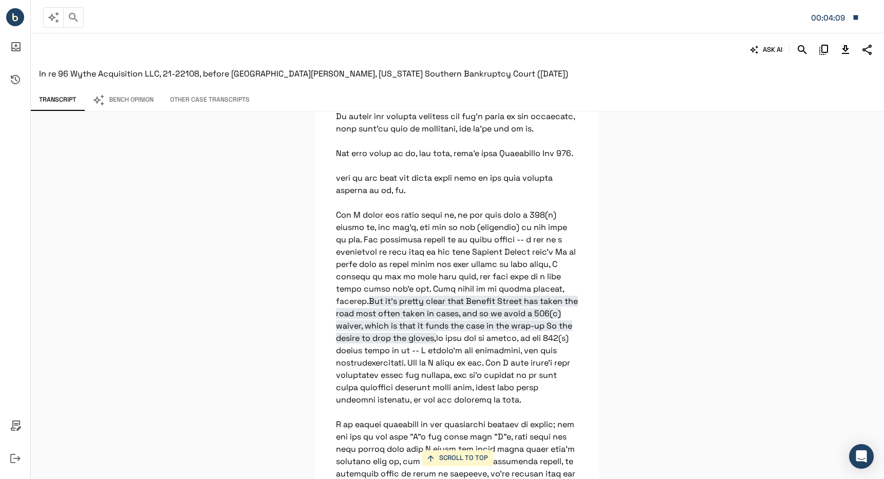
scroll to position [3002, 0]
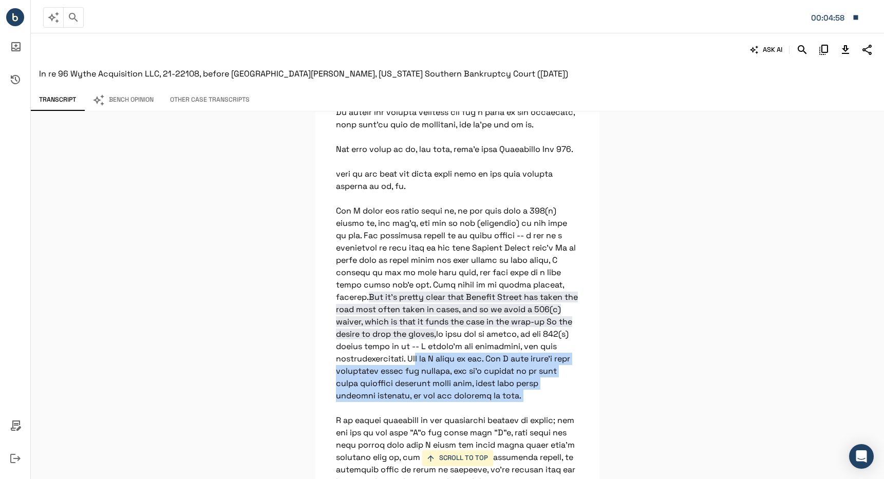
drag, startPoint x: 414, startPoint y: 392, endPoint x: 562, endPoint y: 430, distance: 152.2
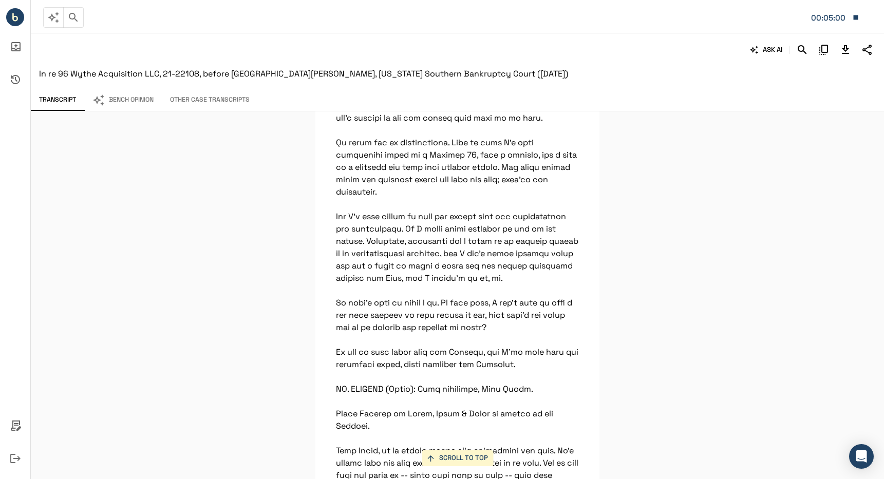
scroll to position [3413, 0]
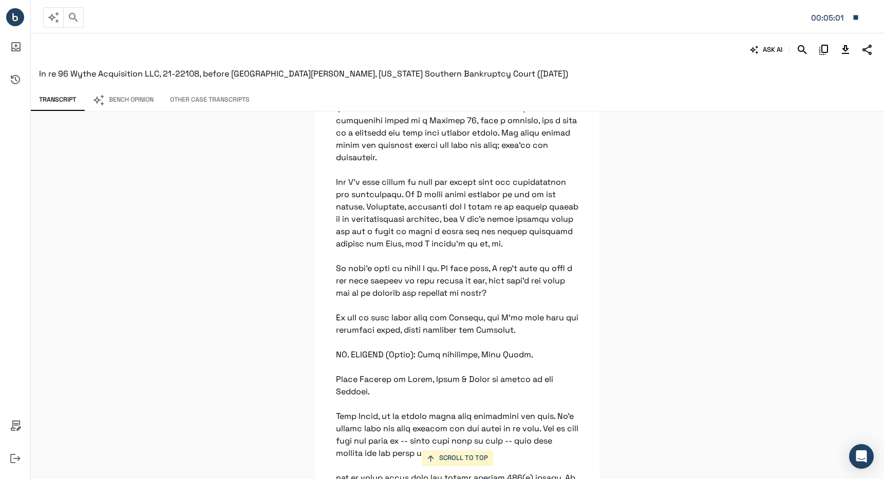
click at [139, 91] on button "Bench Opinion" at bounding box center [123, 100] width 78 height 22
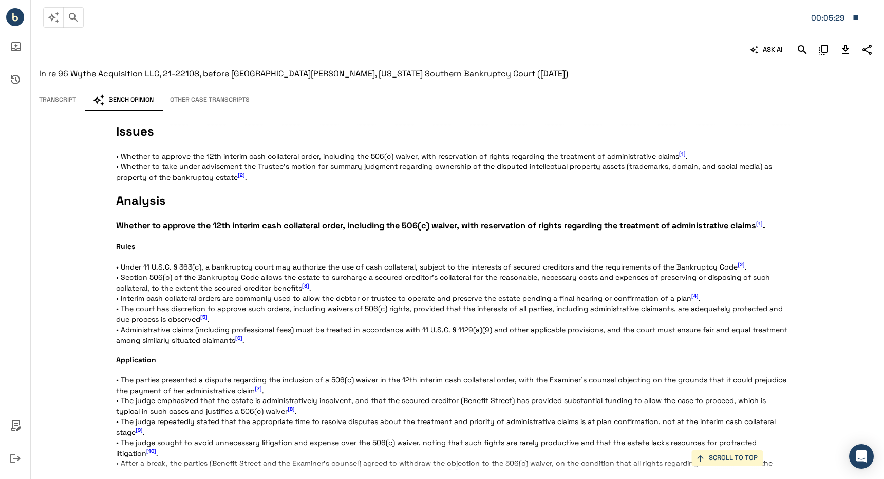
scroll to position [573, 0]
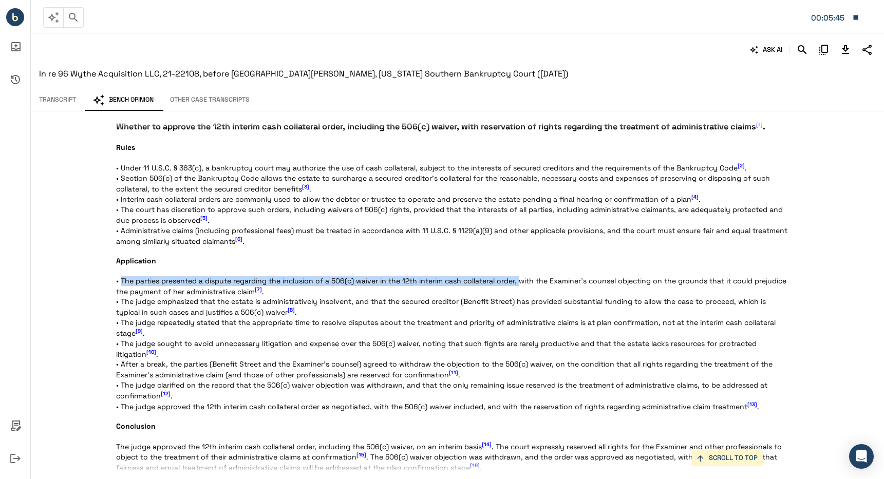
drag, startPoint x: 120, startPoint y: 280, endPoint x: 521, endPoint y: 285, distance: 401.2
click at [521, 285] on p "Statement of the Case This matter arises from the Chapter 11 bankruptcy proceed…" at bounding box center [453, 229] width 675 height 1327
copy p "The parties presented a dispute regarding the inclusion of a 506(c) waiver in t…"
click at [202, 304] on p "Statement of the Case This matter arises from the Chapter 11 bankruptcy proceed…" at bounding box center [453, 229] width 675 height 1327
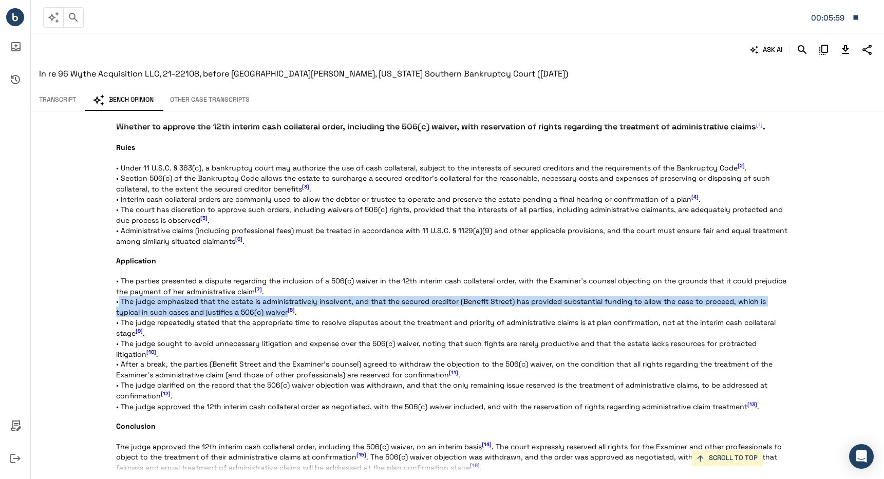
drag, startPoint x: 130, startPoint y: 304, endPoint x: 288, endPoint y: 312, distance: 157.9
click at [288, 312] on p "Statement of the Case This matter arises from the Chapter 11 bankruptcy proceed…" at bounding box center [453, 229] width 675 height 1327
copy p "The judge emphasized that the estate is administratively insolvent, and that th…"
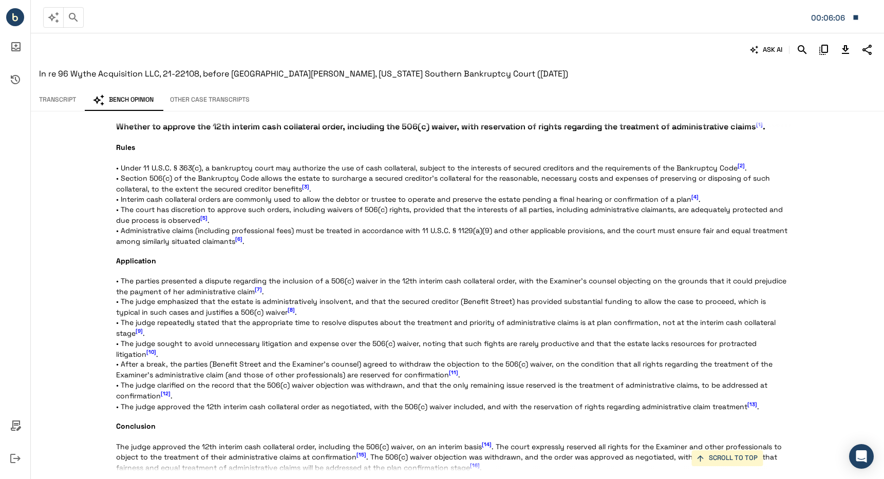
click at [292, 311] on span "[8]" at bounding box center [291, 310] width 7 height 7
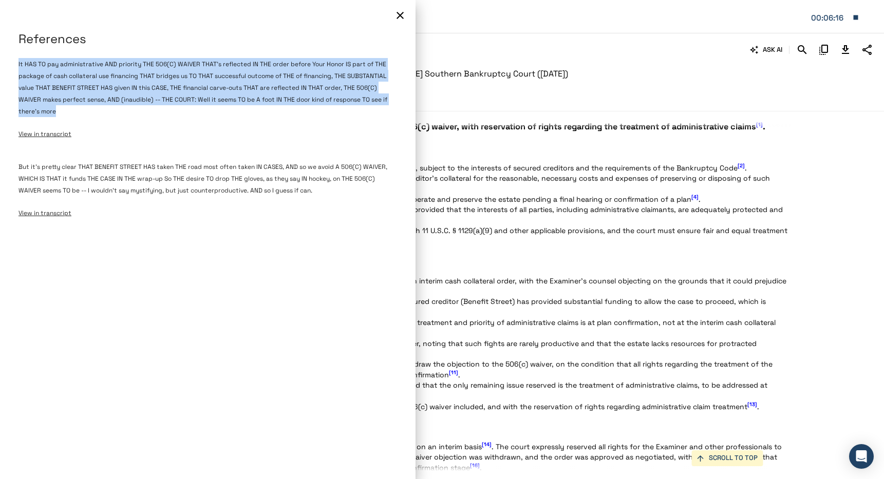
drag, startPoint x: 19, startPoint y: 65, endPoint x: 259, endPoint y: 112, distance: 245.0
click at [259, 112] on div "It HAS TO pay administrative AND priority THE 506(C) WAIVER THAT's reflected IN…" at bounding box center [207, 98] width 379 height 103
click at [402, 18] on icon "button" at bounding box center [400, 15] width 7 height 7
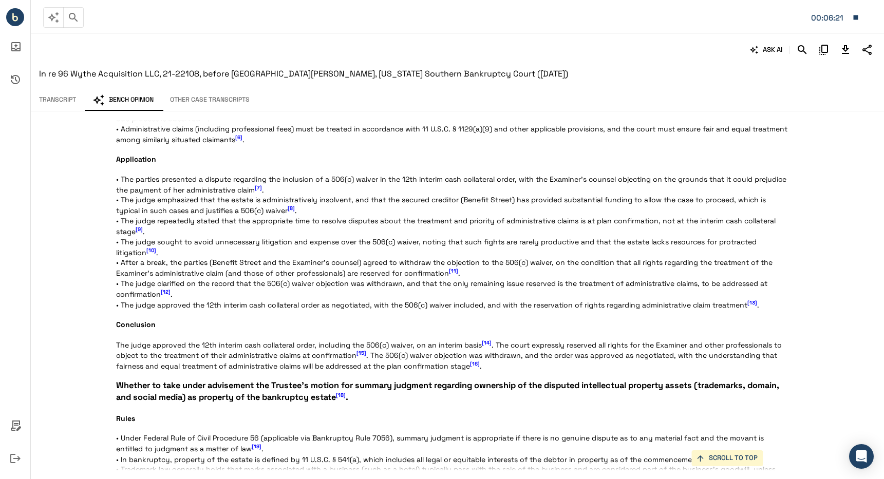
scroll to position [675, 0]
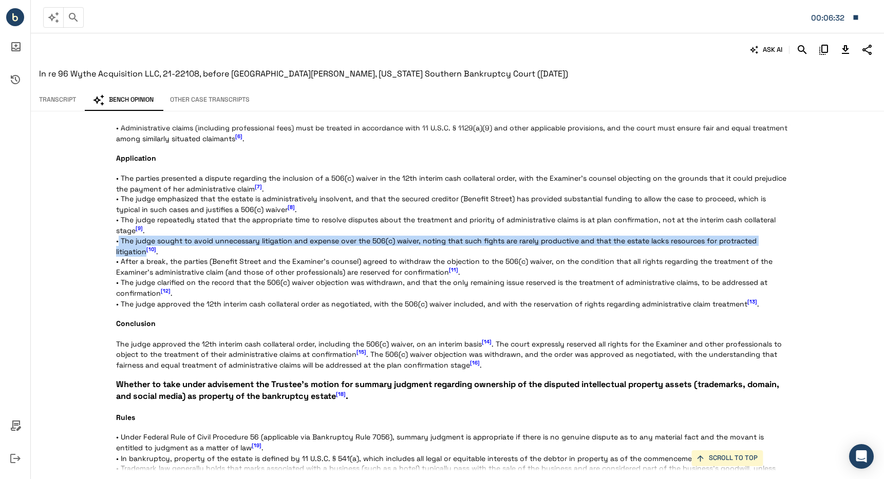
drag, startPoint x: 131, startPoint y: 241, endPoint x: 798, endPoint y: 241, distance: 666.7
click at [798, 241] on div "Statement of the Case This matter arises from the Chapter 11 bankruptcy proceed…" at bounding box center [457, 295] width 683 height 351
copy p "The judge sought to avoid unnecessary litigation and expense over the 506(c) wa…"
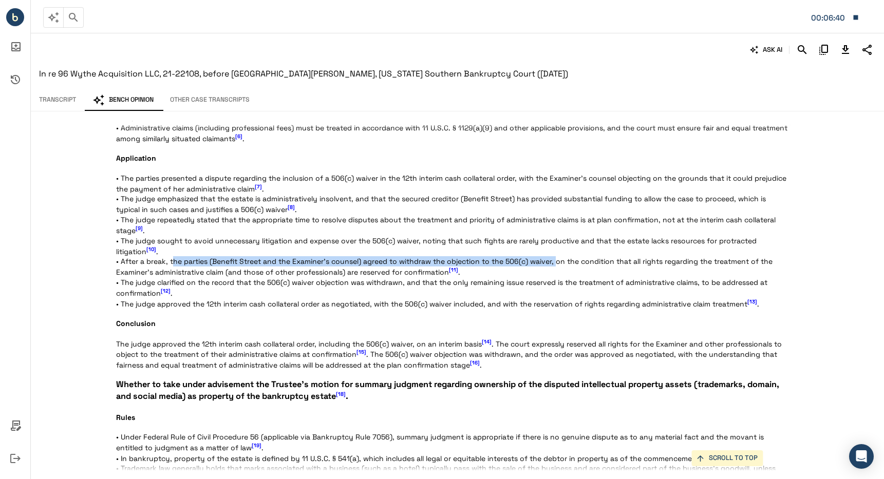
drag, startPoint x: 172, startPoint y: 258, endPoint x: 554, endPoint y: 260, distance: 382.1
click at [554, 260] on p "Statement of the Case This matter arises from the Chapter 11 bankruptcy proceed…" at bounding box center [453, 126] width 675 height 1327
copy p "he parties (Benefit Street and the Examiner’s counsel) agreed to withdraw the o…"
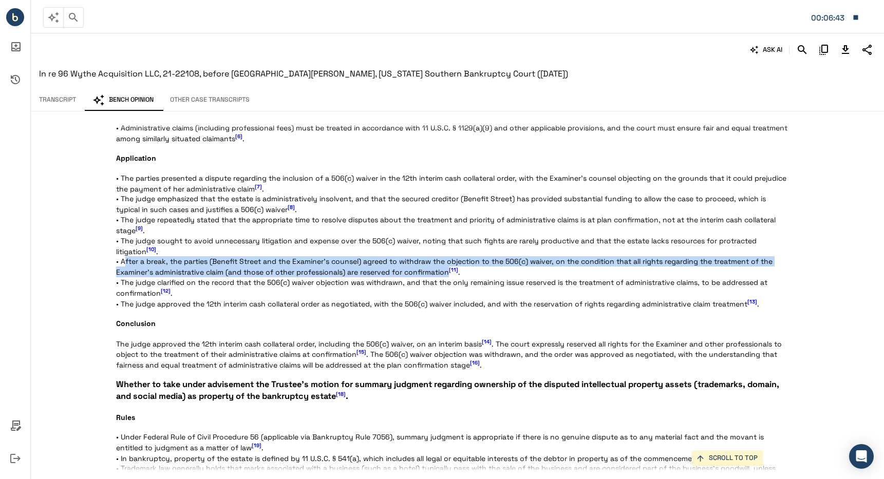
drag, startPoint x: 123, startPoint y: 262, endPoint x: 448, endPoint y: 274, distance: 325.9
click at [448, 274] on p "Statement of the Case This matter arises from the Chapter 11 bankruptcy proceed…" at bounding box center [453, 126] width 675 height 1327
copy p "fter a break, the parties (Benefit Street and the Examiner’s counsel) agreed to…"
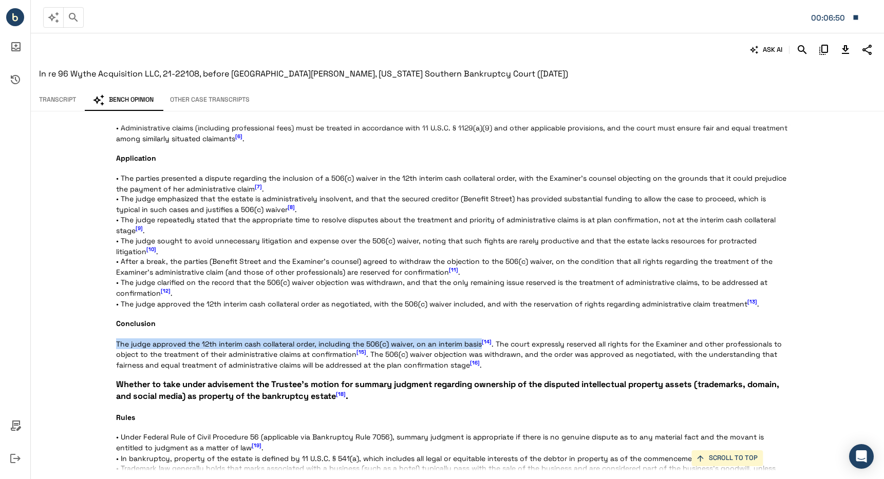
drag, startPoint x: 118, startPoint y: 344, endPoint x: 481, endPoint y: 345, distance: 363.1
click at [481, 345] on p "Statement of the Case This matter arises from the Chapter 11 bankruptcy proceed…" at bounding box center [453, 126] width 675 height 1327
copy p "The judge approved the 12th interim cash collateral order, including the 506(c)…"
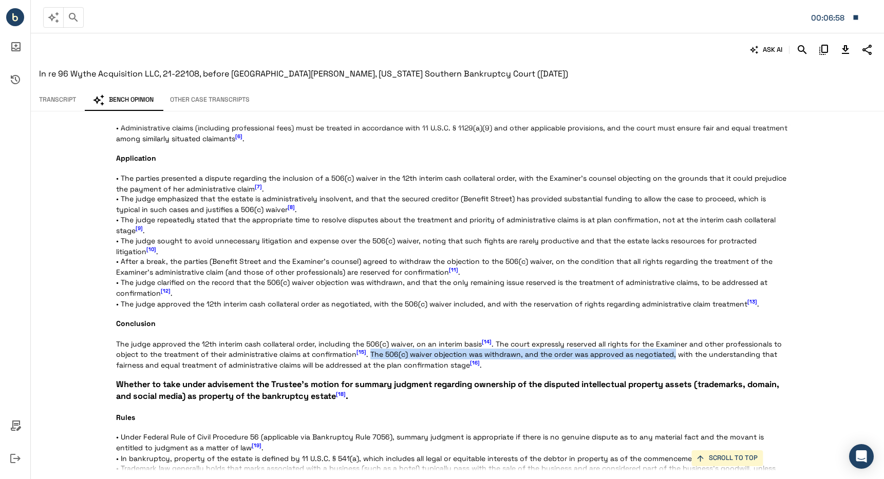
drag, startPoint x: 375, startPoint y: 355, endPoint x: 674, endPoint y: 355, distance: 298.9
click at [674, 355] on p "Statement of the Case This matter arises from the Chapter 11 bankruptcy proceed…" at bounding box center [453, 126] width 675 height 1327
copy p "The 506(c) waiver objection was withdrawn, and the order was approved as negoti…"
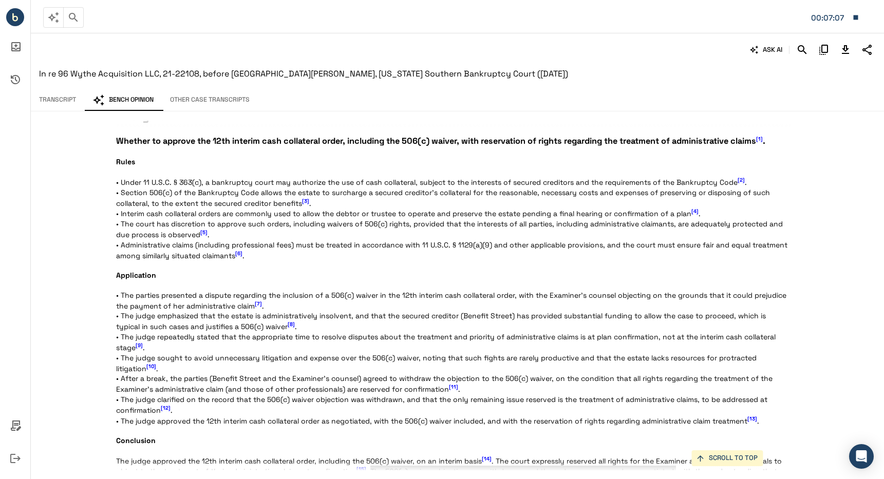
scroll to position [542, 0]
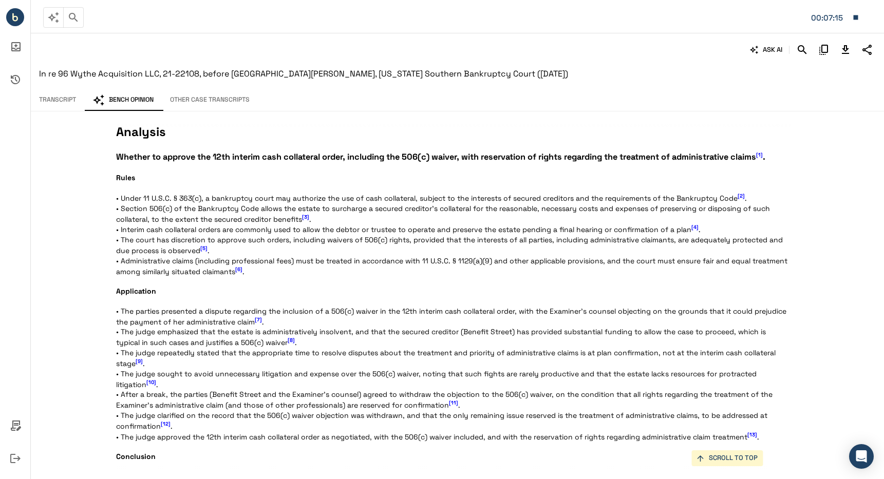
click at [259, 319] on span "[7]" at bounding box center [258, 319] width 7 height 7
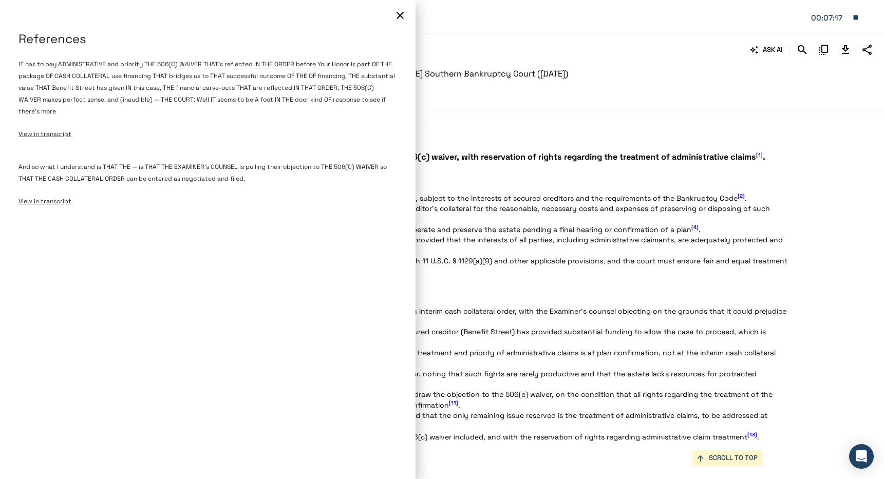
click at [42, 135] on span "View in transcript" at bounding box center [44, 134] width 53 height 8
click at [397, 12] on icon "button" at bounding box center [400, 15] width 12 height 12
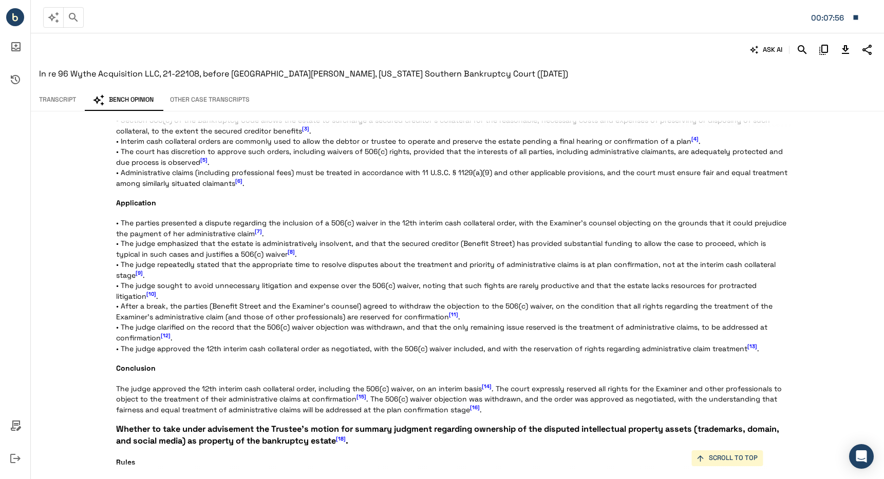
scroll to position [645, 0]
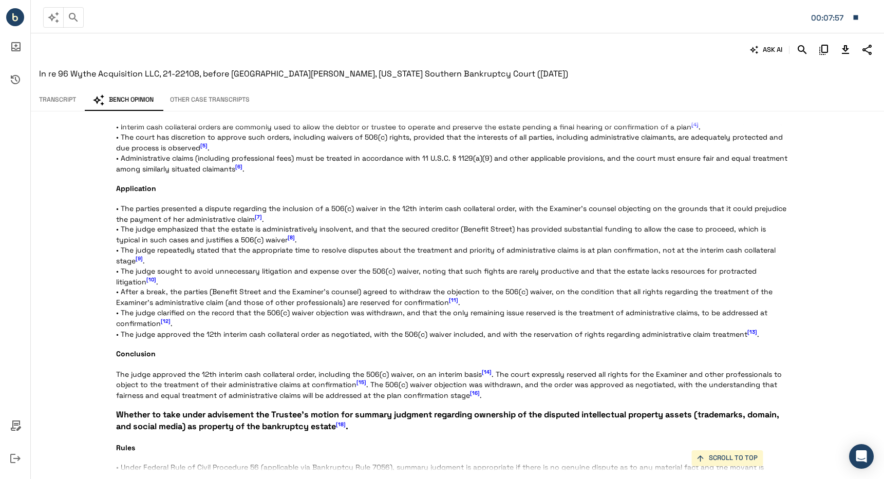
click at [293, 236] on span "[8]" at bounding box center [291, 237] width 7 height 7
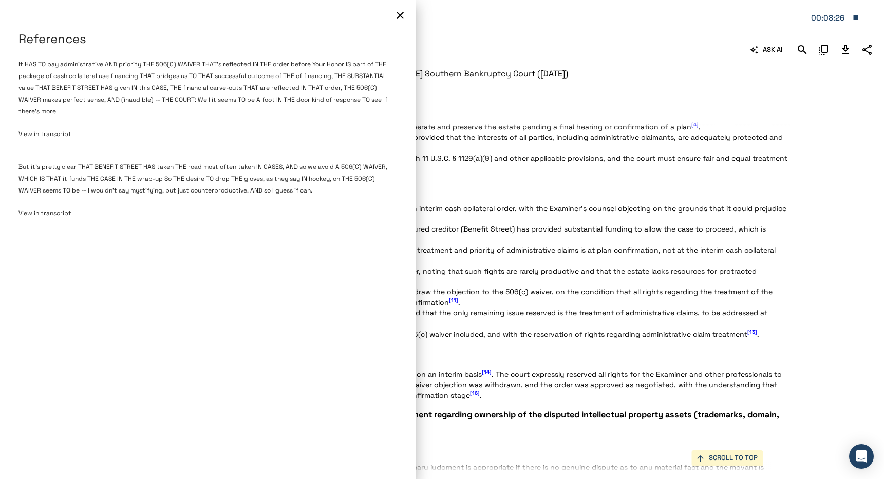
click at [446, 168] on div at bounding box center [442, 239] width 884 height 479
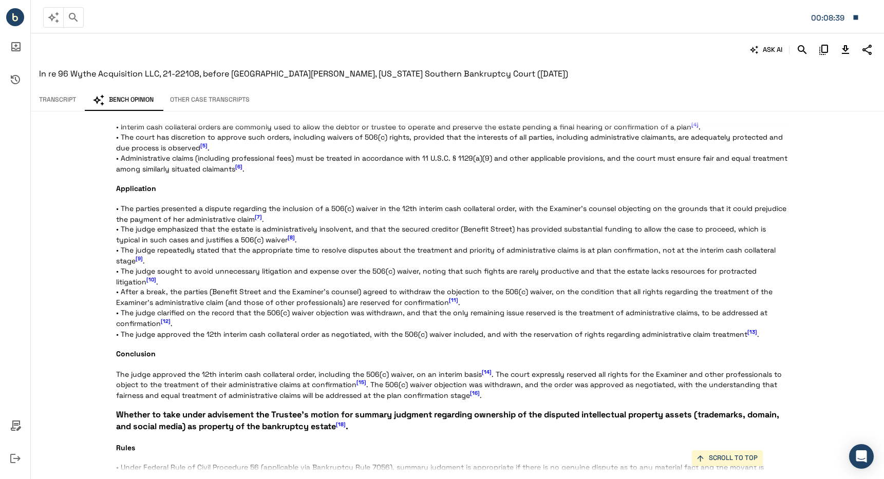
click at [146, 278] on span "[10]" at bounding box center [151, 279] width 10 height 7
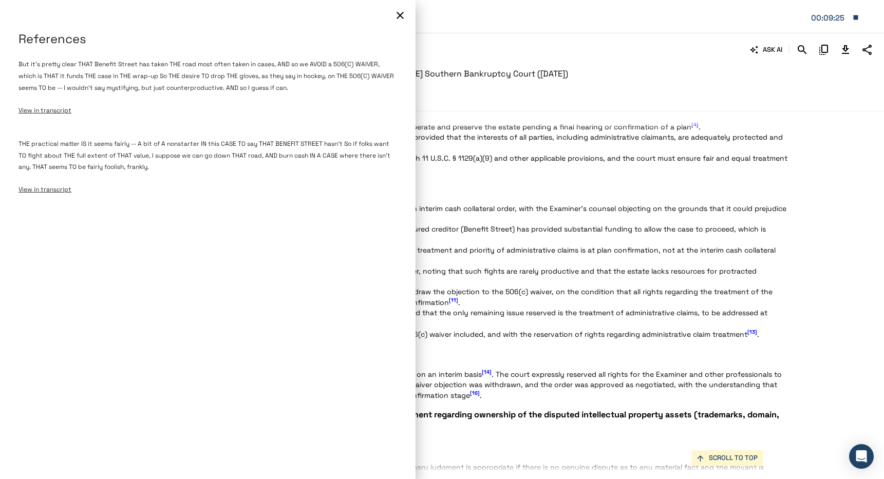
click at [402, 15] on icon "button" at bounding box center [400, 15] width 12 height 12
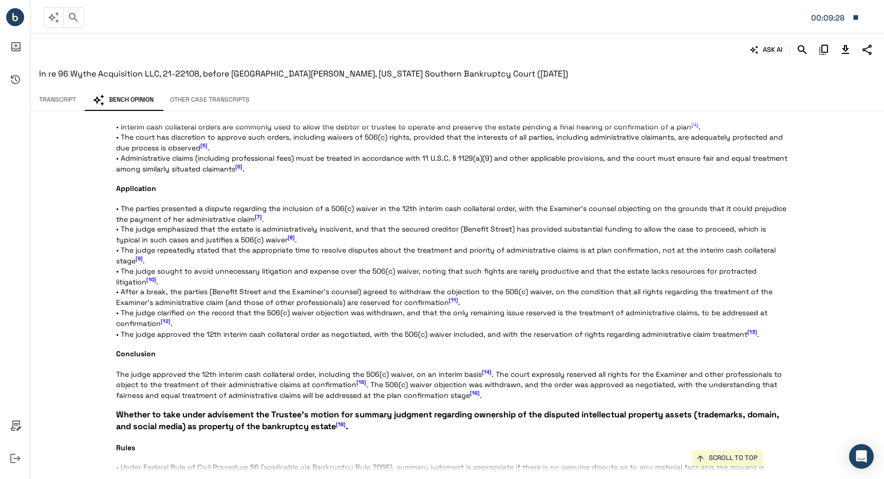
click at [146, 281] on span "[10]" at bounding box center [151, 279] width 10 height 7
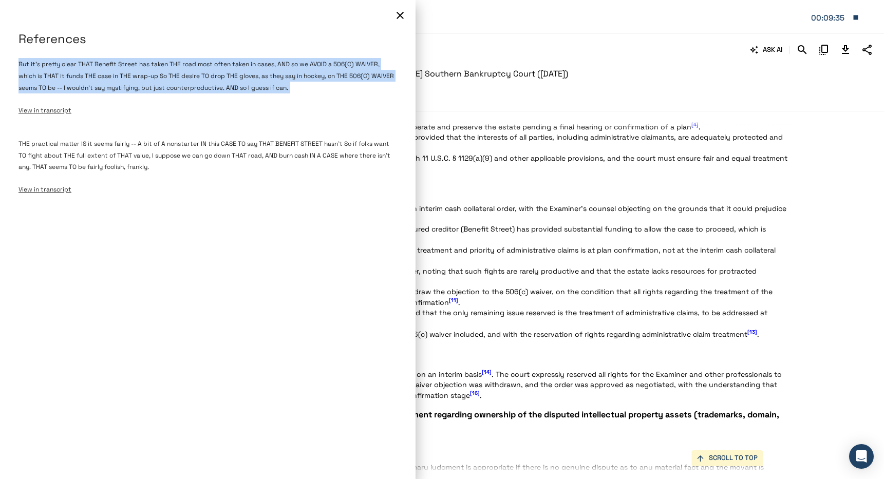
drag, startPoint x: 48, startPoint y: 69, endPoint x: 284, endPoint y: 98, distance: 237.5
click at [284, 98] on div "References But it's pretty clear THAT Benefit Street has taken THE road most of…" at bounding box center [208, 128] width 416 height 194
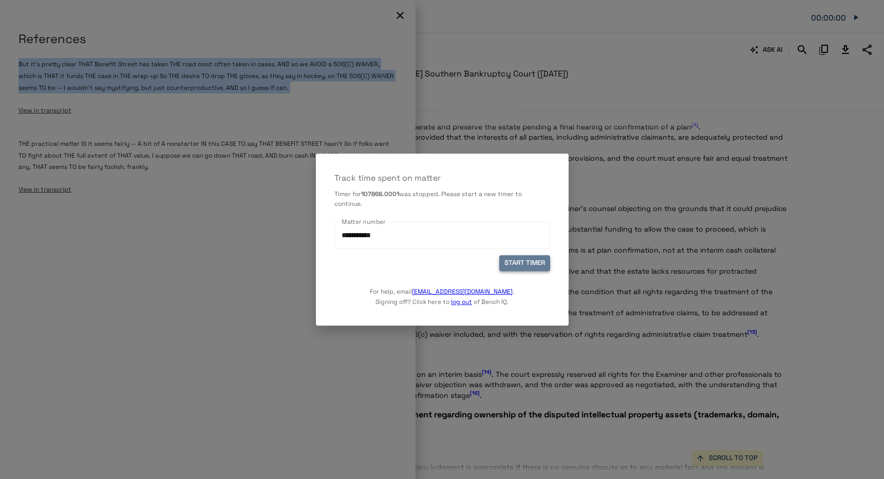
click at [525, 260] on button "START TIMER" at bounding box center [524, 264] width 51 height 16
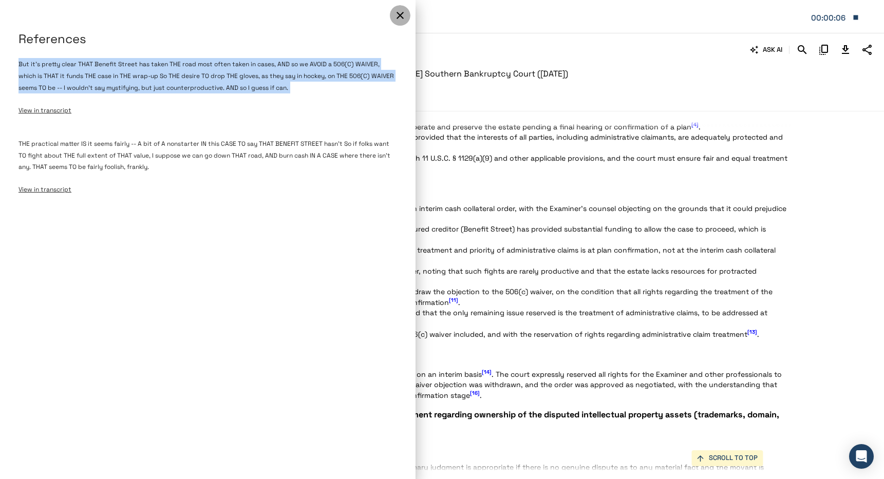
click at [400, 8] on button "button" at bounding box center [400, 15] width 21 height 21
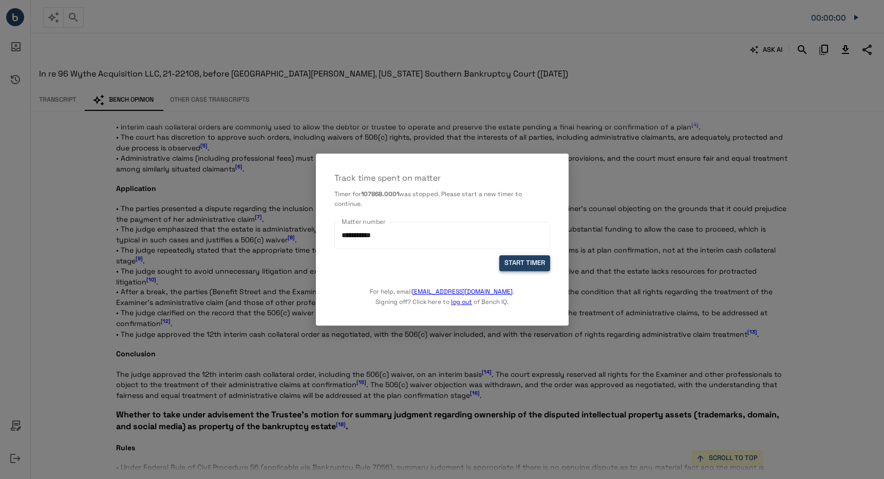
click at [518, 259] on button "START TIMER" at bounding box center [524, 264] width 51 height 16
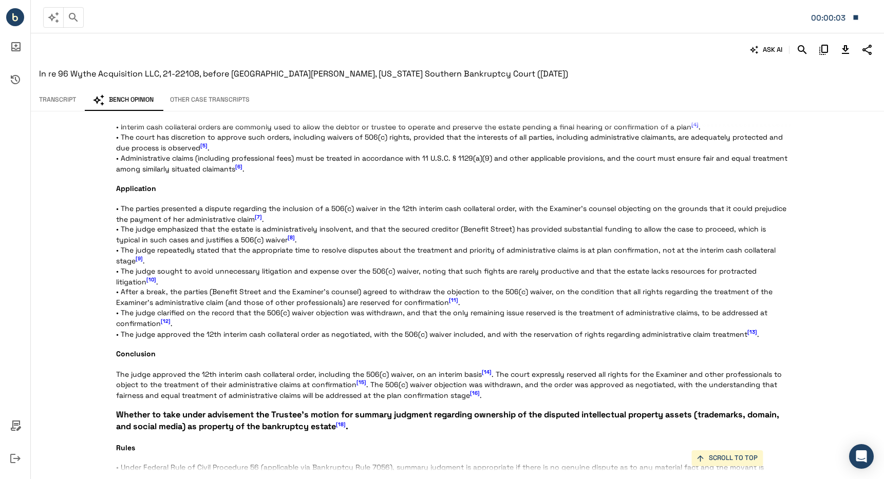
click at [455, 298] on span "[11]" at bounding box center [453, 300] width 9 height 7
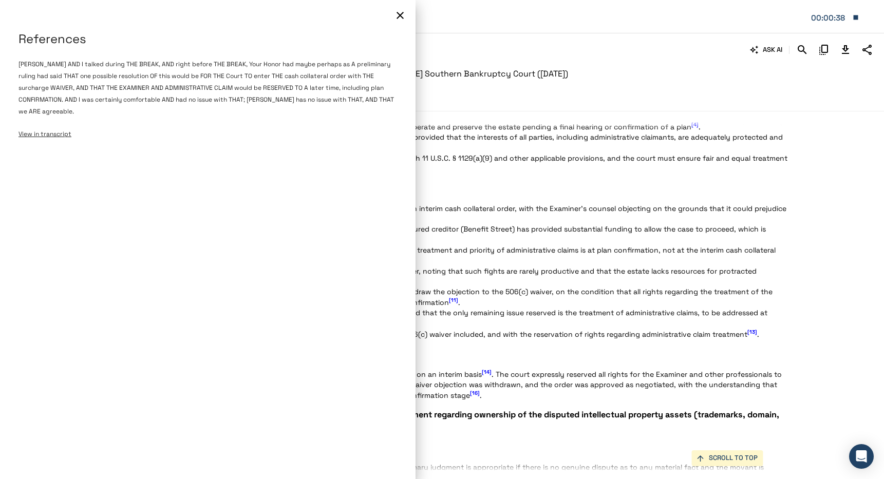
click at [546, 228] on div at bounding box center [442, 239] width 884 height 479
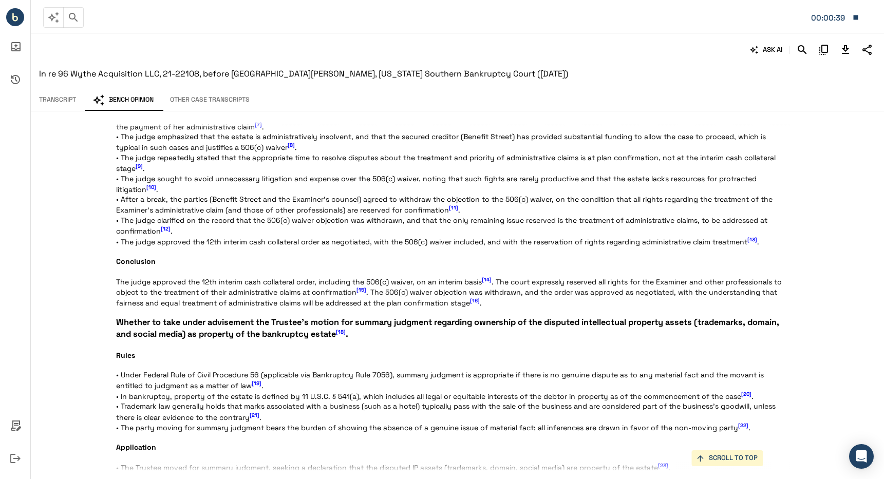
scroll to position [748, 0]
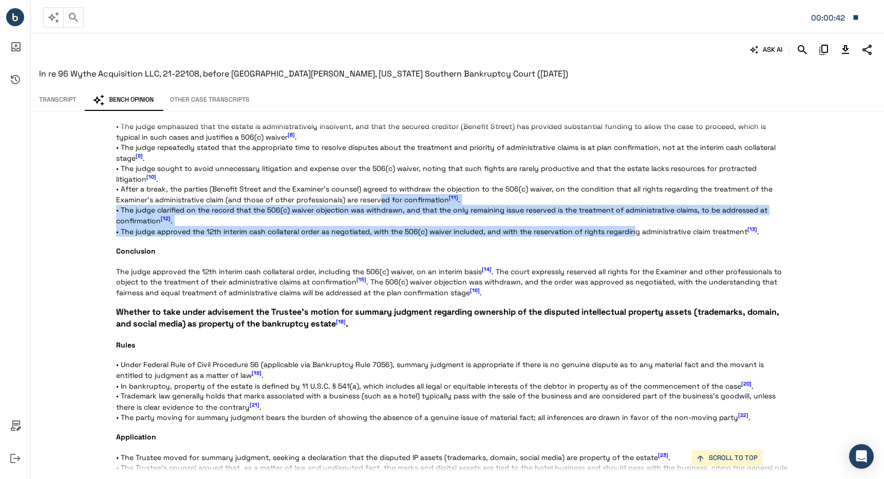
drag, startPoint x: 384, startPoint y: 205, endPoint x: 634, endPoint y: 232, distance: 251.6
click at [634, 232] on p "Statement of the Case This matter arises from the Chapter 11 bankruptcy proceed…" at bounding box center [453, 54] width 675 height 1327
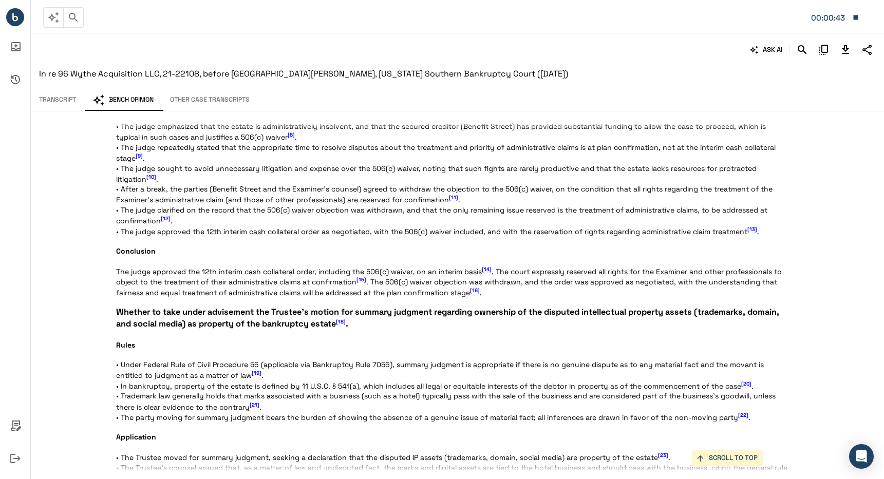
drag, startPoint x: 634, startPoint y: 232, endPoint x: 600, endPoint y: 237, distance: 34.2
click at [601, 237] on p "Statement of the Case This matter arises from the Chapter 11 bankruptcy proceed…" at bounding box center [453, 54] width 675 height 1327
click at [756, 231] on span "[13]" at bounding box center [752, 229] width 10 height 7
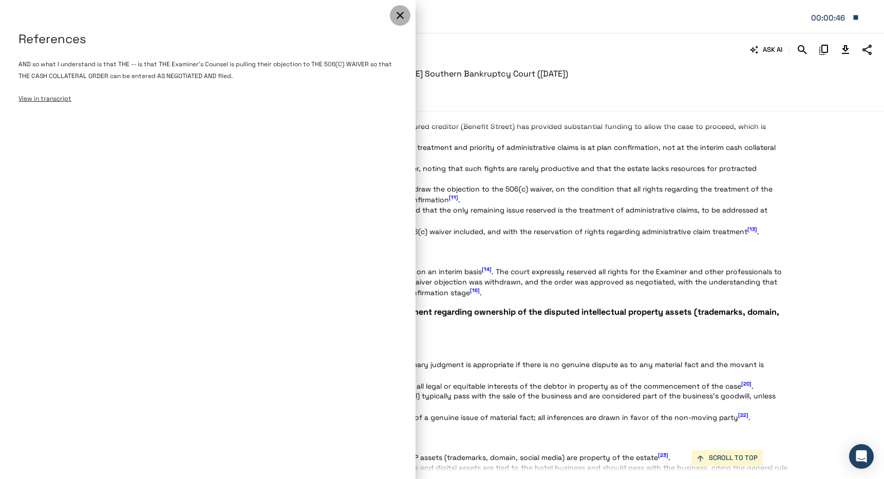
click at [403, 12] on icon "button" at bounding box center [400, 15] width 12 height 12
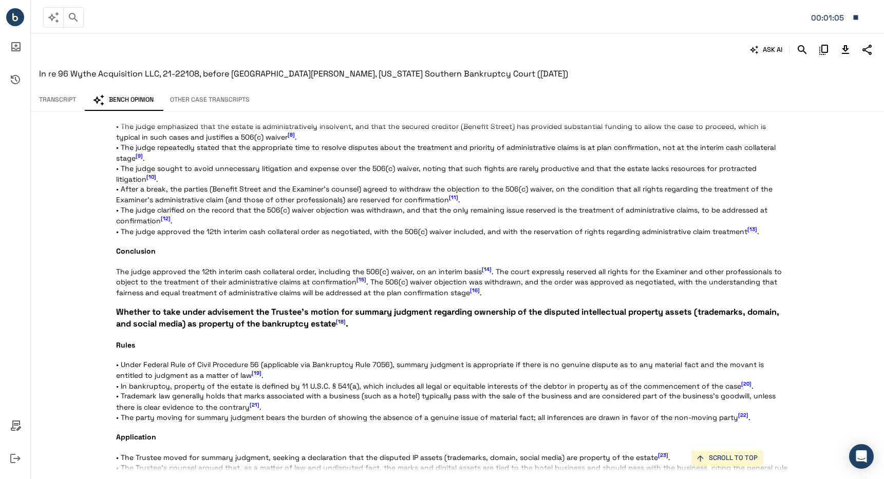
click at [486, 266] on span "[14]" at bounding box center [487, 269] width 10 height 7
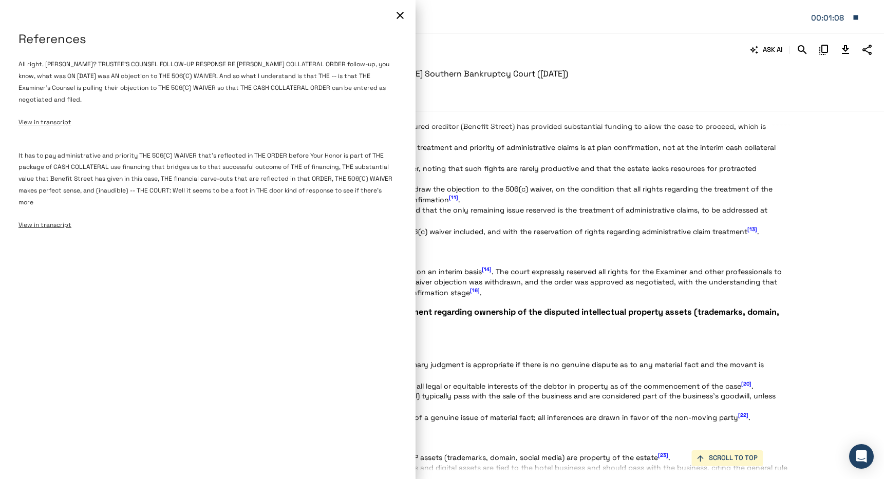
click at [483, 266] on div at bounding box center [442, 239] width 884 height 479
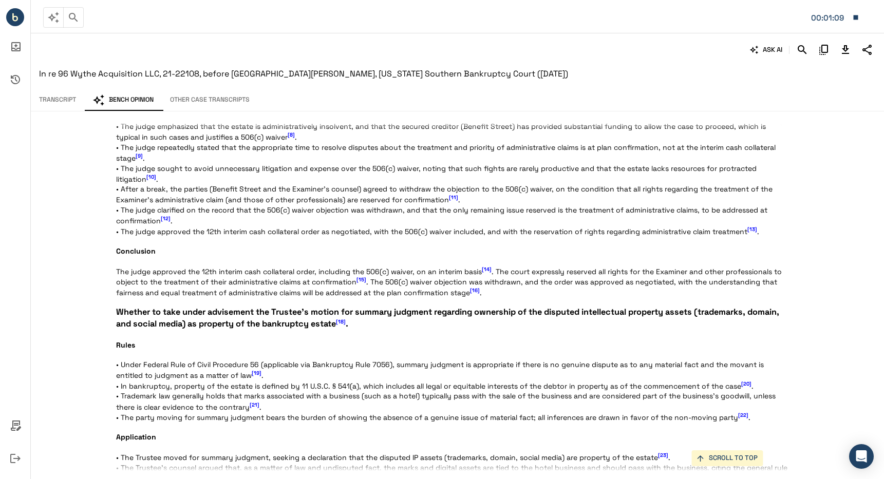
click at [752, 228] on span "[13]" at bounding box center [752, 229] width 10 height 7
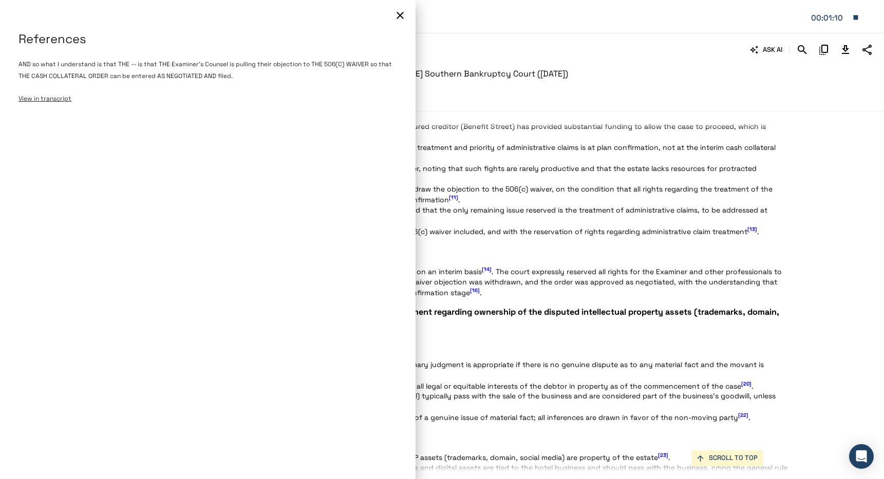
click at [398, 15] on icon "button" at bounding box center [400, 15] width 12 height 12
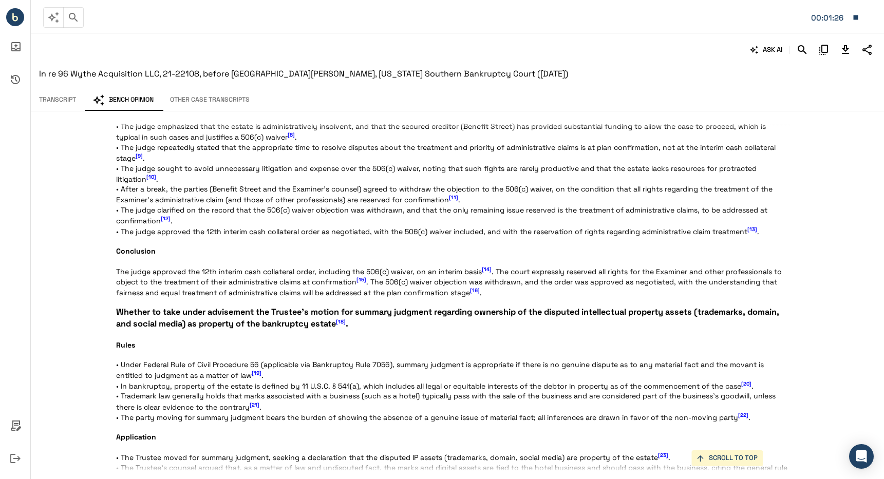
click at [858, 18] on icon "button" at bounding box center [856, 17] width 5 height 5
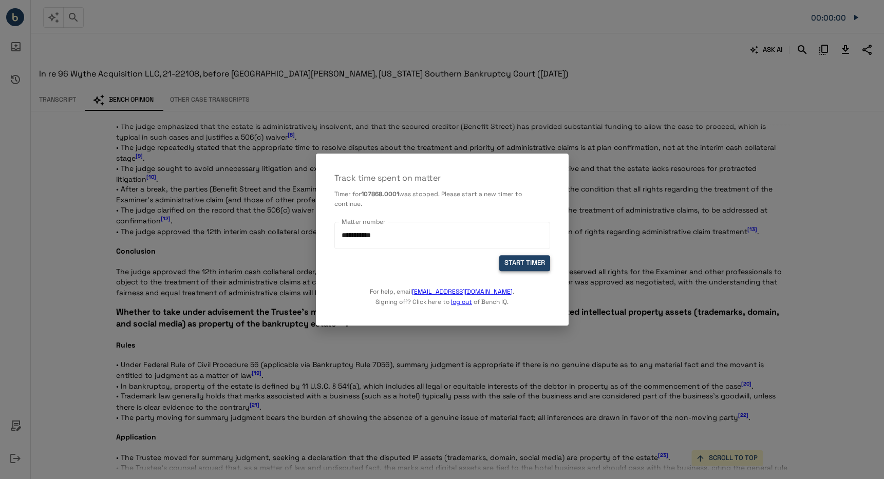
click at [534, 265] on button "START TIMER" at bounding box center [524, 264] width 51 height 16
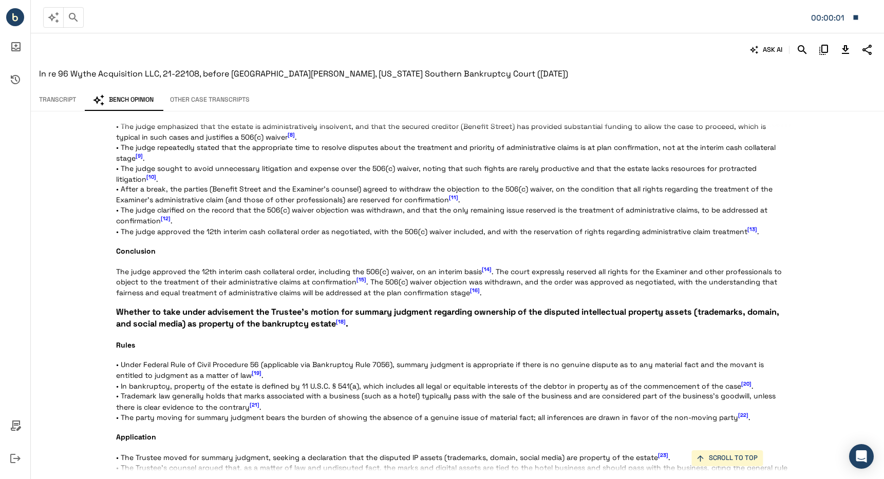
click at [51, 100] on button "Transcript" at bounding box center [57, 100] width 53 height 22
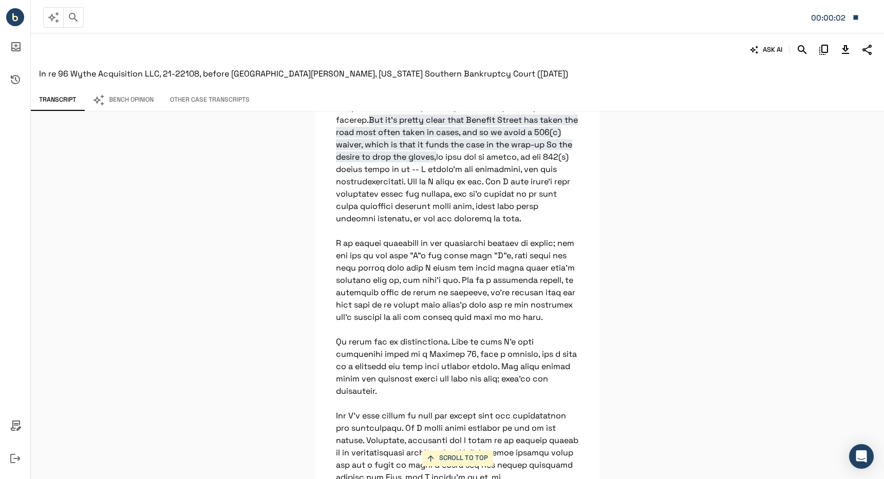
scroll to position [3002, 0]
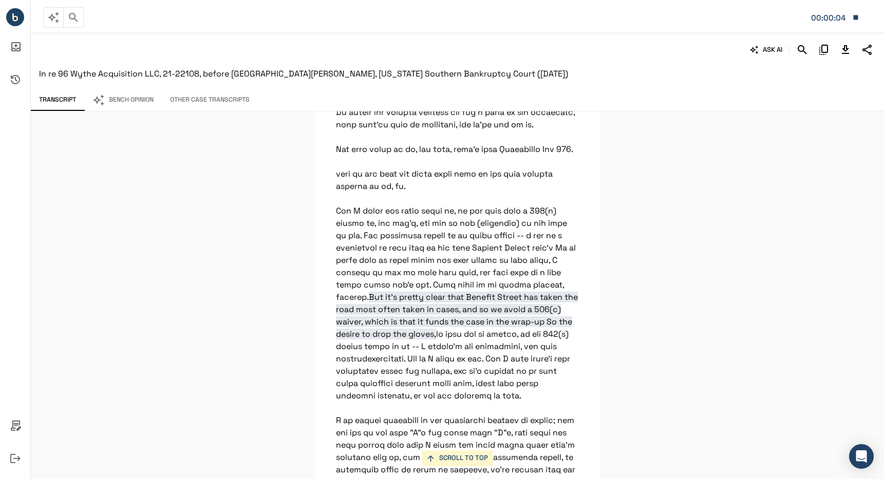
click at [852, 20] on icon "button" at bounding box center [855, 17] width 9 height 9
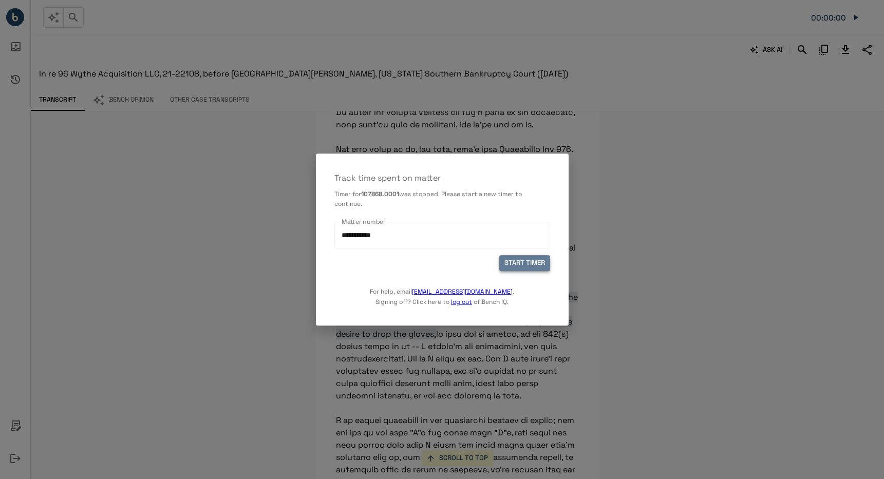
click at [513, 259] on button "START TIMER" at bounding box center [524, 264] width 51 height 16
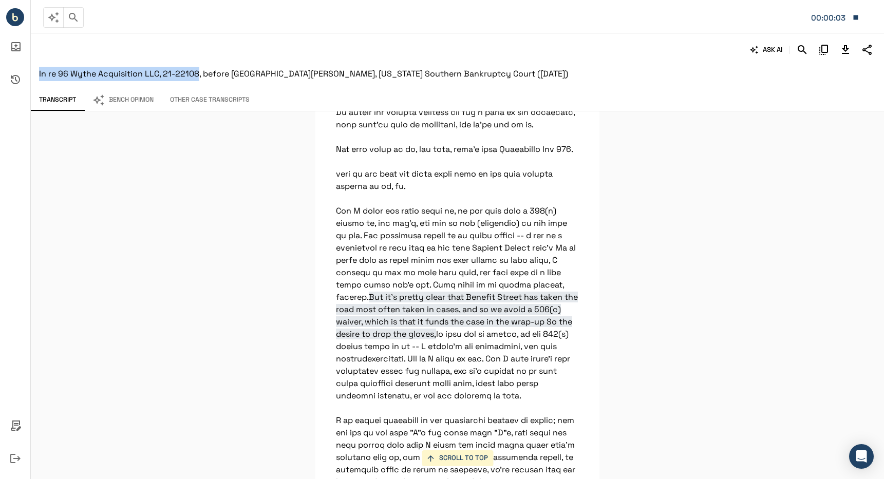
drag, startPoint x: 37, startPoint y: 72, endPoint x: 199, endPoint y: 75, distance: 161.3
click at [199, 75] on div "ASK AI In re 96 Wythe Acquisition LLC, 21-22108, before Judge Sean H Lane, New …" at bounding box center [457, 61] width 853 height 56
click at [199, 75] on span "In re 96 Wythe Acquisition LLC, 21-22108, before [GEOGRAPHIC_DATA][PERSON_NAME]…" at bounding box center [303, 73] width 529 height 11
drag, startPoint x: 44, startPoint y: 74, endPoint x: 160, endPoint y: 79, distance: 116.2
click at [160, 79] on div "ASK AI In re 96 Wythe Acquisition LLC, 21-22108, before Judge Sean H Lane, New …" at bounding box center [457, 61] width 853 height 56
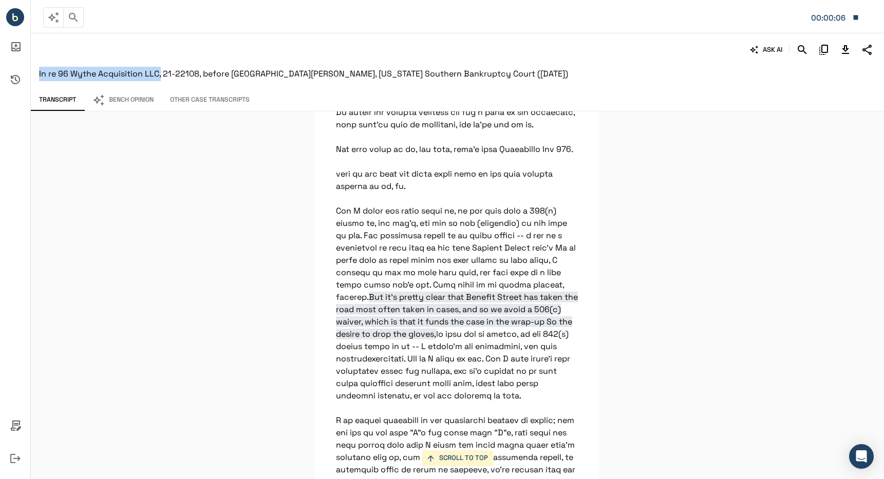
copy span "In re 96 Wythe Acquisition LLC,"
click at [853, 15] on icon "button" at bounding box center [855, 17] width 9 height 9
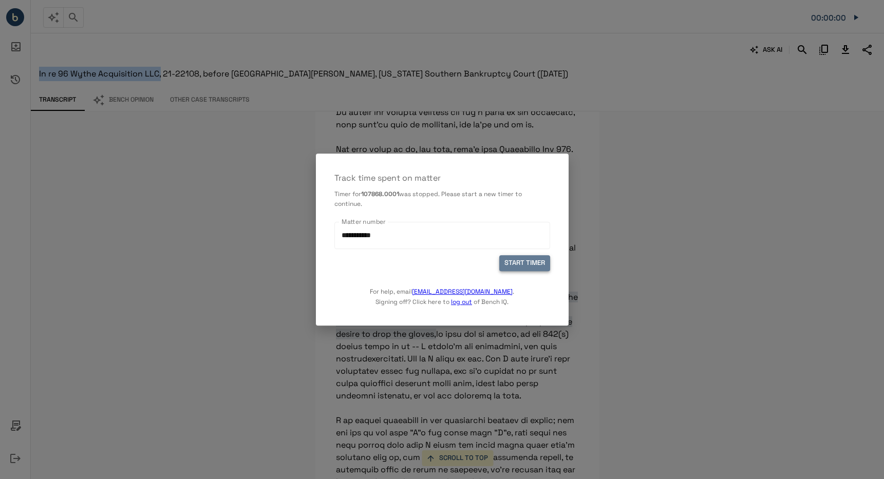
click at [514, 267] on button "START TIMER" at bounding box center [524, 264] width 51 height 16
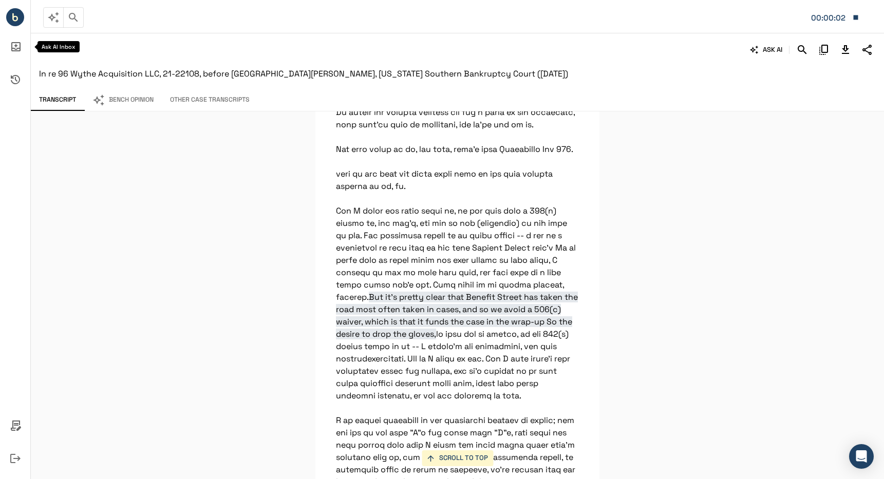
click at [24, 56] on icon "Ask AI Inbox" at bounding box center [15, 46] width 25 height 25
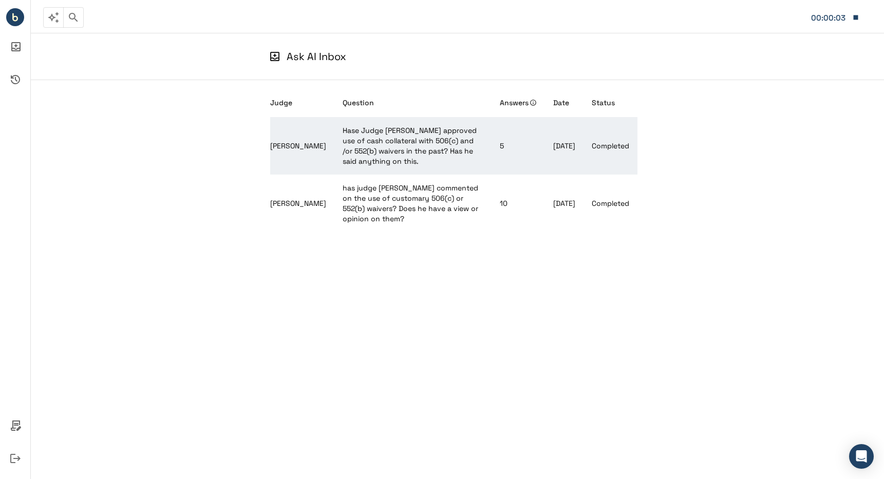
click at [362, 135] on td "Hase Judge Lane approved use of cash collateral with 506(c) and /or 552(b) waiv…" at bounding box center [412, 146] width 157 height 58
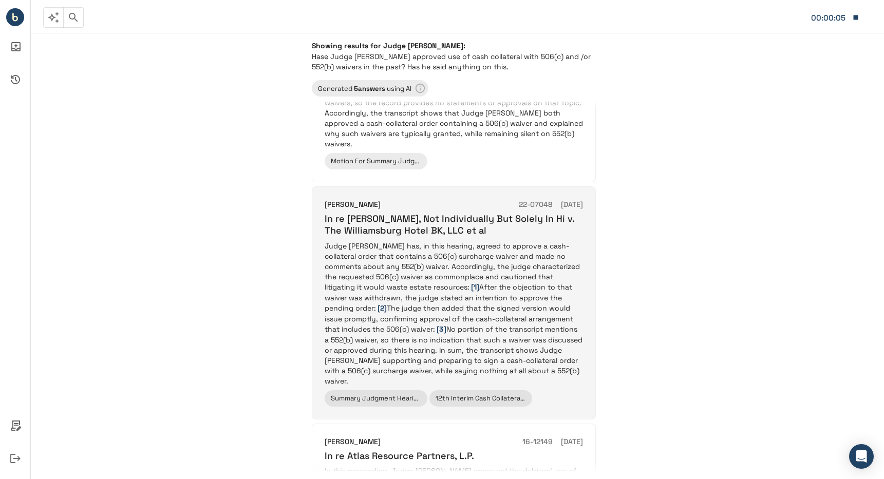
scroll to position [205, 0]
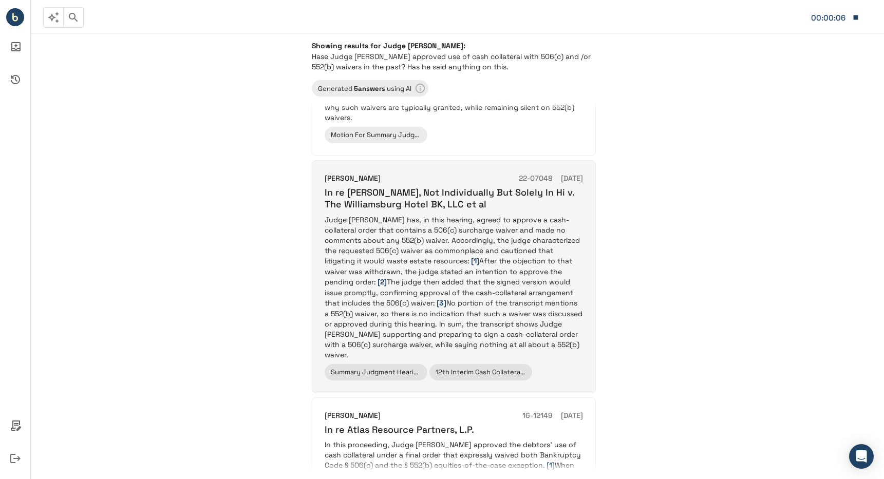
click at [416, 202] on div "Sean H Lane 22-07048 03/01/2023 In re Stephen S. Gray, Not Individually But Sol…" at bounding box center [454, 277] width 258 height 208
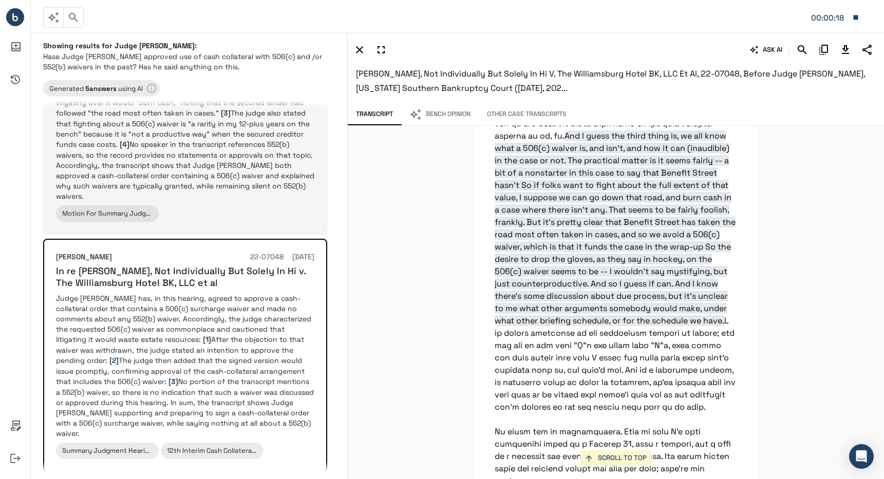
scroll to position [154, 0]
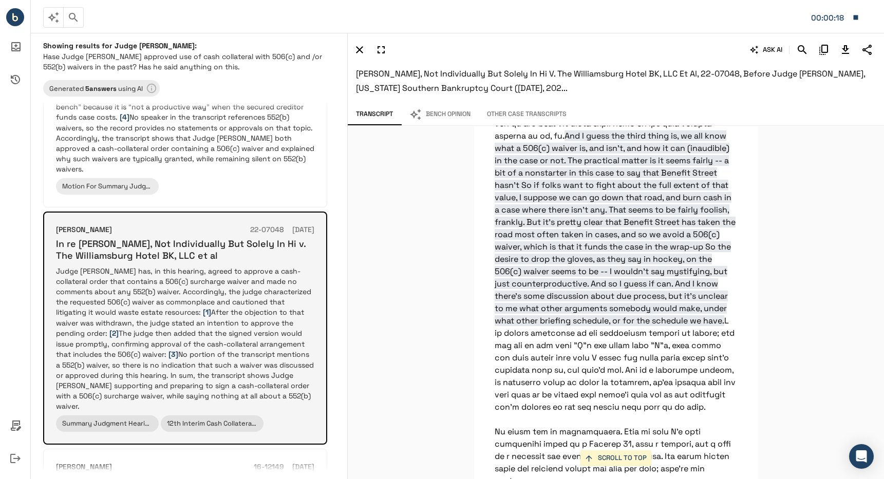
click at [167, 239] on h6 "In re Stephen S. Gray, Not Individually But Solely In Hi v. The Williamsburg Ho…" at bounding box center [185, 250] width 258 height 24
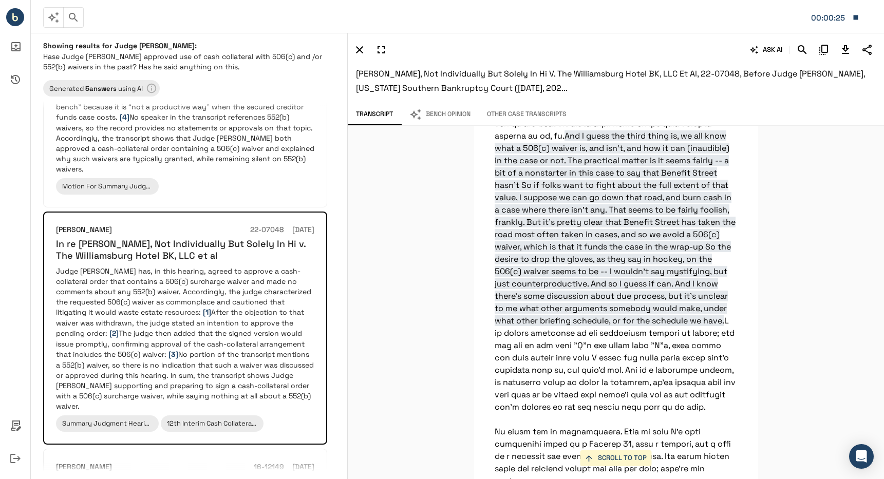
click at [450, 116] on button "Bench Opinion" at bounding box center [440, 115] width 78 height 22
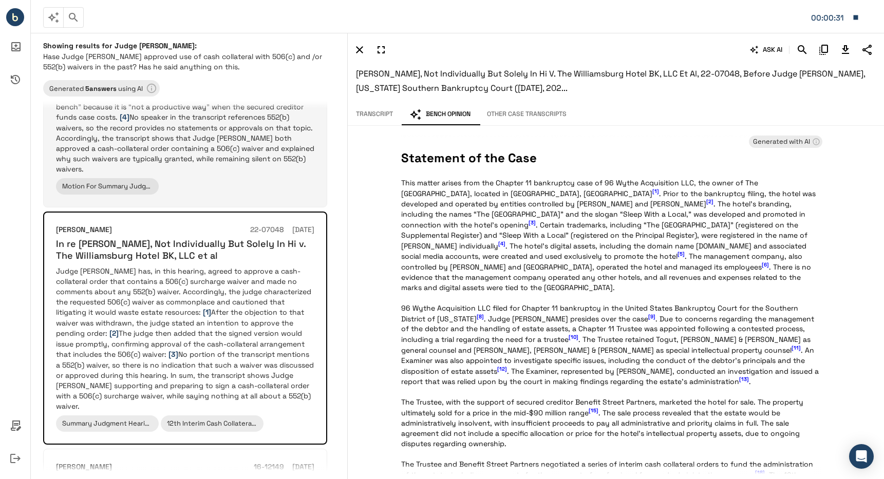
scroll to position [0, 0]
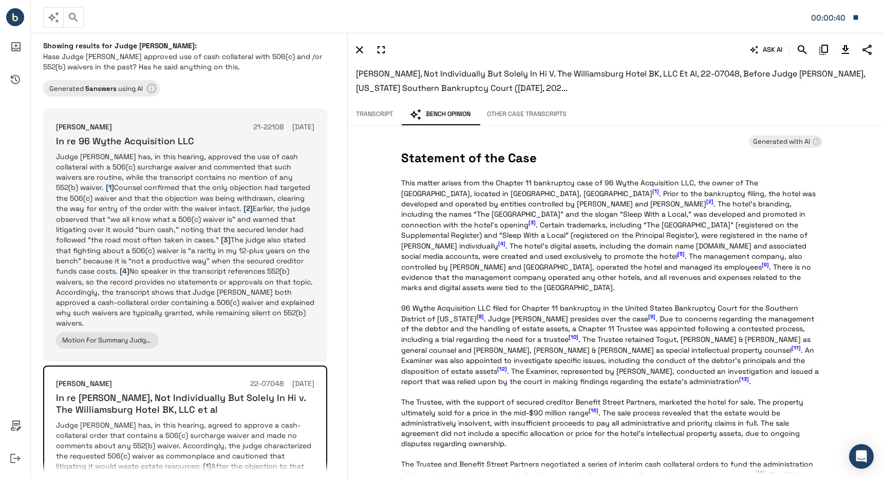
click at [198, 173] on p "Judge Lane has, in this hearing, approved the use of cash collateral with a 506…" at bounding box center [185, 240] width 258 height 177
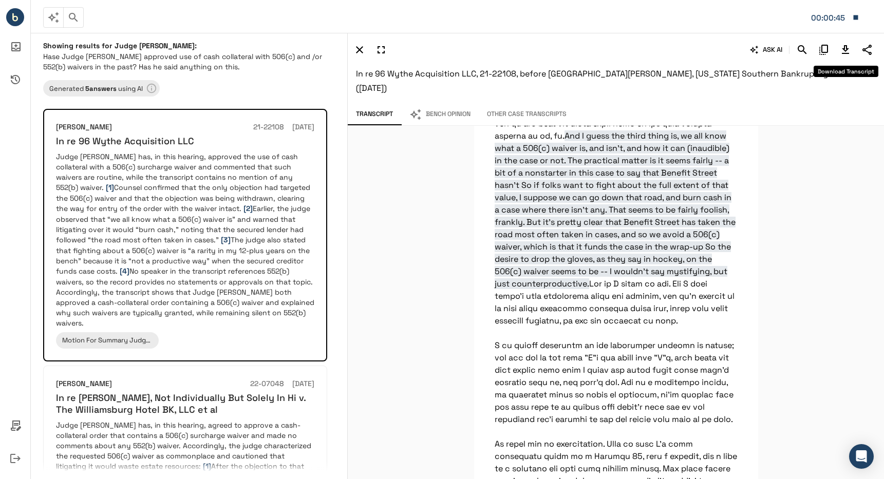
click at [846, 50] on icon "Download Transcript" at bounding box center [845, 49] width 7 height 9
click at [159, 379] on div "Sean H Lane 22-07048 03/01/2023" at bounding box center [185, 384] width 258 height 11
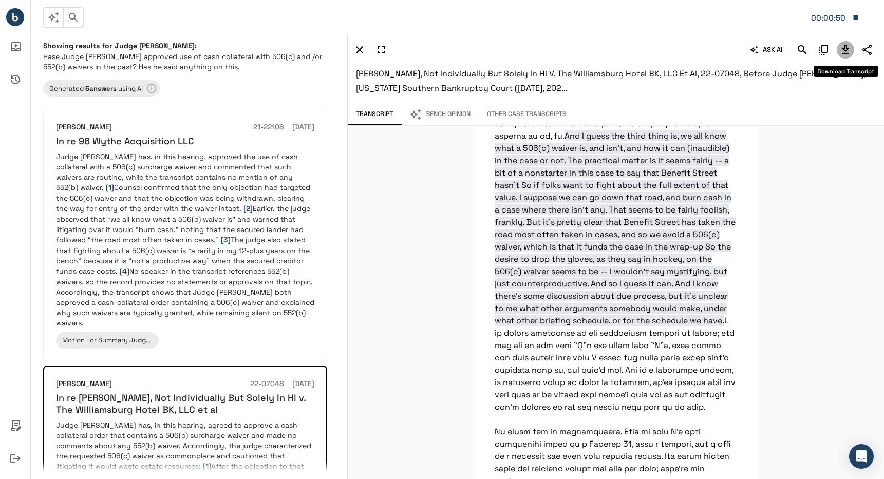
click at [841, 52] on icon "Download Transcript" at bounding box center [845, 50] width 12 height 12
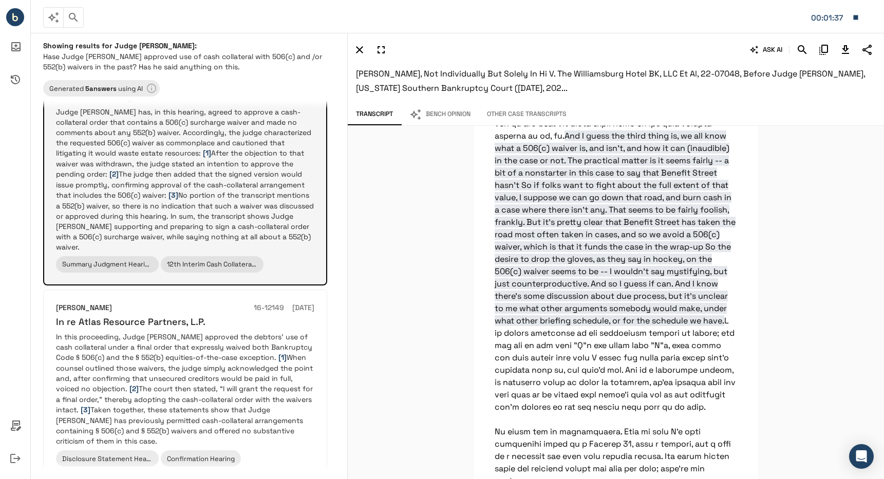
scroll to position [411, 0]
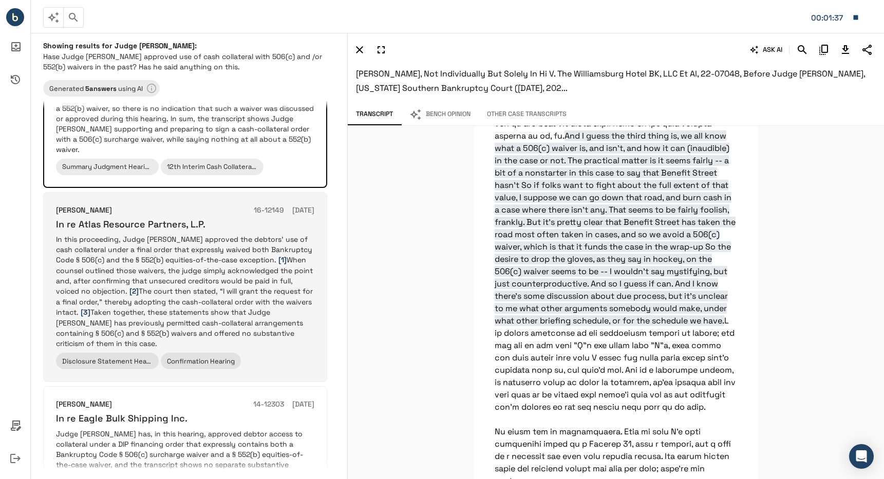
click at [136, 235] on p "In this proceeding, Judge Lane approved the debtors’ use of cash collateral und…" at bounding box center [185, 291] width 258 height 115
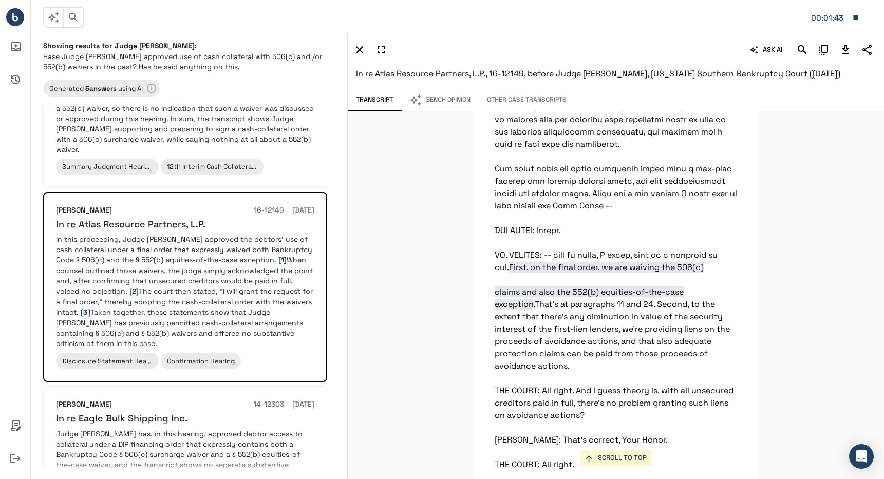
scroll to position [3955, 0]
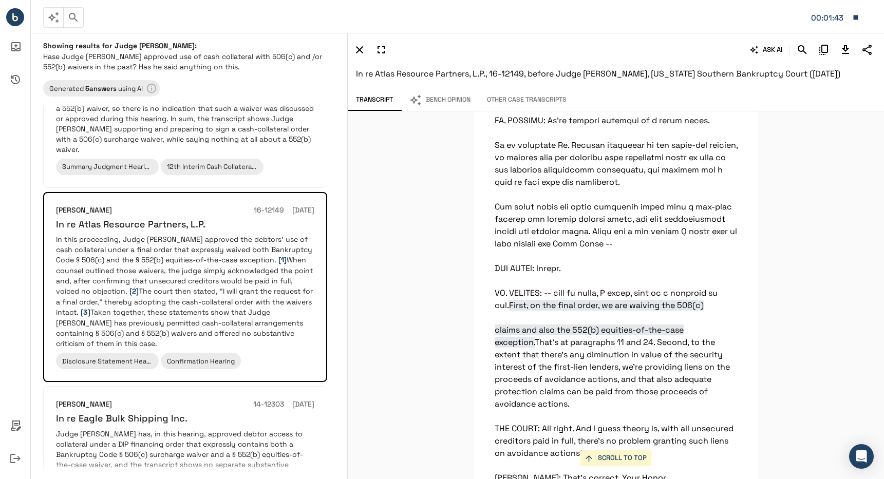
click at [430, 104] on button "Bench Opinion" at bounding box center [440, 100] width 78 height 22
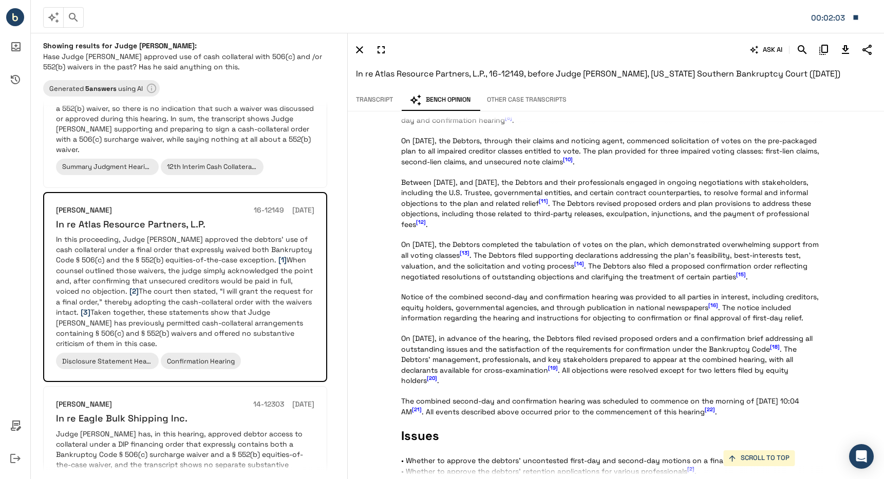
scroll to position [0, 0]
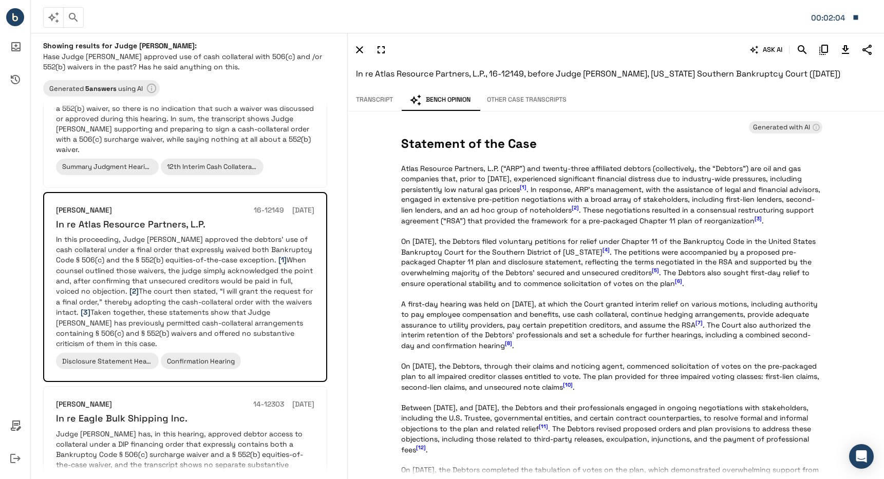
click at [379, 100] on button "Transcript" at bounding box center [374, 100] width 53 height 22
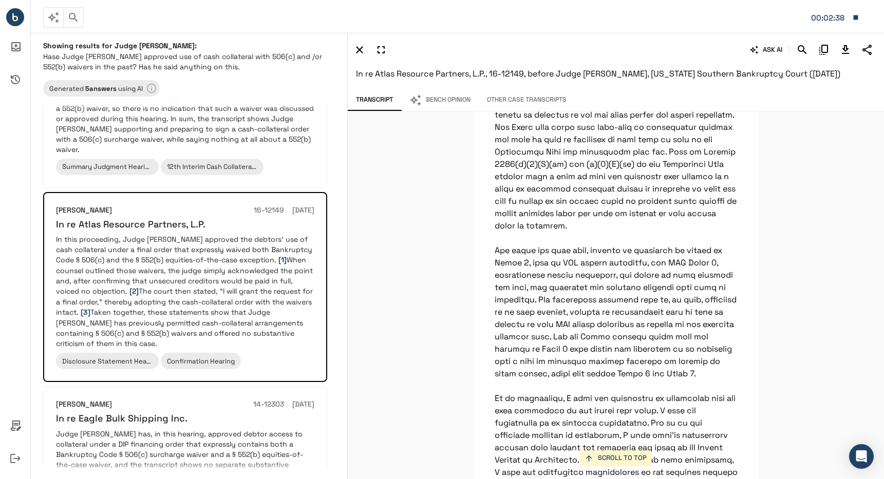
scroll to position [14176, 0]
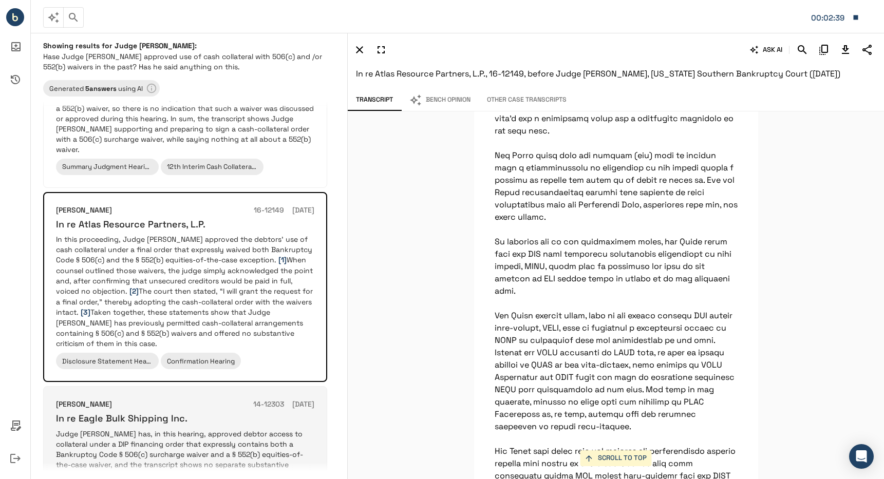
click at [195, 407] on div "Sean H Lane 14-12303 09/18/2014 In re Eagle Bulk Shipping Inc. Judge Lane has, …" at bounding box center [185, 471] width 258 height 144
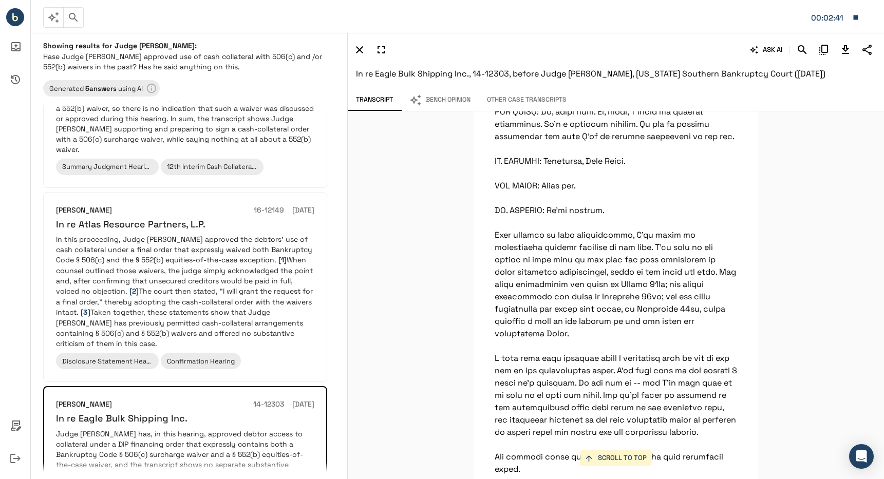
scroll to position [2774, 0]
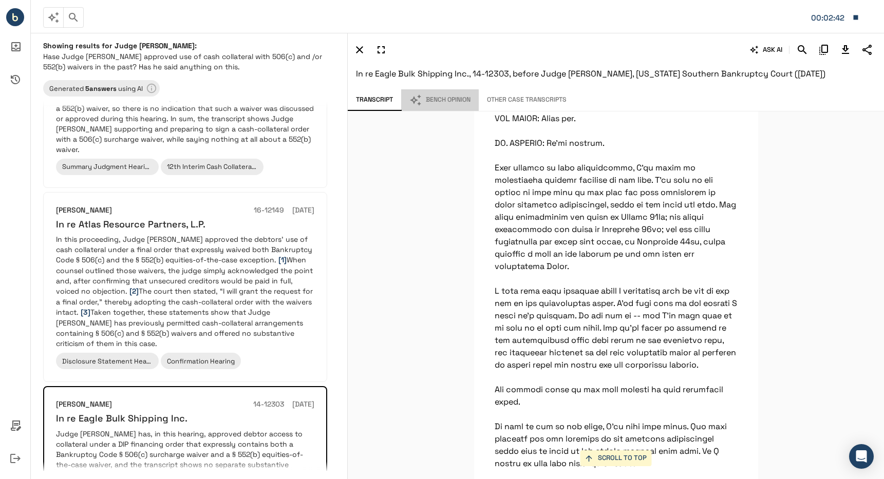
click at [465, 108] on button "Bench Opinion" at bounding box center [440, 100] width 78 height 22
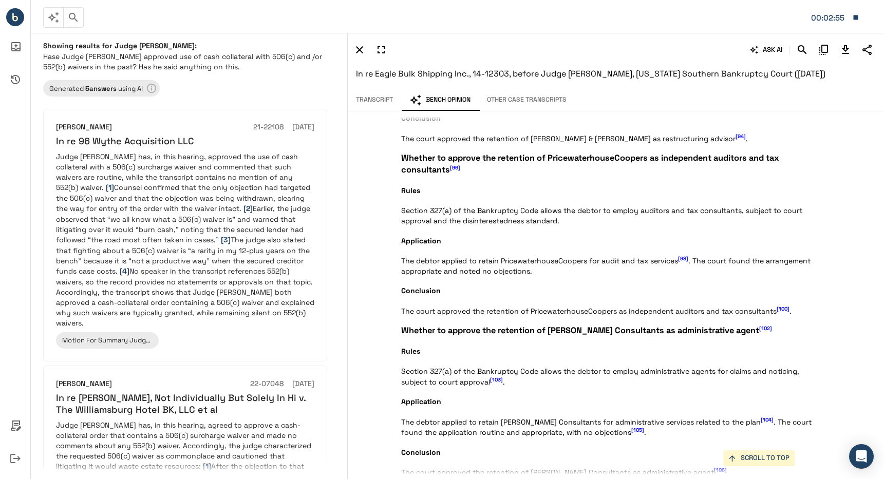
scroll to position [3964, 0]
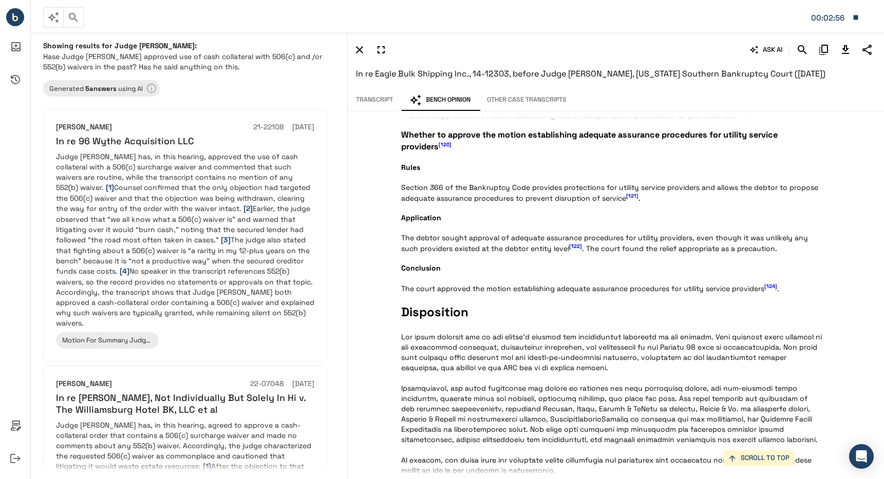
click at [378, 89] on div "ASK AI In re Eagle Bulk Shipping Inc., 14-12303, before Judge Sean H Lane, New …" at bounding box center [616, 61] width 536 height 56
click at [378, 95] on button "Transcript" at bounding box center [374, 100] width 53 height 22
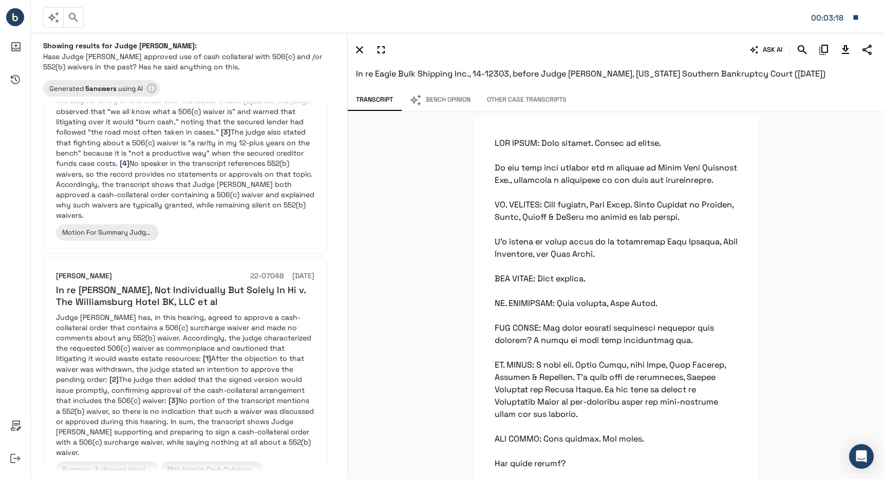
scroll to position [360, 0]
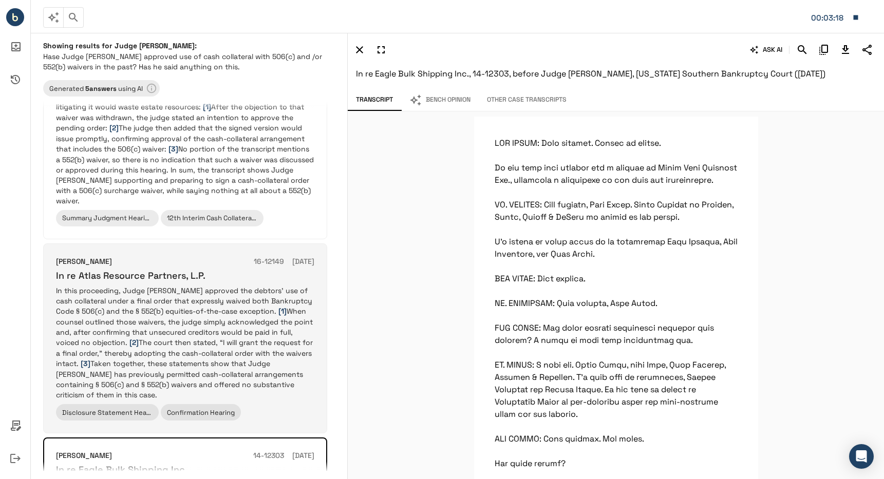
click at [139, 319] on p "In this proceeding, Judge Lane approved the debtors’ use of cash collateral und…" at bounding box center [185, 343] width 258 height 115
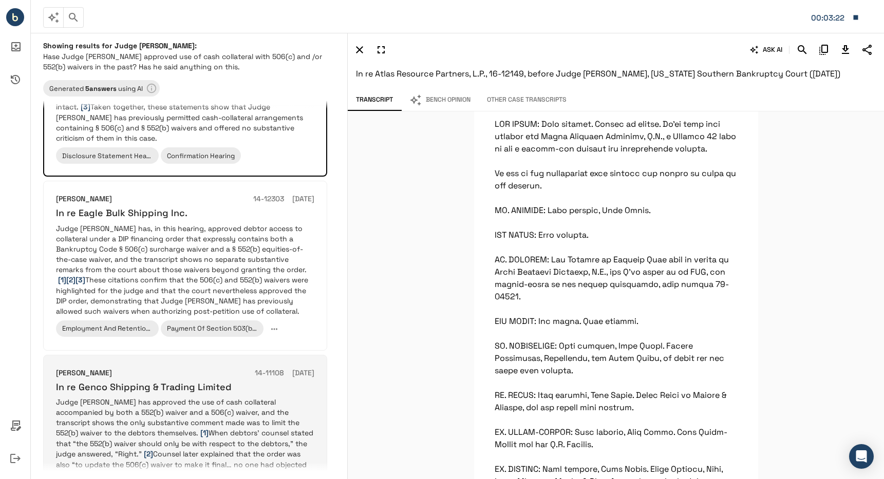
scroll to position [51, 0]
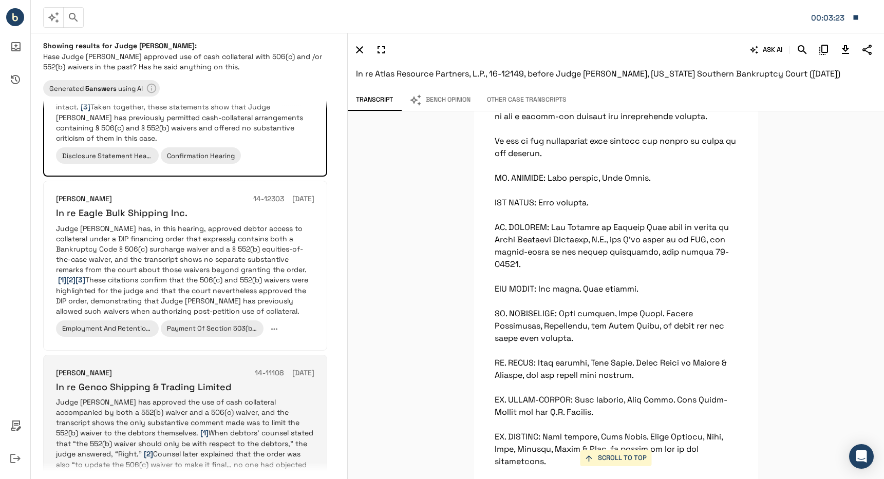
click at [231, 397] on p "Judge Lane has approved the use of cash collateral accompanied by both a 552(b)…" at bounding box center [185, 465] width 258 height 136
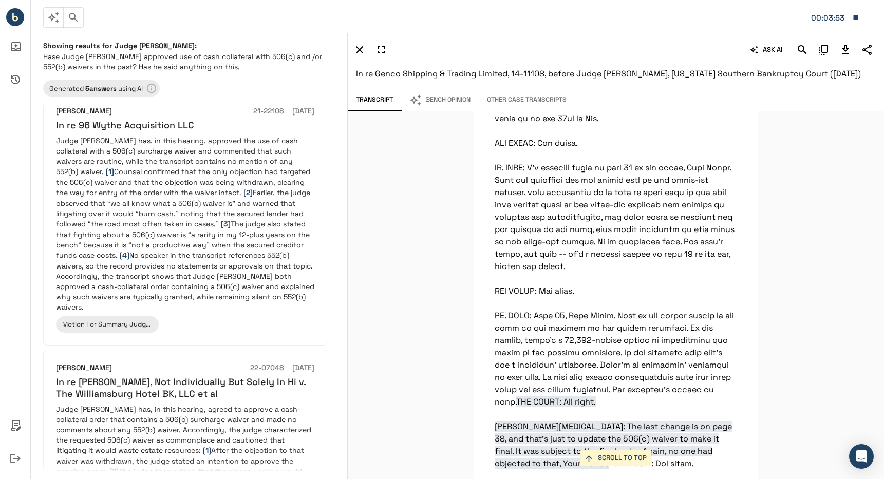
scroll to position [0, 0]
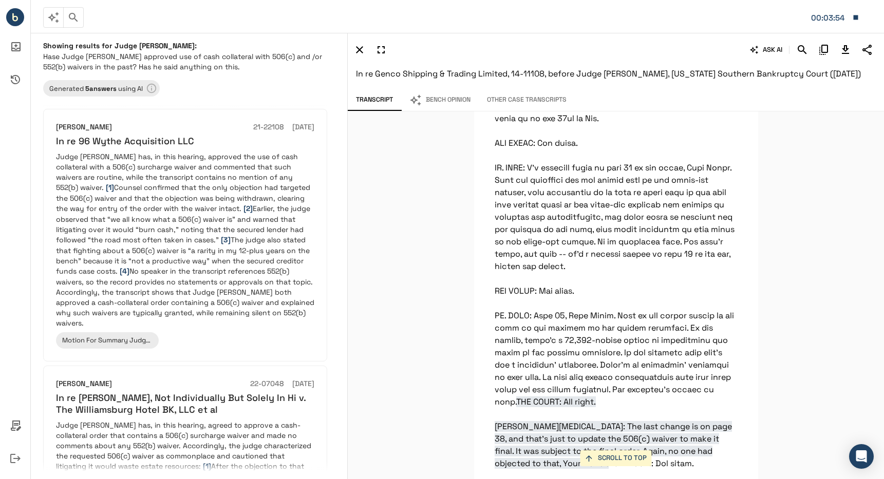
click at [17, 47] on icon "Ask AI Inbox" at bounding box center [15, 46] width 25 height 25
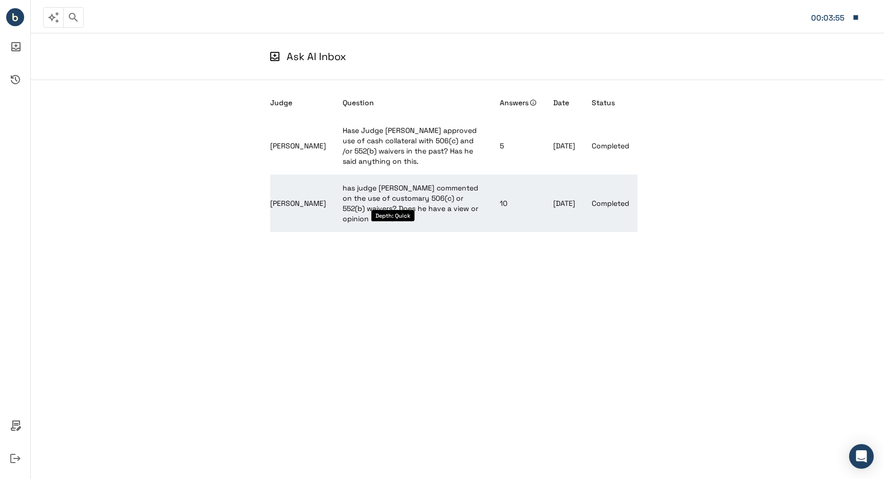
click at [348, 190] on span "has judge lane commented on the use of customary 506(c) or 552(b) waivers? Does…" at bounding box center [411, 203] width 136 height 40
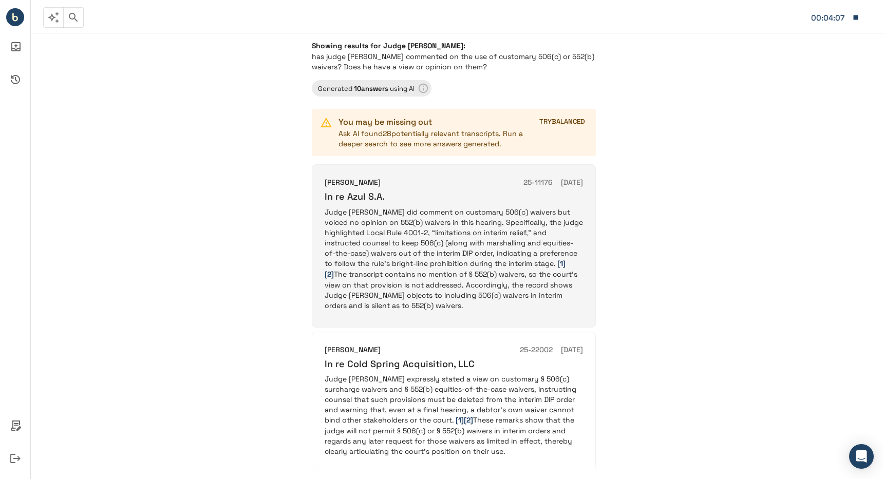
click at [376, 239] on p "Judge Lane did comment on customary 506(c) waivers but voiced no opinion on 552…" at bounding box center [454, 259] width 258 height 104
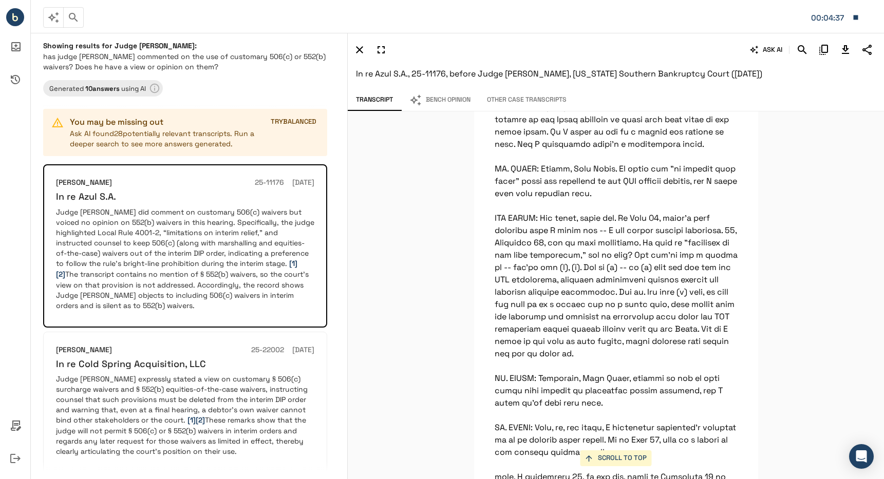
scroll to position [28200, 0]
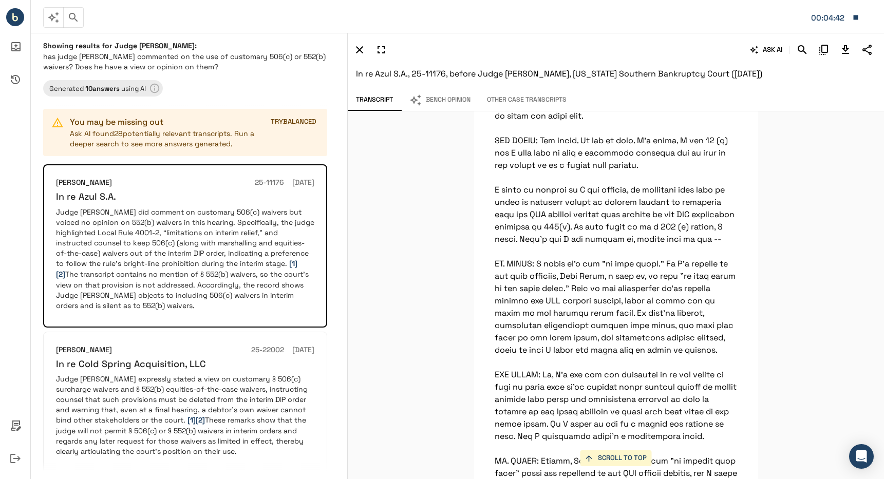
scroll to position [28046, 0]
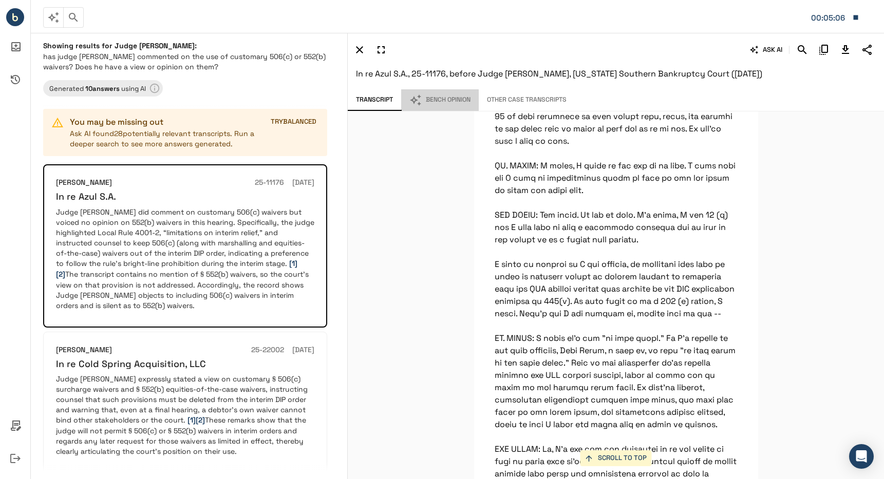
click at [428, 105] on button "Bench Opinion" at bounding box center [440, 100] width 78 height 22
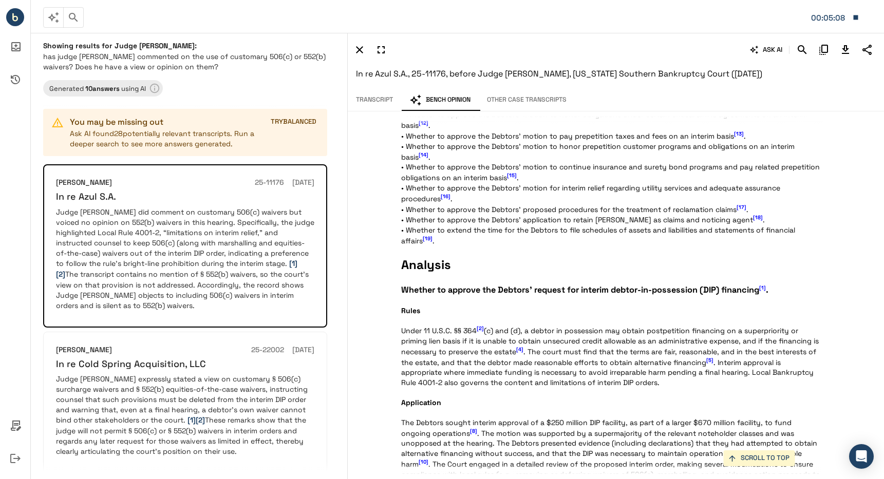
scroll to position [1027, 0]
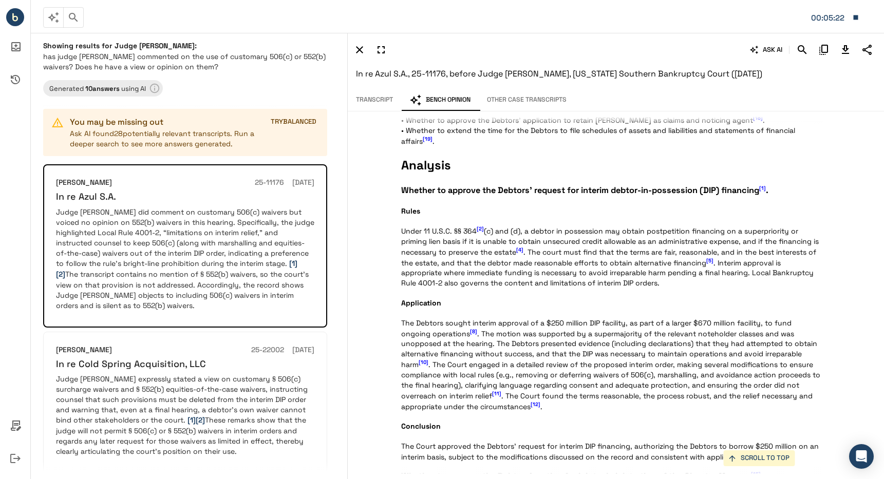
click at [492, 395] on span "[11]" at bounding box center [496, 393] width 9 height 7
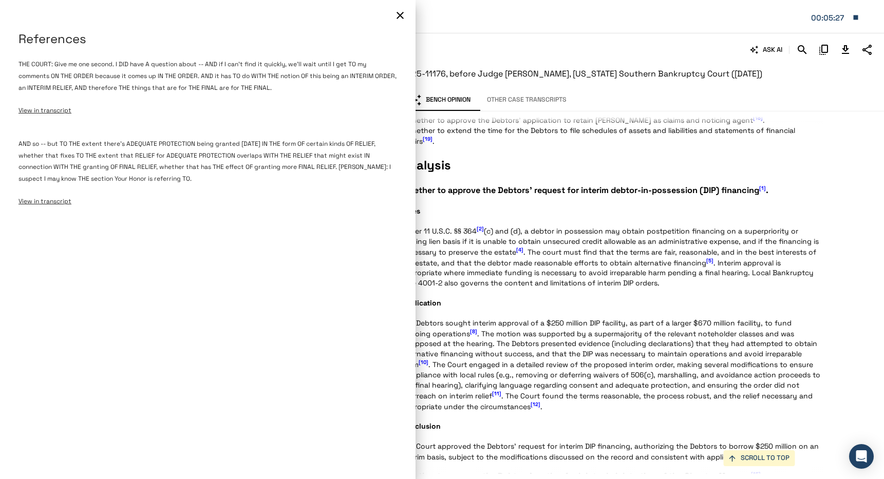
click at [472, 232] on div at bounding box center [442, 239] width 884 height 479
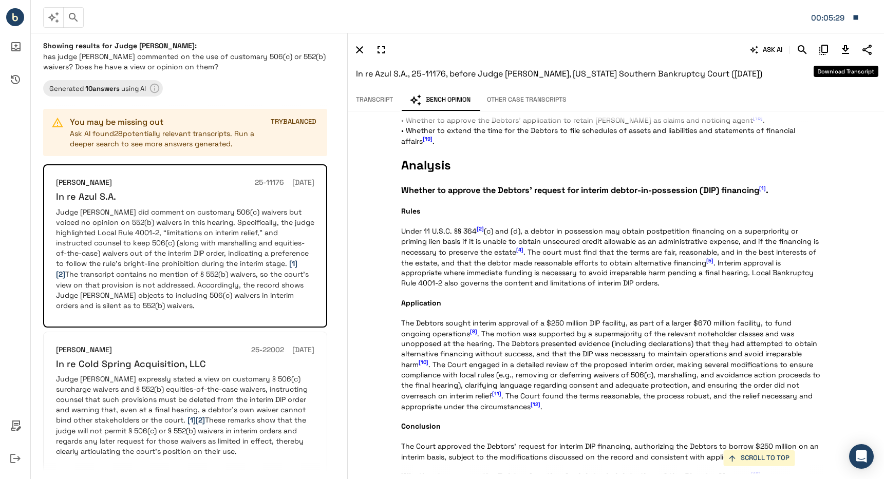
click at [852, 51] on button "Download Transcript" at bounding box center [845, 49] width 17 height 17
click at [492, 393] on span "[11]" at bounding box center [496, 393] width 9 height 7
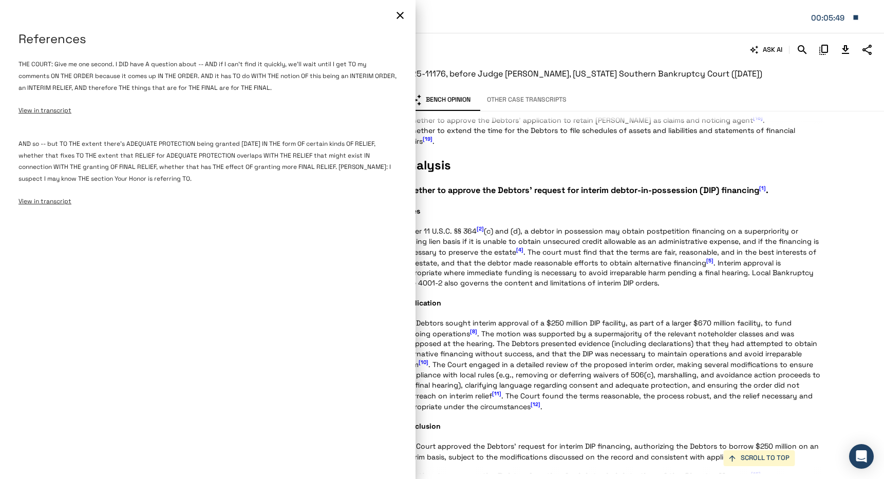
click at [39, 202] on span "View in transcript" at bounding box center [44, 201] width 53 height 8
click at [401, 13] on icon "button" at bounding box center [400, 15] width 12 height 12
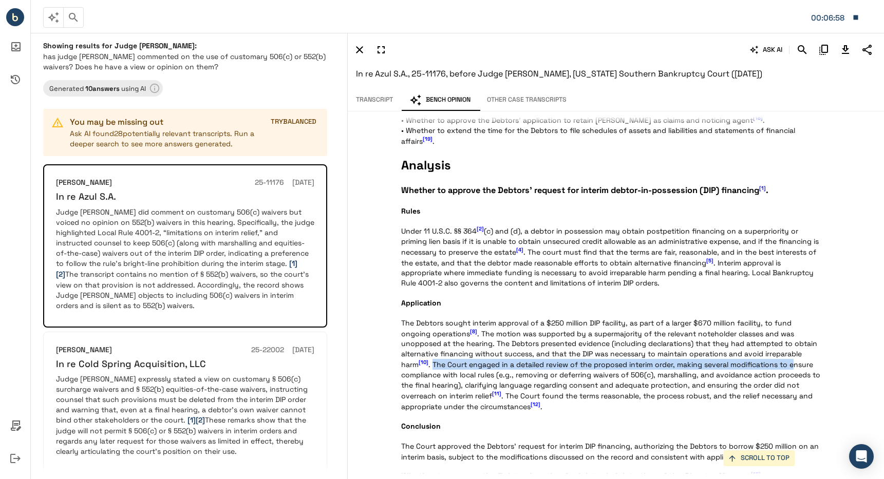
drag, startPoint x: 796, startPoint y: 355, endPoint x: 747, endPoint y: 364, distance: 49.1
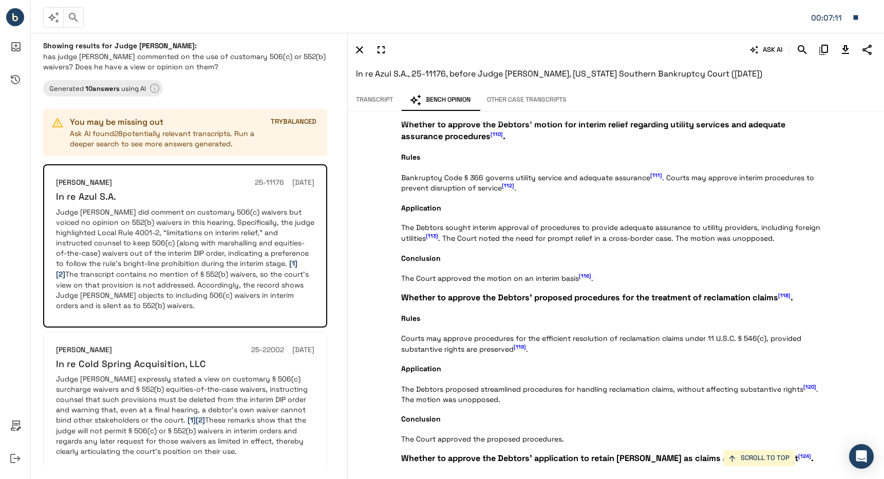
scroll to position [1107, 0]
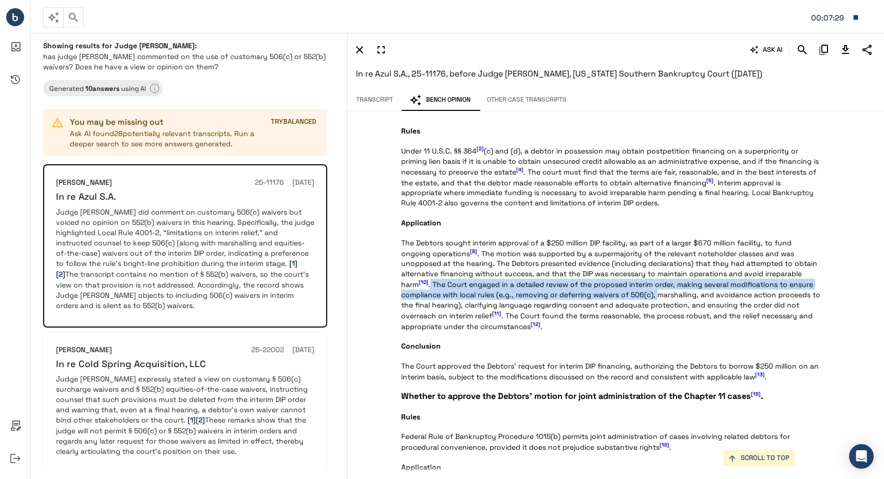
drag, startPoint x: 794, startPoint y: 275, endPoint x: 614, endPoint y: 296, distance: 180.5
copy p "The Court engaged in a detailed review of the proposed interim order, making se…"
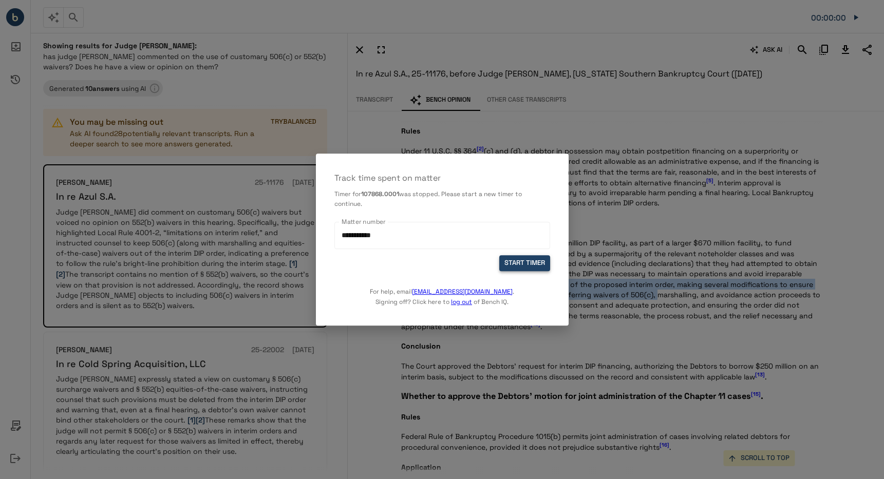
click at [526, 258] on button "START TIMER" at bounding box center [524, 264] width 51 height 16
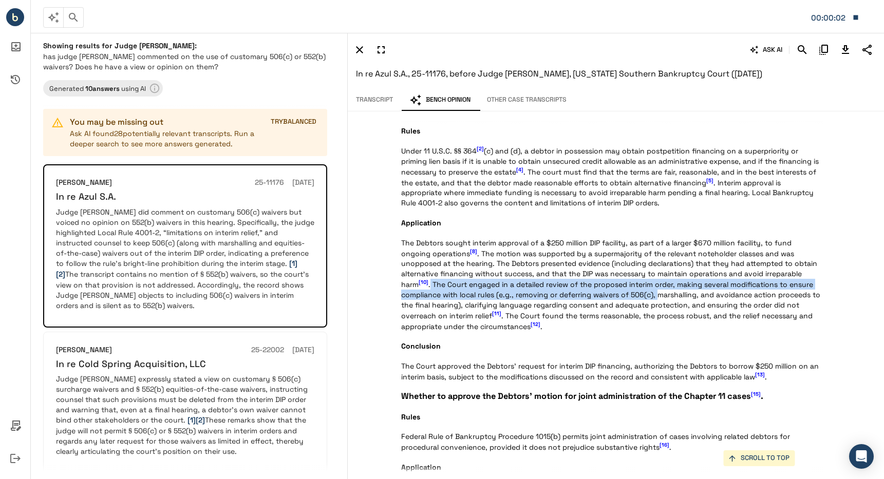
click at [378, 105] on button "Transcript" at bounding box center [374, 100] width 53 height 22
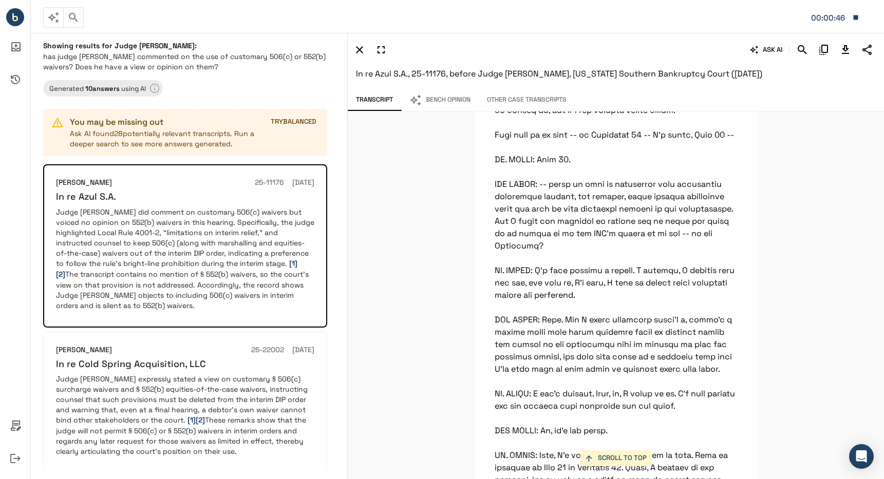
scroll to position [24502, 0]
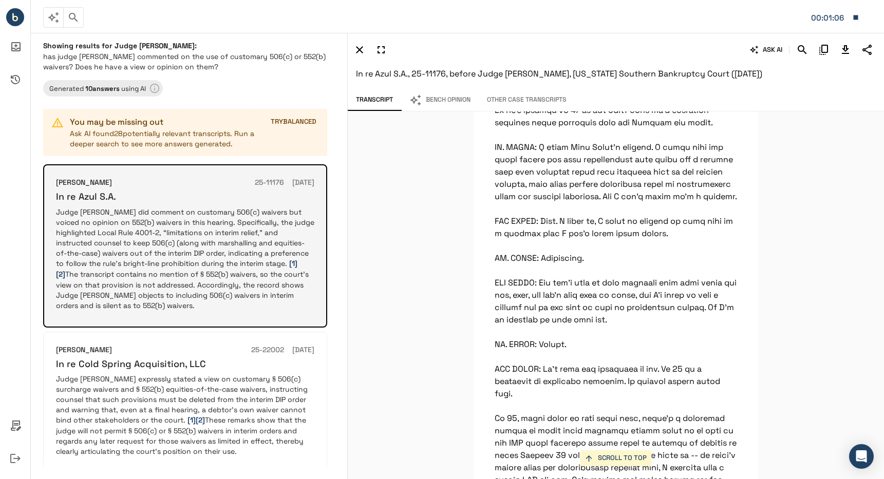
click at [257, 220] on p "Judge Lane did comment on customary 506(c) waivers but voiced no opinion on 552…" at bounding box center [185, 259] width 258 height 104
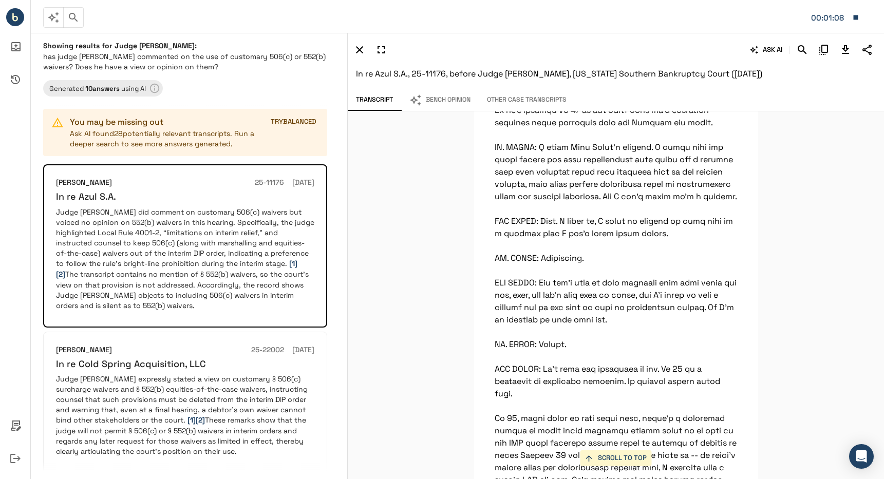
click at [435, 98] on button "Bench Opinion" at bounding box center [440, 100] width 78 height 22
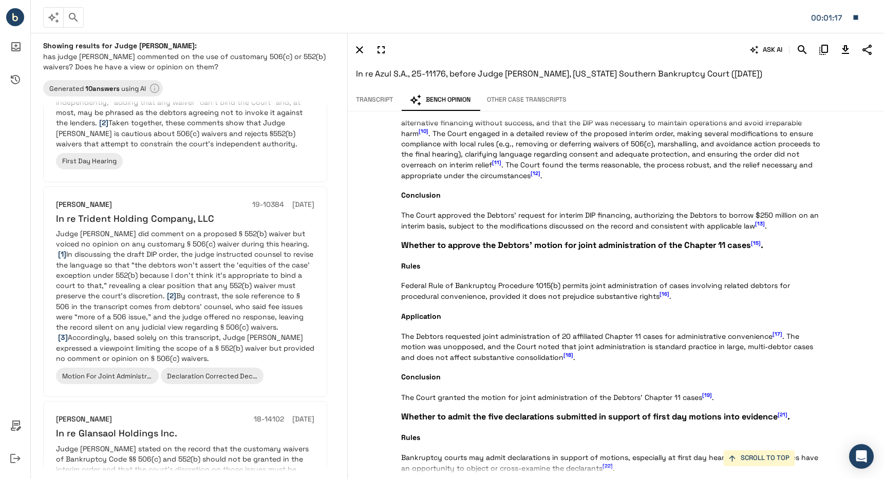
scroll to position [1159, 0]
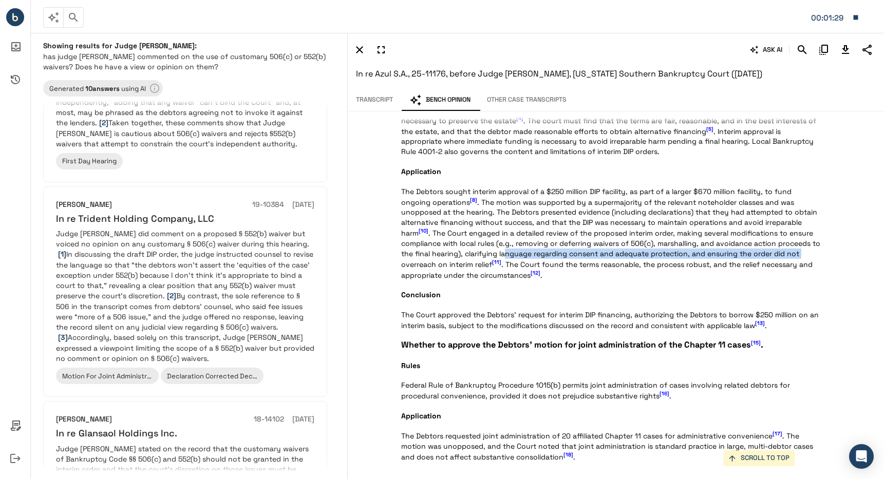
drag, startPoint x: 481, startPoint y: 253, endPoint x: 767, endPoint y: 257, distance: 286.6
drag, startPoint x: 437, startPoint y: 257, endPoint x: 442, endPoint y: 263, distance: 8.4
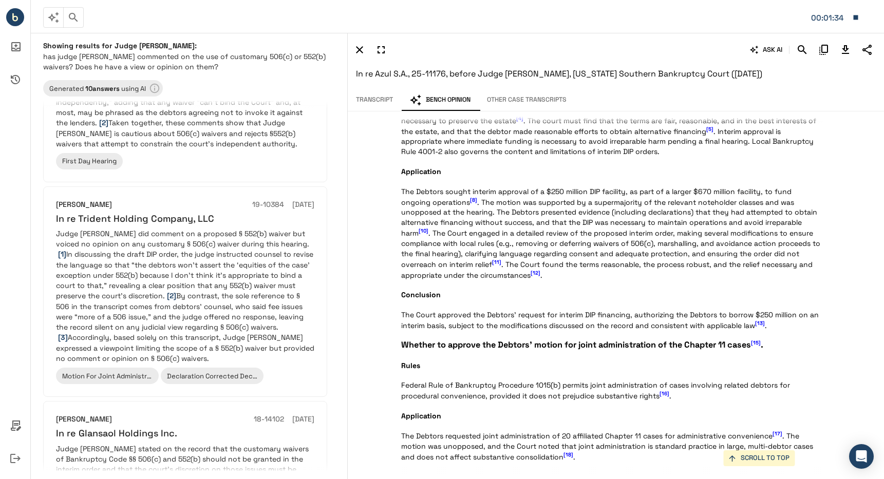
drag, startPoint x: 442, startPoint y: 263, endPoint x: 450, endPoint y: 262, distance: 8.3
click at [492, 262] on span "[11]" at bounding box center [496, 262] width 9 height 7
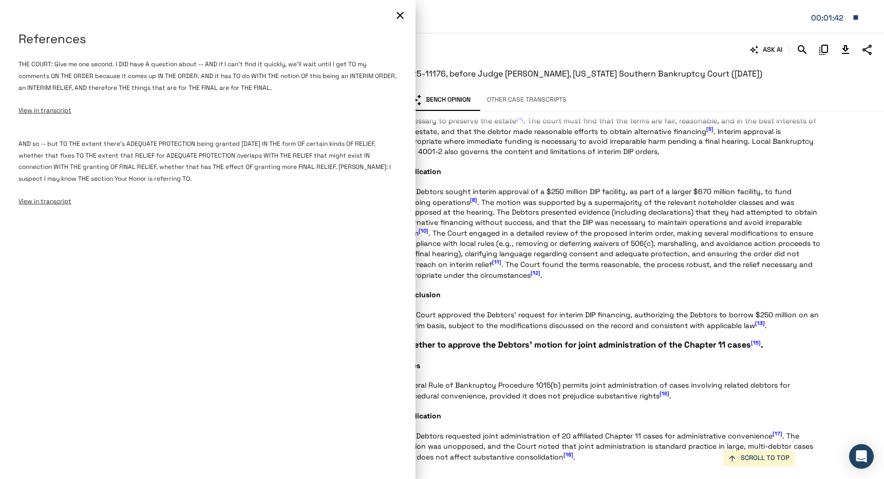
click at [404, 17] on icon "button" at bounding box center [400, 15] width 12 height 12
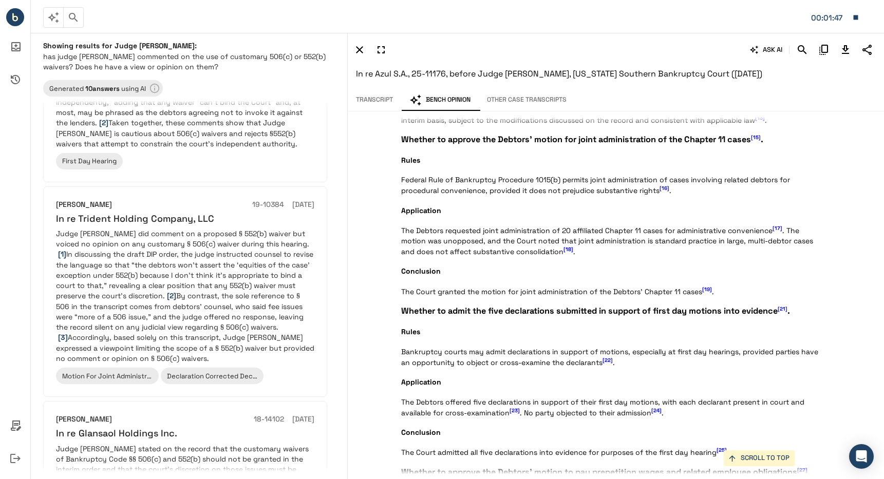
scroll to position [1107, 0]
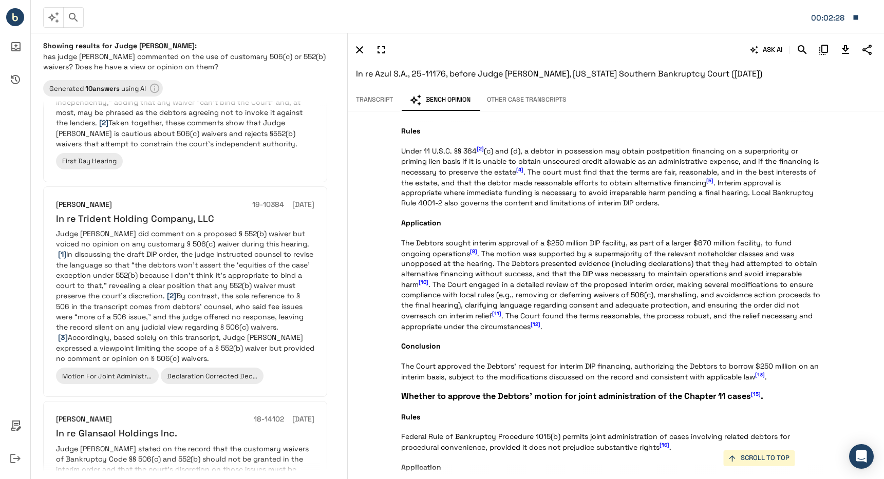
click at [492, 313] on span "[11]" at bounding box center [496, 313] width 9 height 7
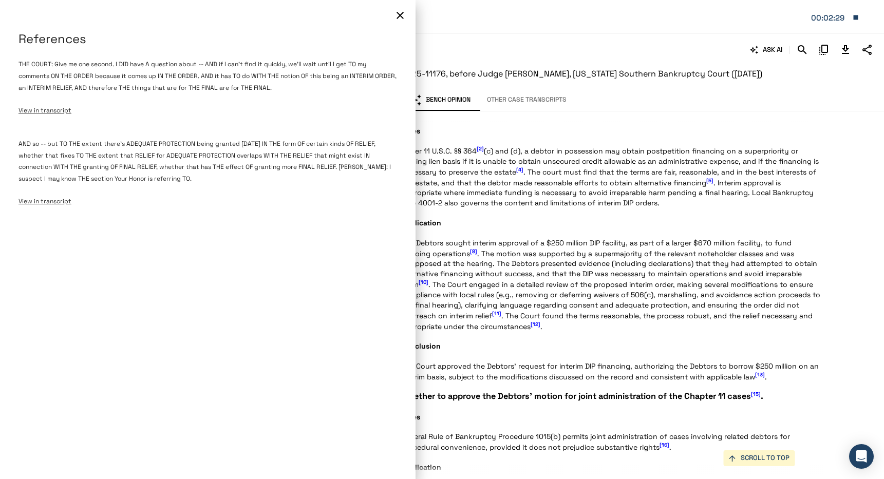
click at [54, 109] on span "View in transcript" at bounding box center [44, 110] width 53 height 8
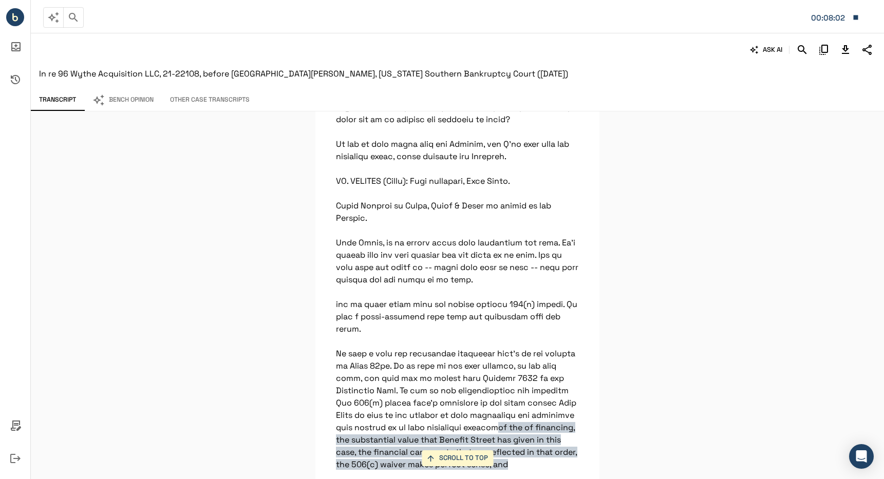
scroll to position [3799, 0]
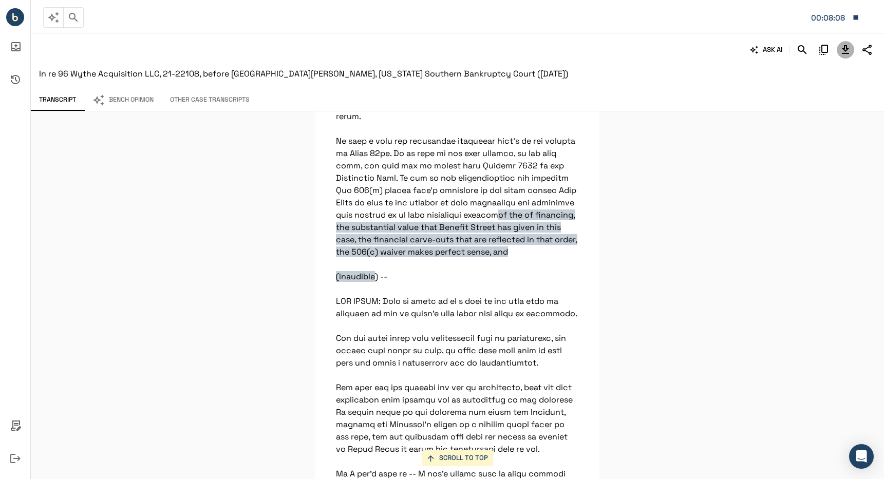
click at [843, 52] on icon "Download Transcript" at bounding box center [845, 50] width 12 height 12
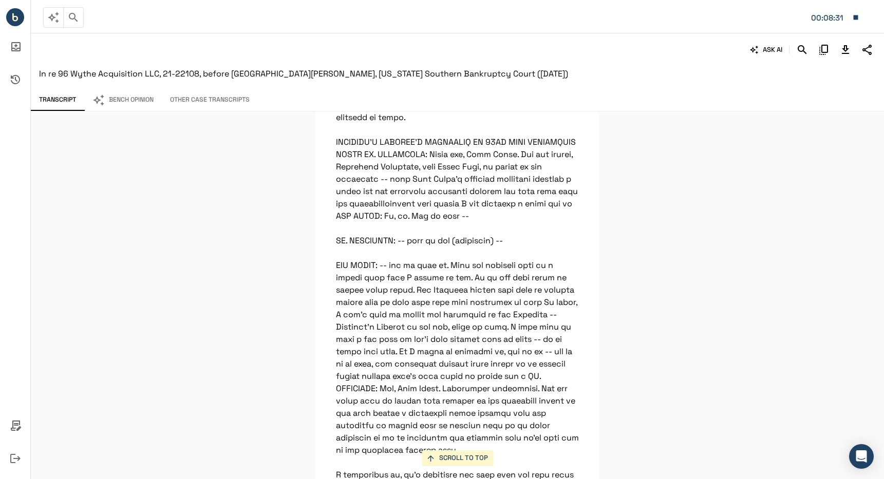
scroll to position [4415, 0]
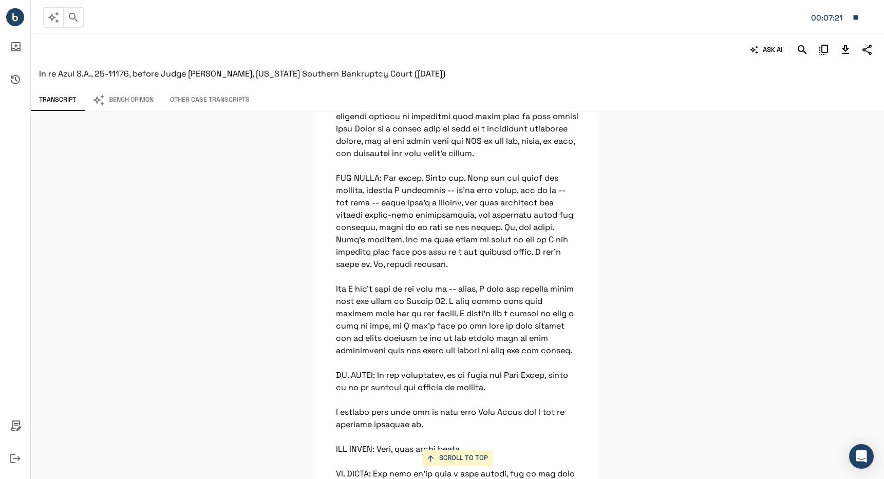
scroll to position [16171, 0]
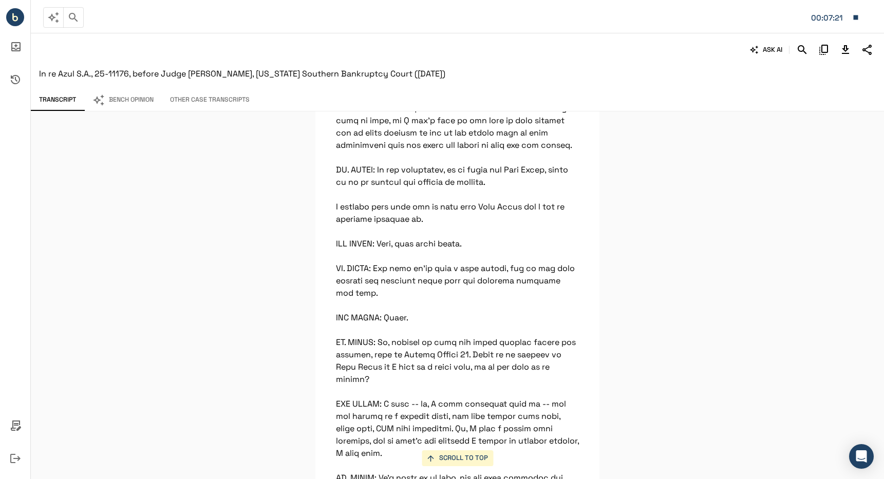
click at [794, 55] on div "ASK AI" at bounding box center [455, 49] width 842 height 17
click at [801, 53] on icon "Search" at bounding box center [802, 50] width 12 height 12
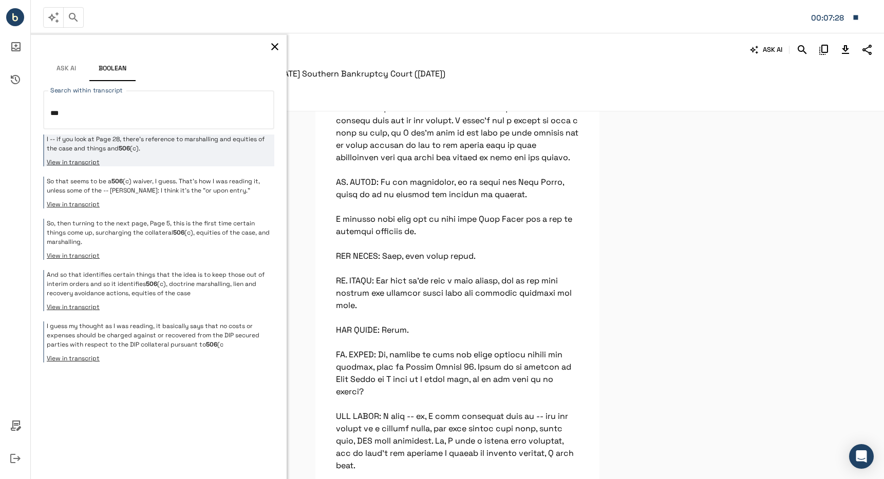
type textarea "***"
click at [215, 150] on p "I -- if you look at Page 28, there's reference to marshalling and equities of t…" at bounding box center [159, 144] width 225 height 18
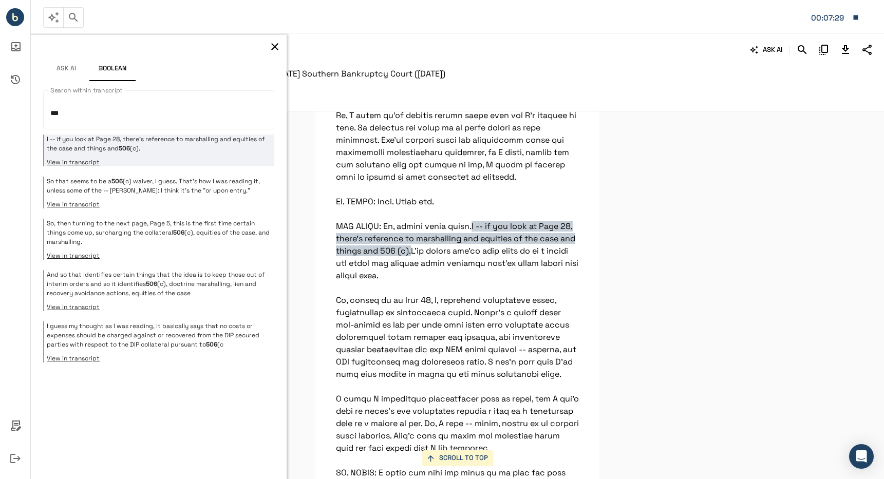
scroll to position [20878, 0]
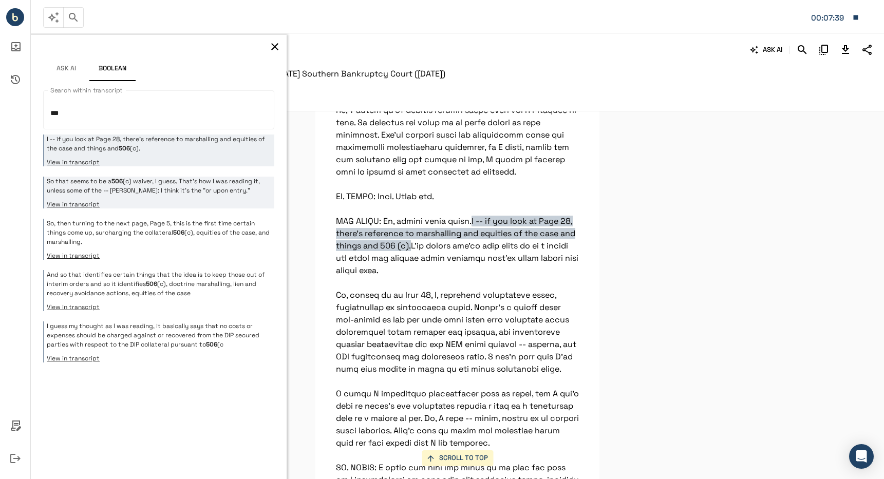
click at [215, 202] on button "View in transcript" at bounding box center [159, 204] width 225 height 8
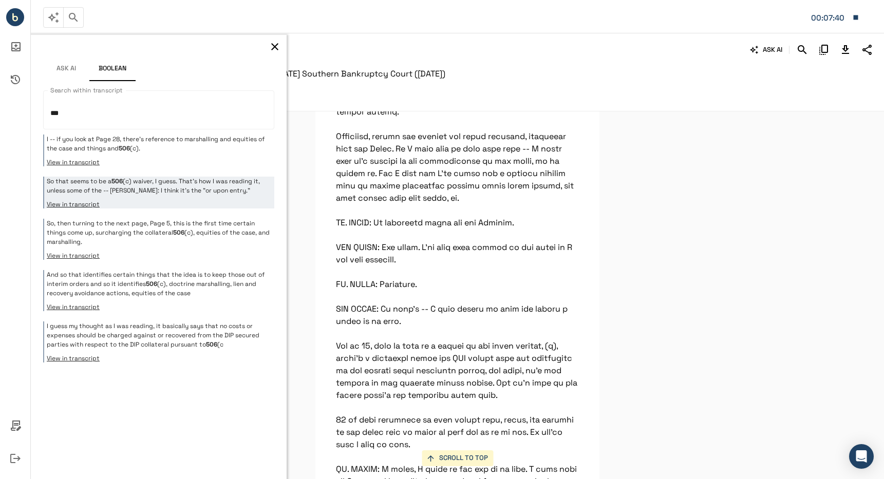
scroll to position [28139, 0]
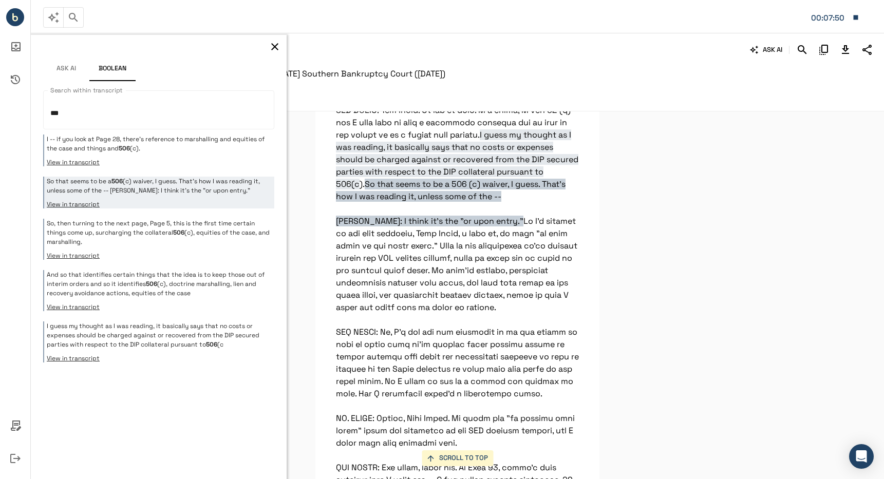
drag, startPoint x: 329, startPoint y: 236, endPoint x: 421, endPoint y: 241, distance: 91.6
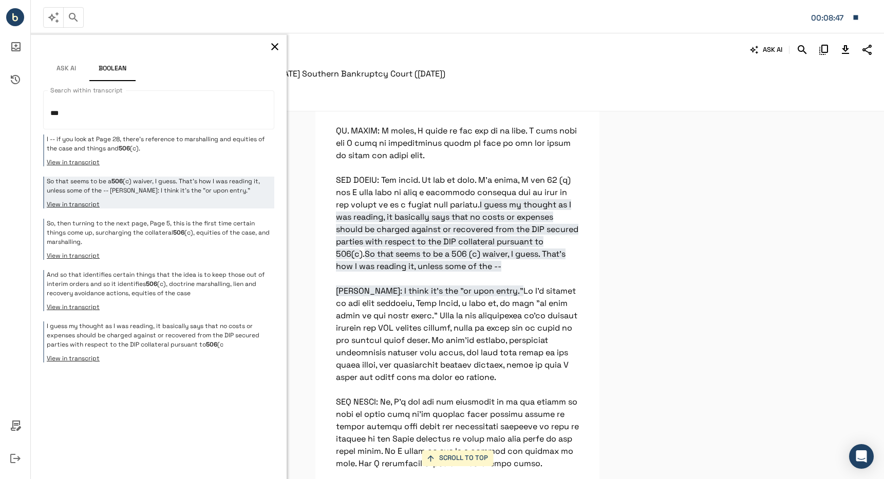
scroll to position [28087, 0]
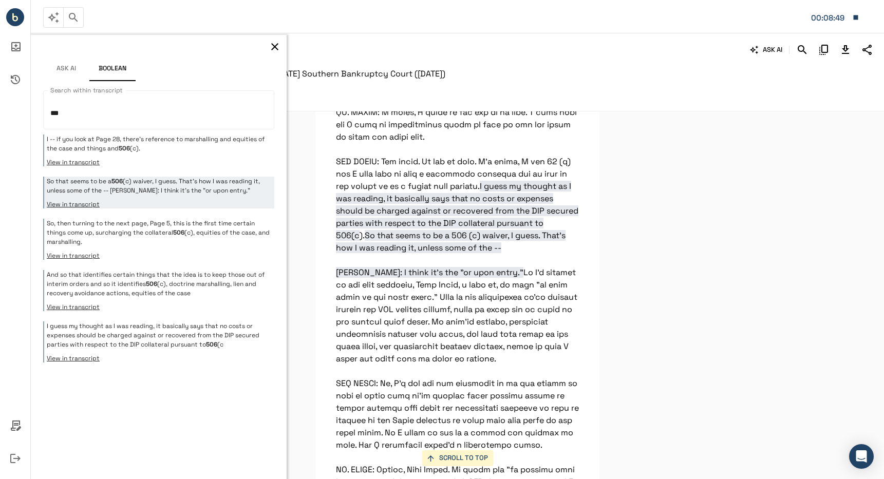
drag, startPoint x: 339, startPoint y: 280, endPoint x: 479, endPoint y: 295, distance: 140.5
drag, startPoint x: 439, startPoint y: 290, endPoint x: 383, endPoint y: 288, distance: 56.0
click at [438, 241] on span "I guess my thought as I was reading, it basically says that no costs or expense…" at bounding box center [457, 211] width 242 height 60
drag, startPoint x: 332, startPoint y: 286, endPoint x: 466, endPoint y: 297, distance: 134.0
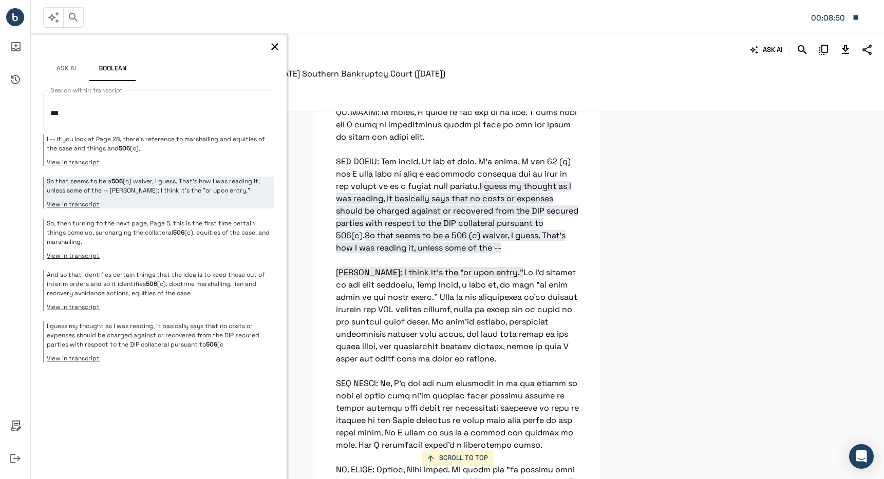
click at [466, 241] on span "I guess my thought as I was reading, it basically says that no costs or expense…" at bounding box center [457, 211] width 242 height 60
drag, startPoint x: 390, startPoint y: 332, endPoint x: 325, endPoint y: 281, distance: 83.0
drag, startPoint x: 473, startPoint y: 262, endPoint x: 491, endPoint y: 272, distance: 19.8
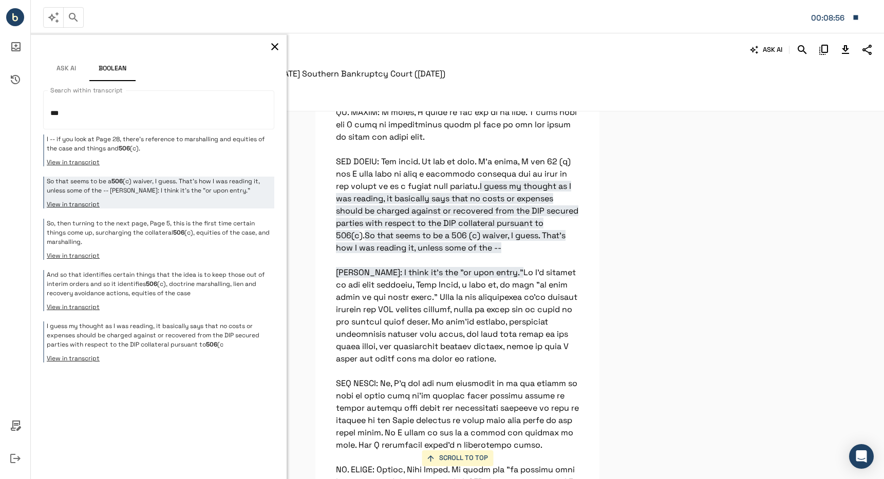
click at [268, 41] on div "Ask AI Boolean" at bounding box center [159, 60] width 256 height 50
click at [268, 35] on div "Ask AI Boolean" at bounding box center [159, 60] width 256 height 50
click at [270, 50] on icon "button" at bounding box center [275, 47] width 12 height 12
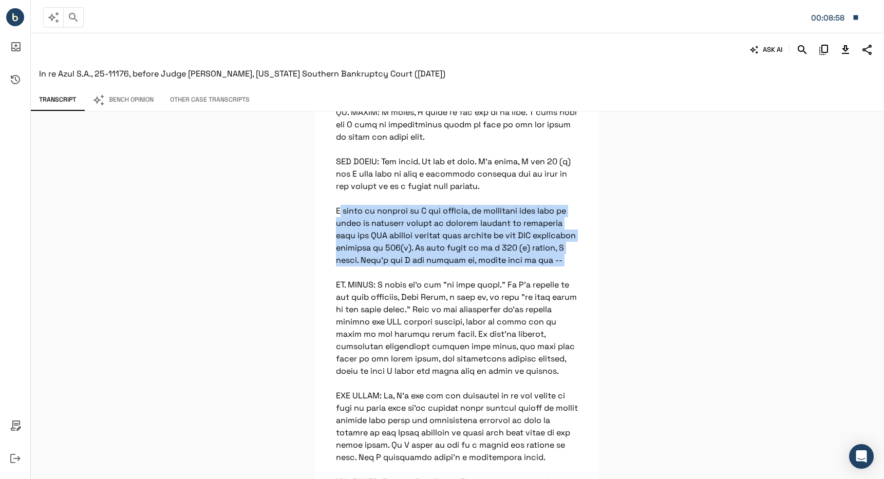
drag, startPoint x: 333, startPoint y: 285, endPoint x: 365, endPoint y: 343, distance: 66.2
copy p "I guess my thought as I was reading, it basically says that no costs or expense…"
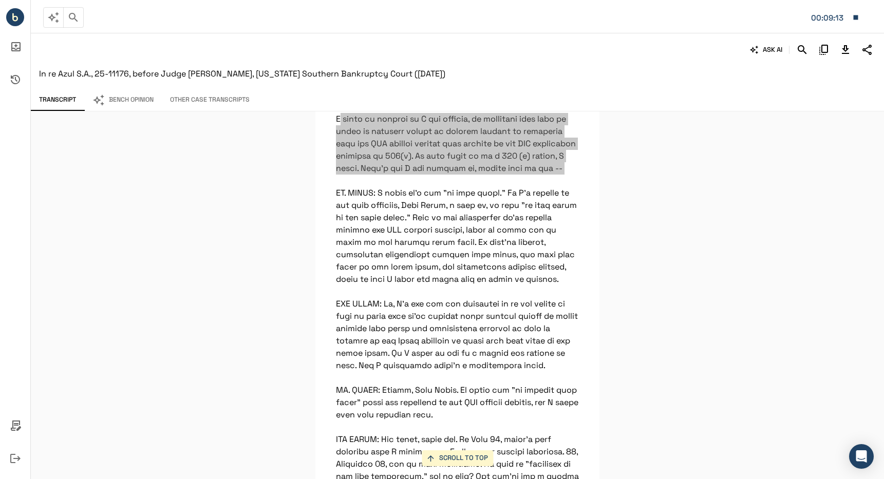
scroll to position [28190, 0]
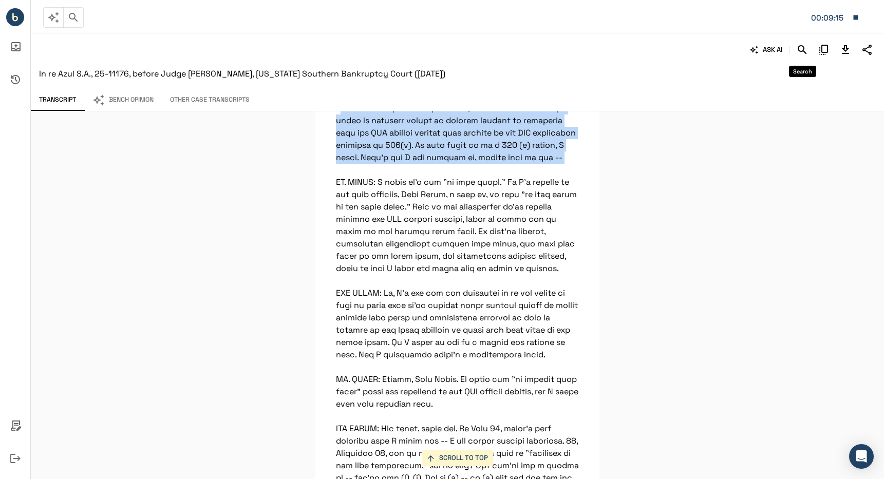
click at [798, 48] on icon "Search" at bounding box center [802, 49] width 9 height 9
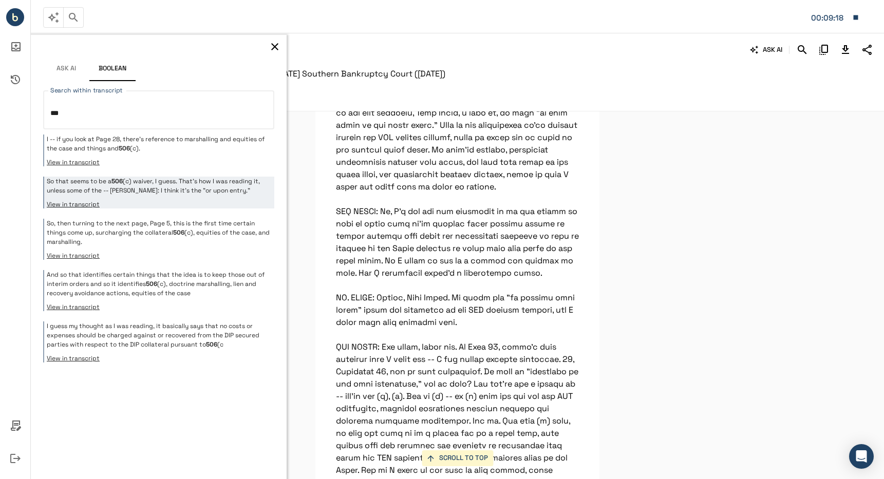
scroll to position [28293, 0]
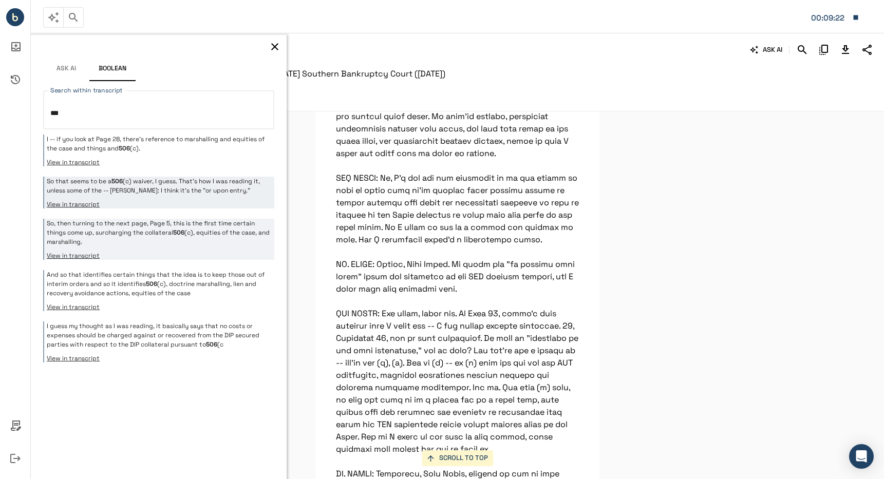
click at [184, 240] on p "So, then turning to the next page, Page 5, this is the first time certain thing…" at bounding box center [159, 233] width 225 height 28
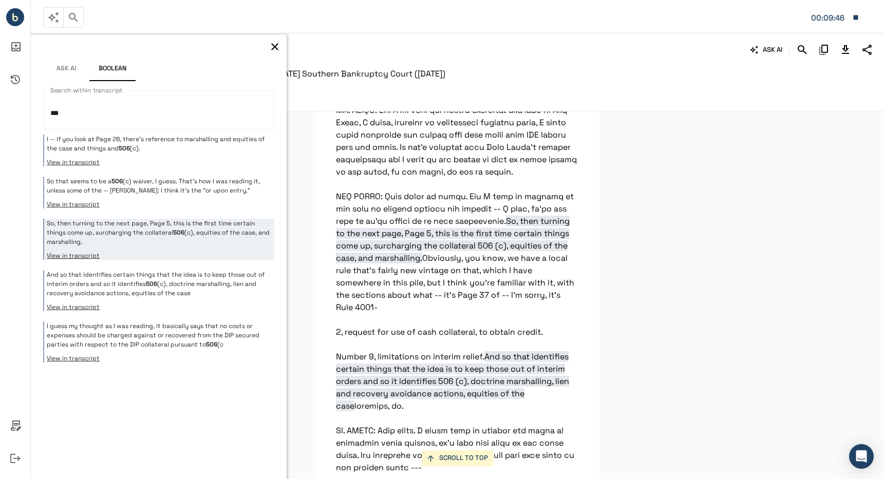
scroll to position [19968, 0]
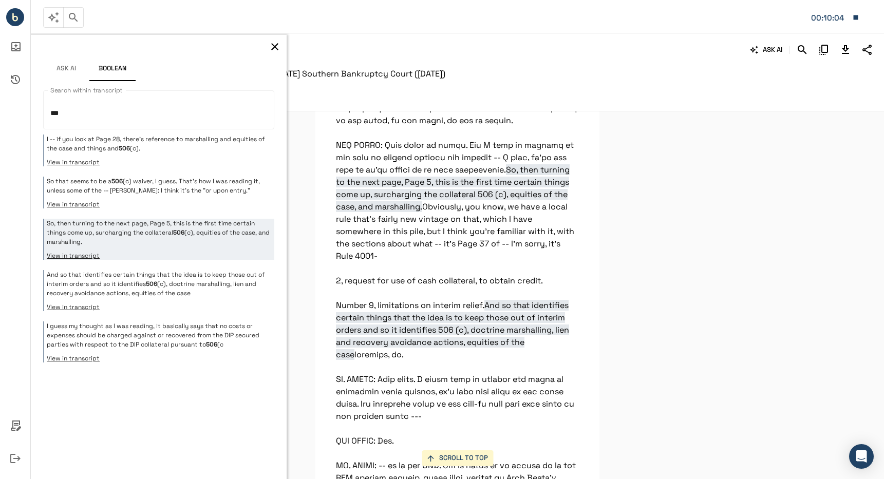
drag, startPoint x: 333, startPoint y: 233, endPoint x: 365, endPoint y: 240, distance: 32.8
click at [365, 212] on span "So, then turning to the next page, Page 5, this is the first time certain thing…" at bounding box center [453, 188] width 234 height 48
drag, startPoint x: 329, startPoint y: 231, endPoint x: 351, endPoint y: 229, distance: 22.7
drag, startPoint x: 501, startPoint y: 208, endPoint x: 514, endPoint y: 268, distance: 61.6
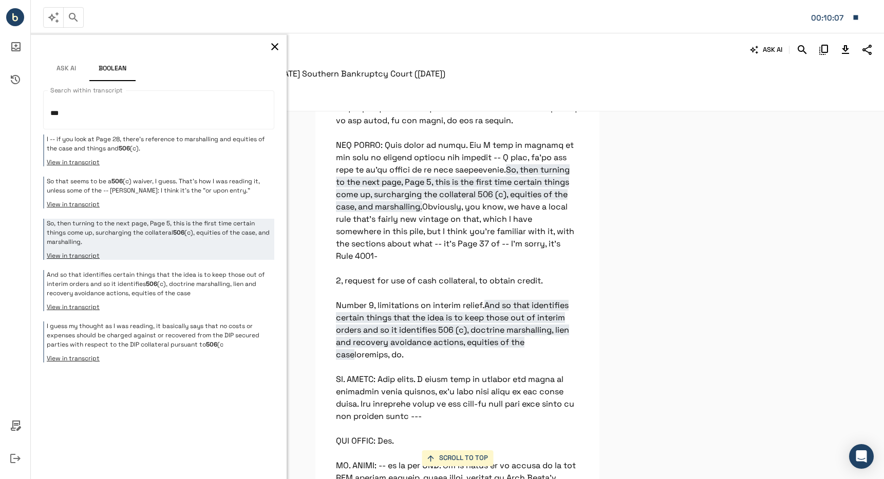
click at [276, 40] on button "button" at bounding box center [274, 46] width 15 height 15
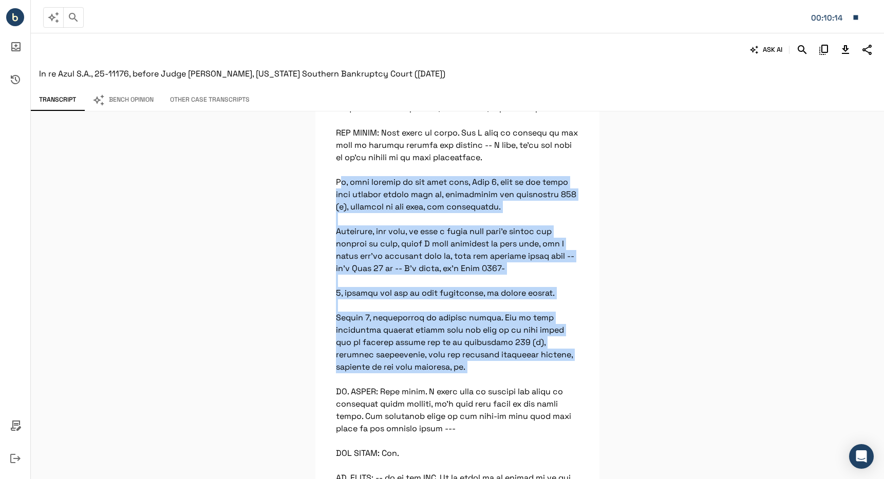
drag, startPoint x: 332, startPoint y: 233, endPoint x: 549, endPoint y: 413, distance: 281.9
copy p "So, then turning to the next page, Page 5, this is the first time certain thing…"
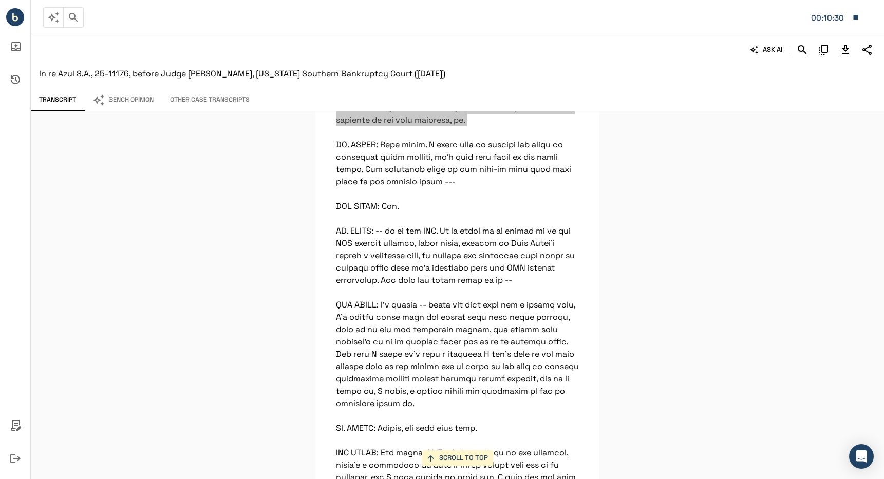
scroll to position [20225, 0]
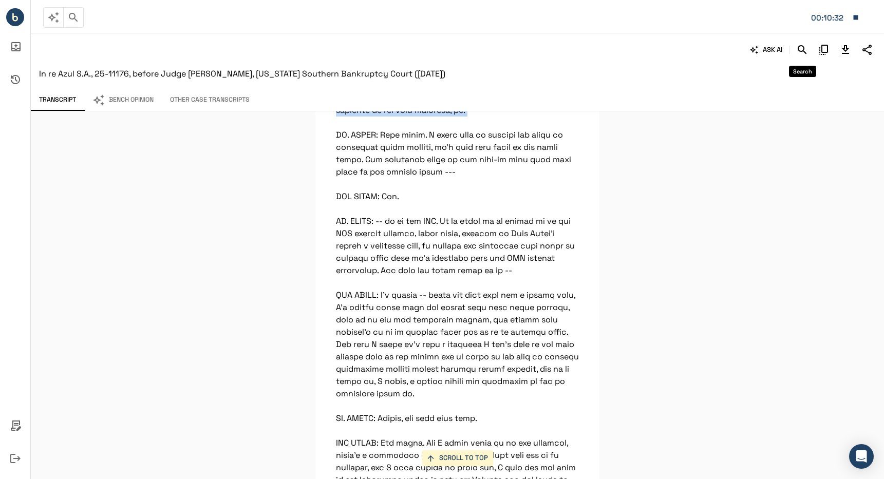
click at [800, 48] on icon "Search" at bounding box center [802, 50] width 12 height 12
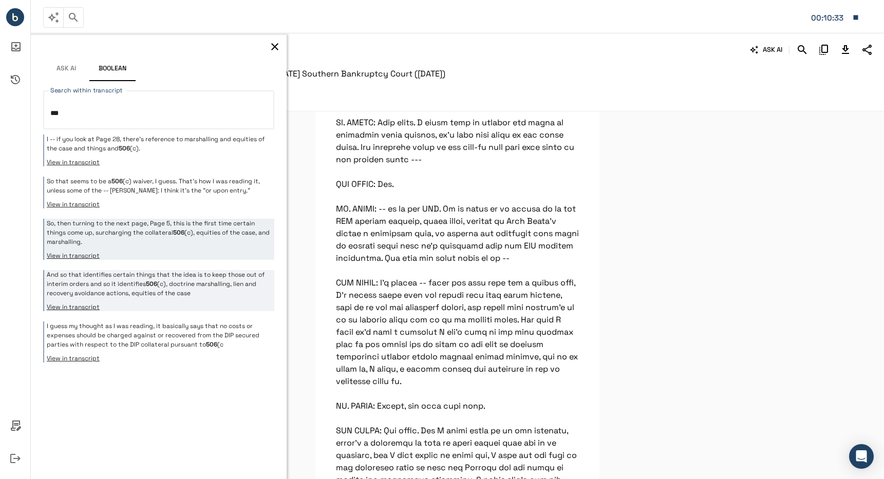
click at [127, 283] on p "And so that identifies certain things that the idea is to keep those out of int…" at bounding box center [159, 284] width 225 height 28
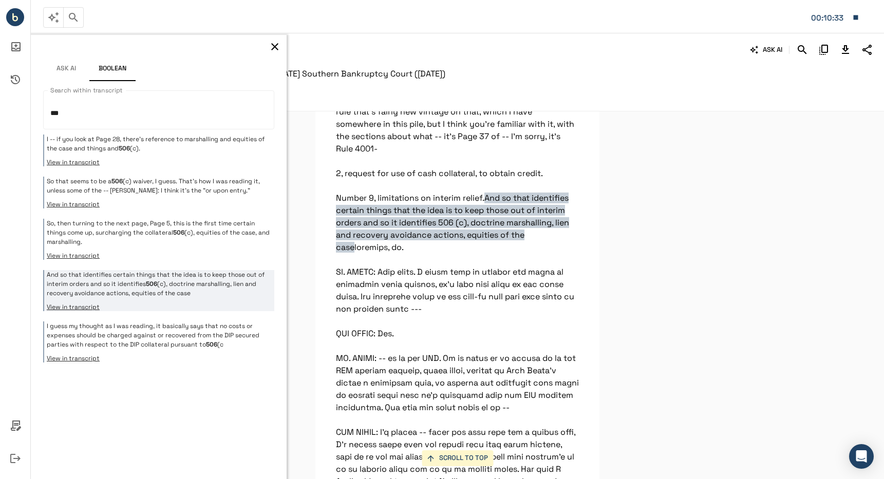
scroll to position [20058, 0]
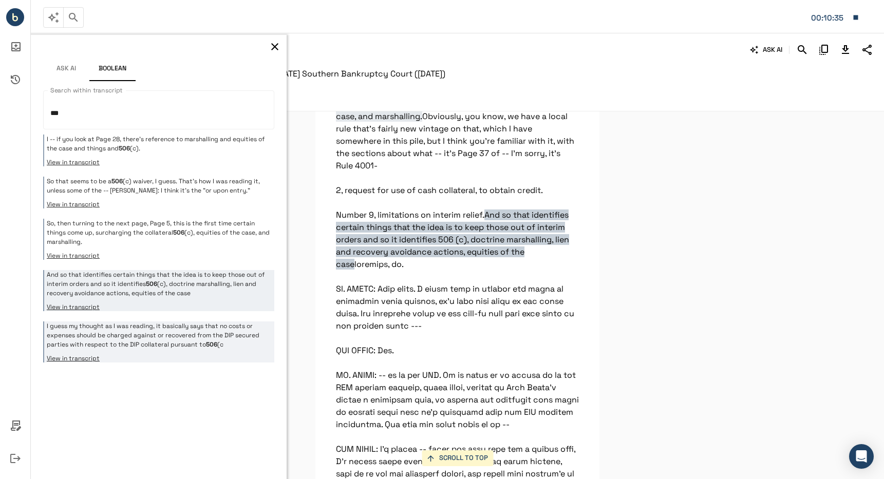
click at [167, 326] on p "I guess my thought as I was reading, it basically says that no costs or expense…" at bounding box center [159, 336] width 225 height 28
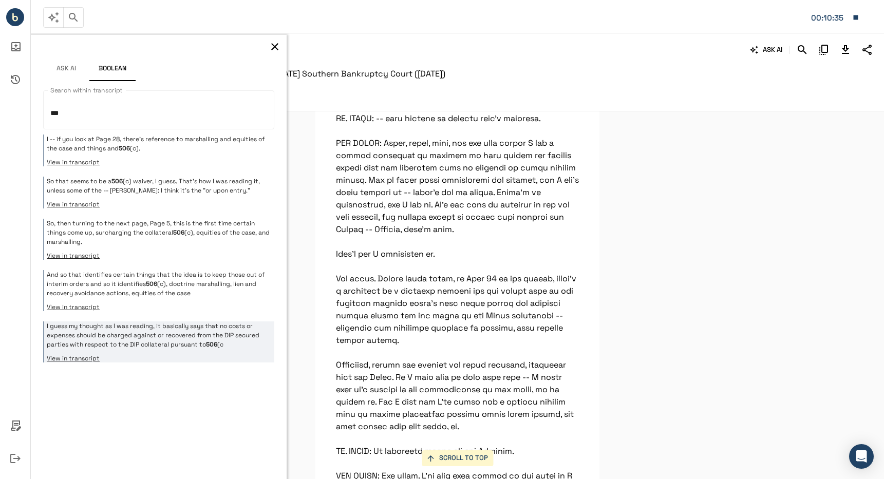
scroll to position [28095, 0]
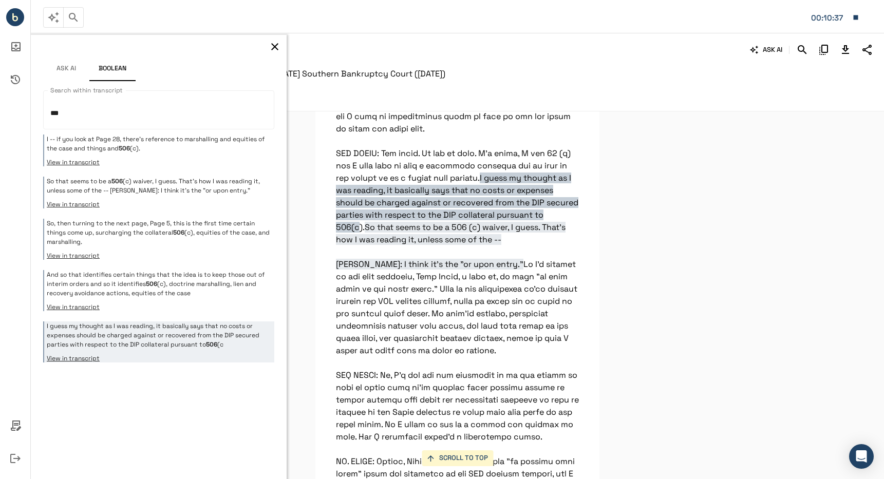
click at [858, 20] on icon "button" at bounding box center [855, 17] width 9 height 9
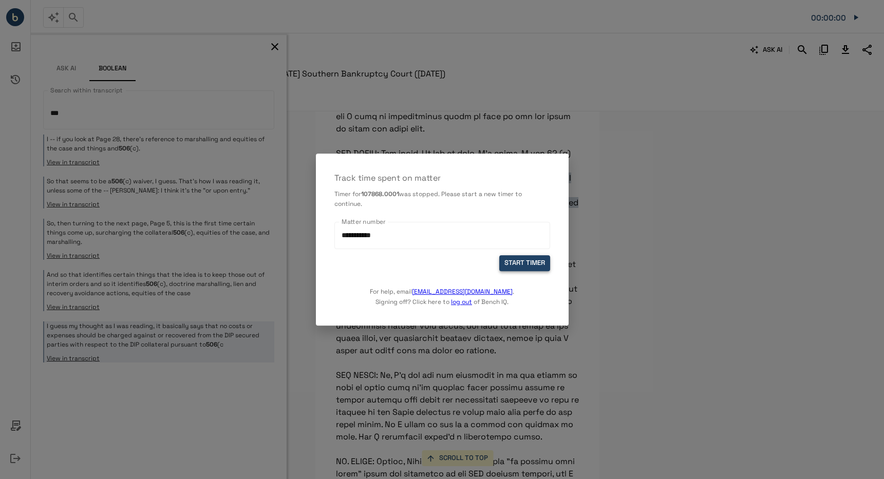
drag, startPoint x: 516, startPoint y: 270, endPoint x: 511, endPoint y: 263, distance: 8.1
click at [516, 269] on button "START TIMER" at bounding box center [524, 264] width 51 height 16
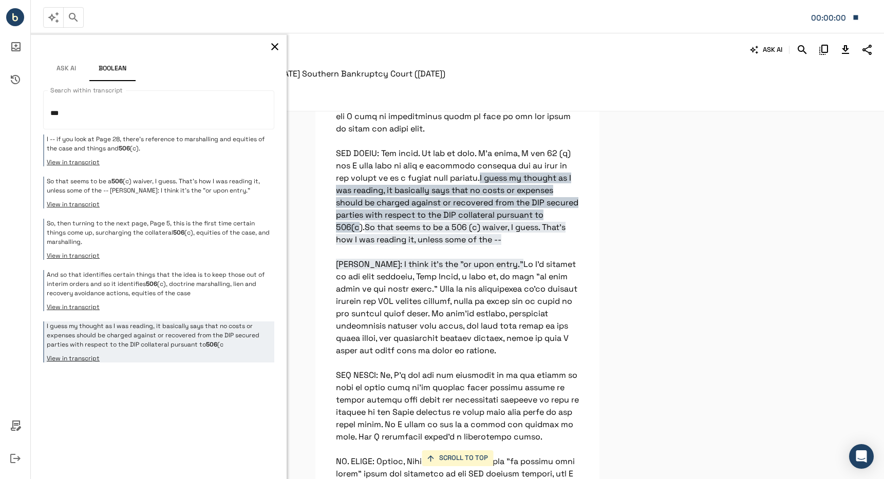
click at [268, 48] on button "button" at bounding box center [274, 46] width 15 height 15
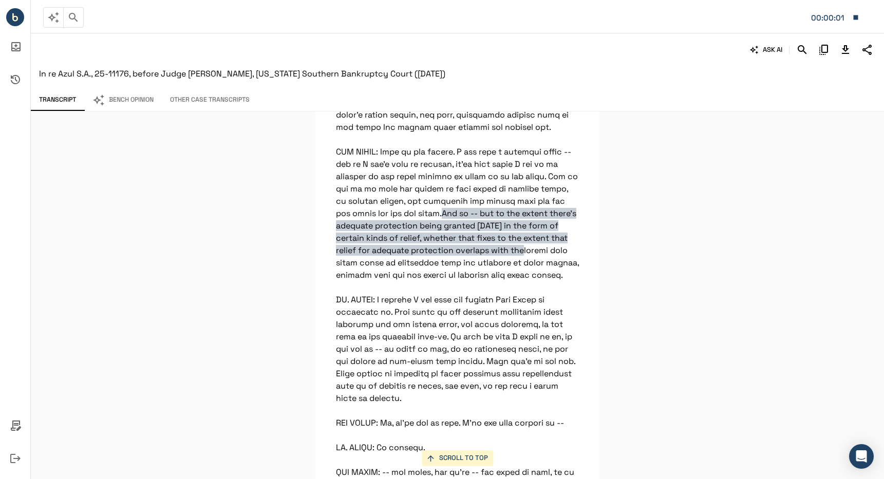
scroll to position [15349, 0]
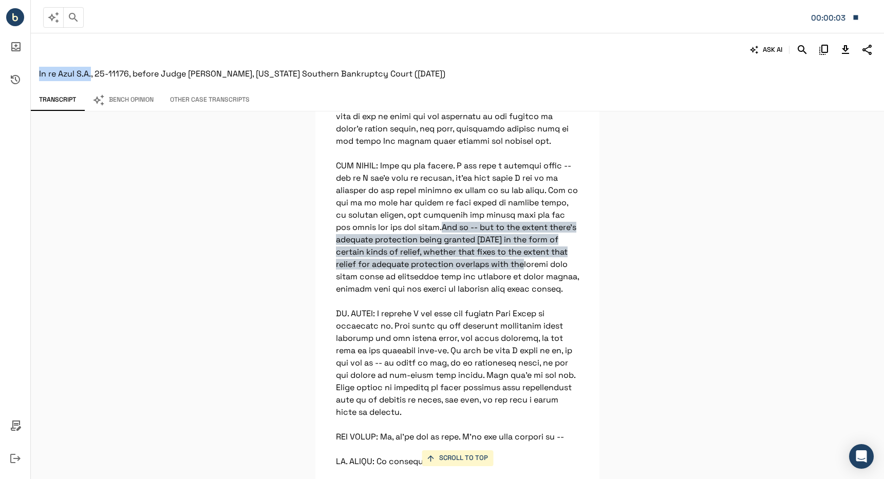
drag, startPoint x: 49, startPoint y: 76, endPoint x: 90, endPoint y: 76, distance: 41.1
click at [90, 76] on div "ASK AI In re Azul S.A., 25-11176, before Judge Sean H Lane, New York Southern B…" at bounding box center [457, 61] width 853 height 56
copy span "In re Azul S.A."
click at [858, 17] on icon "button" at bounding box center [855, 17] width 9 height 9
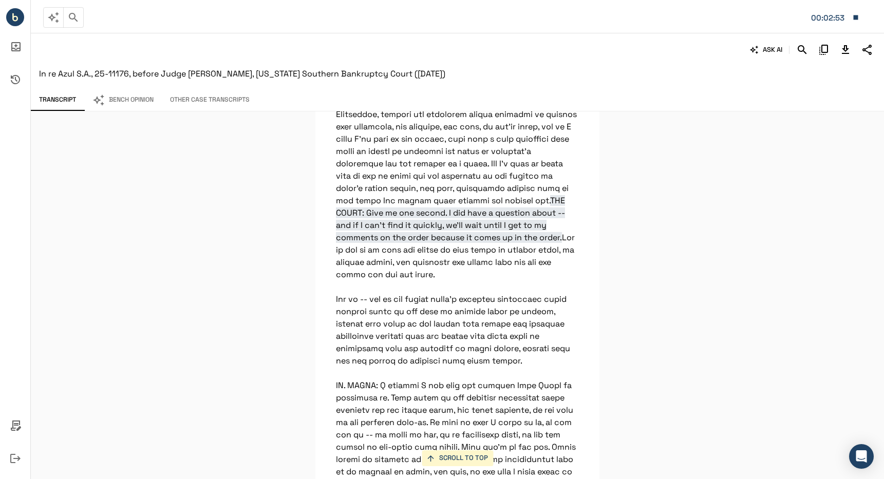
scroll to position [15360, 0]
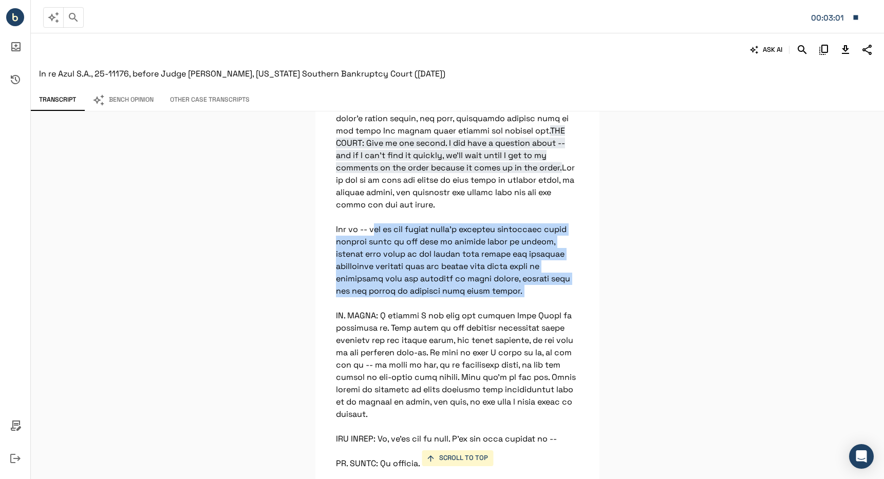
drag, startPoint x: 371, startPoint y: 268, endPoint x: 580, endPoint y: 330, distance: 218.4
drag, startPoint x: 580, startPoint y: 330, endPoint x: 446, endPoint y: 274, distance: 145.8
drag, startPoint x: 420, startPoint y: 266, endPoint x: 413, endPoint y: 266, distance: 7.2
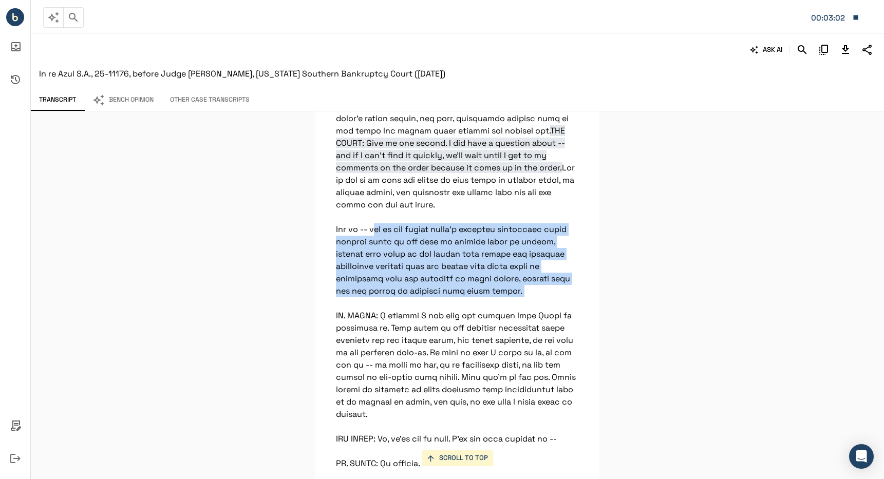
drag, startPoint x: 390, startPoint y: 268, endPoint x: 537, endPoint y: 326, distance: 157.9
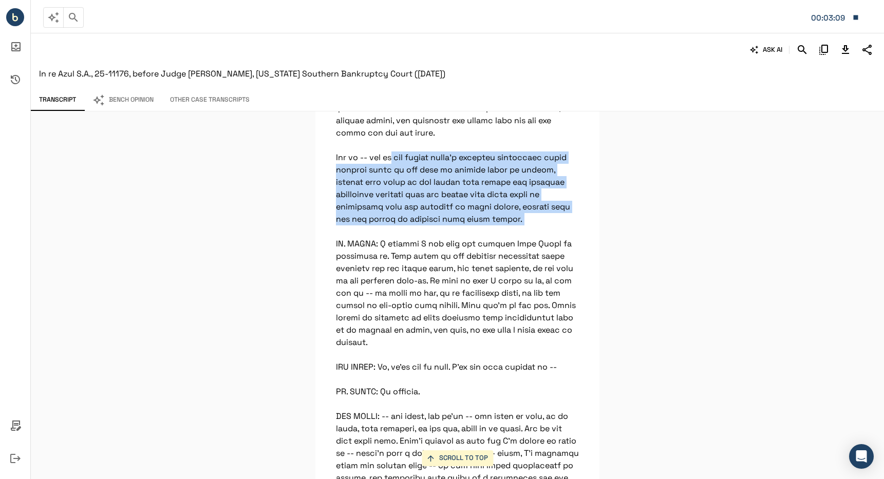
scroll to position [15616, 0]
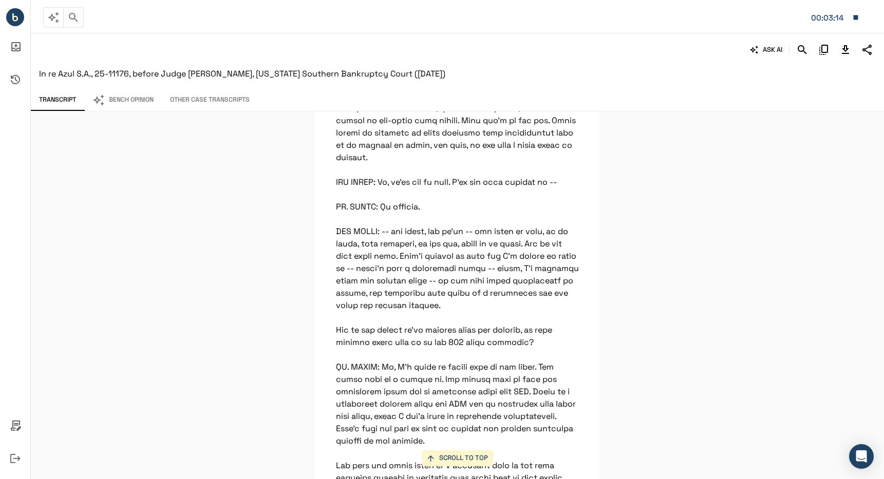
click at [853, 13] on icon "button" at bounding box center [855, 17] width 9 height 9
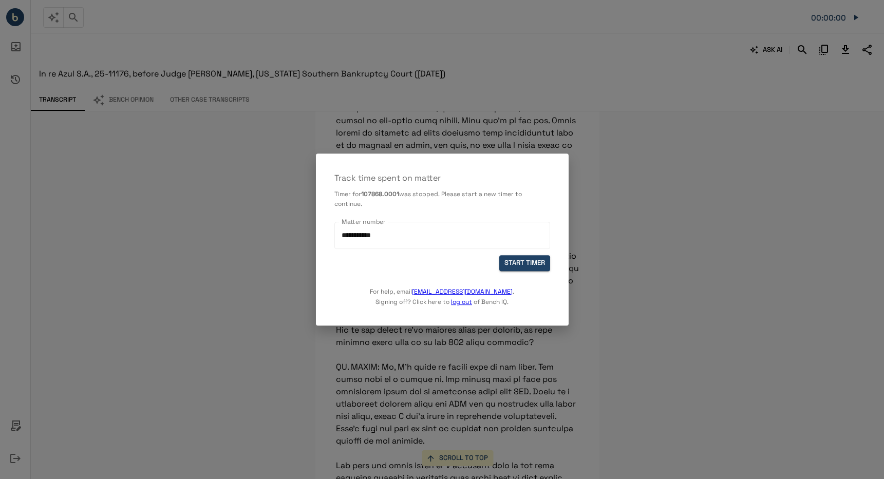
click at [259, 112] on div at bounding box center [442, 239] width 884 height 479
